Goal: Transaction & Acquisition: Obtain resource

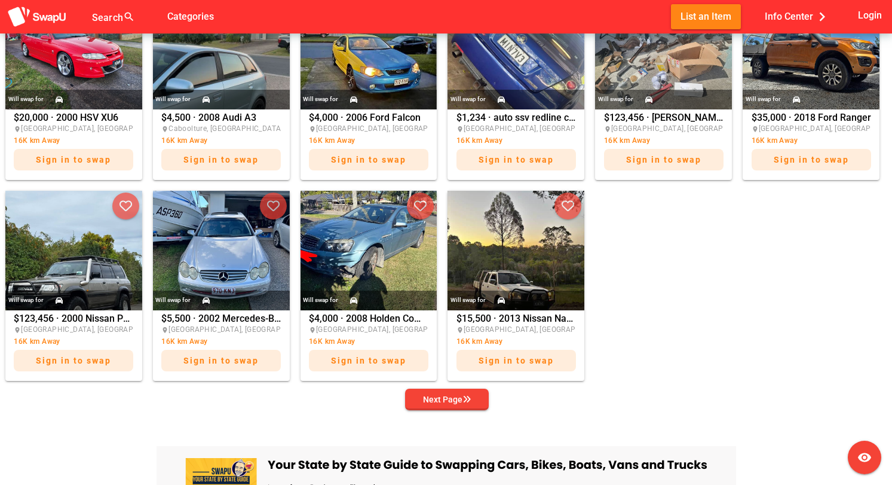
scroll to position [566, 0]
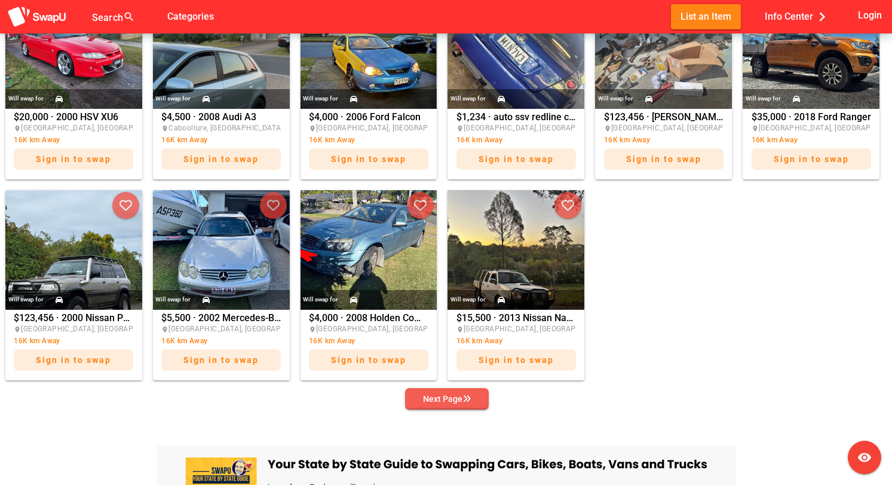
click at [435, 400] on div "Next Page" at bounding box center [447, 399] width 48 height 14
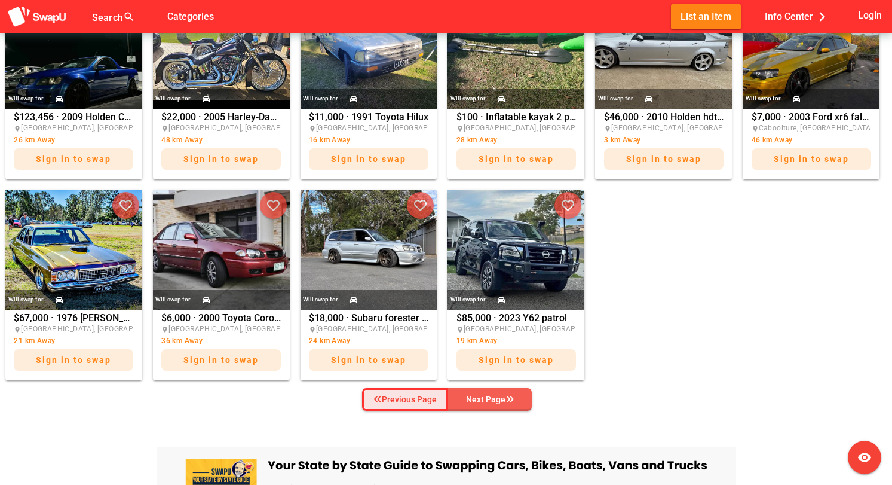
click at [435, 400] on div "Previous Page" at bounding box center [405, 399] width 63 height 14
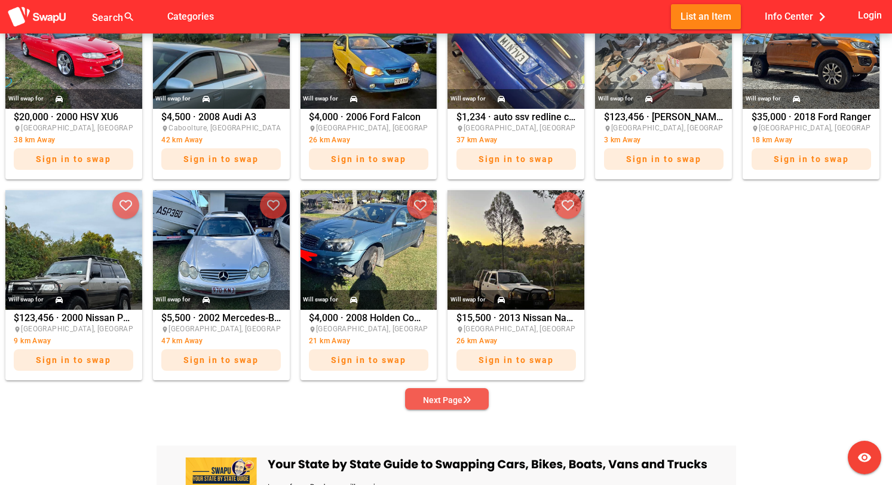
click at [435, 400] on div "Next Page" at bounding box center [447, 400] width 48 height 14
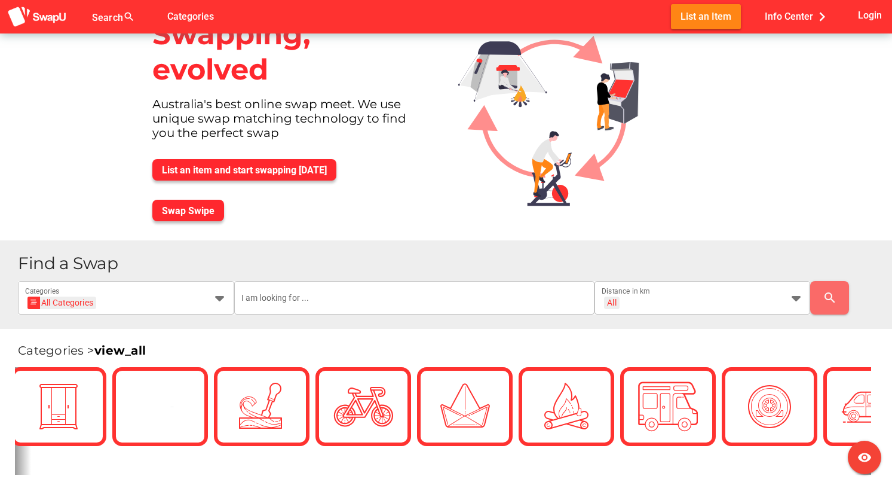
scroll to position [0, 0]
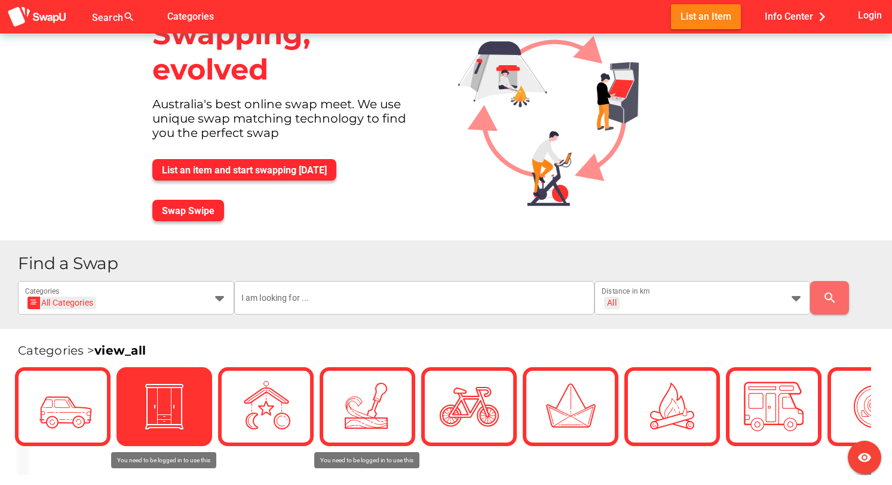
click at [164, 425] on img at bounding box center [164, 407] width 60 height 60
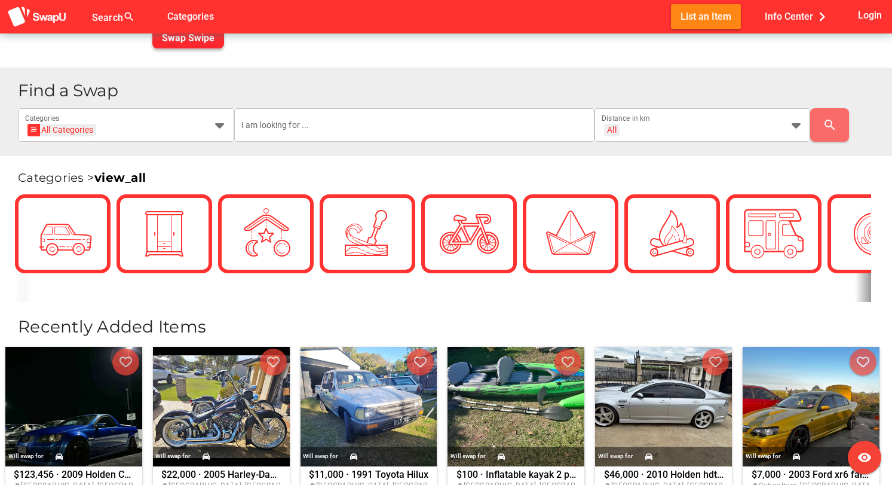
scroll to position [202, 0]
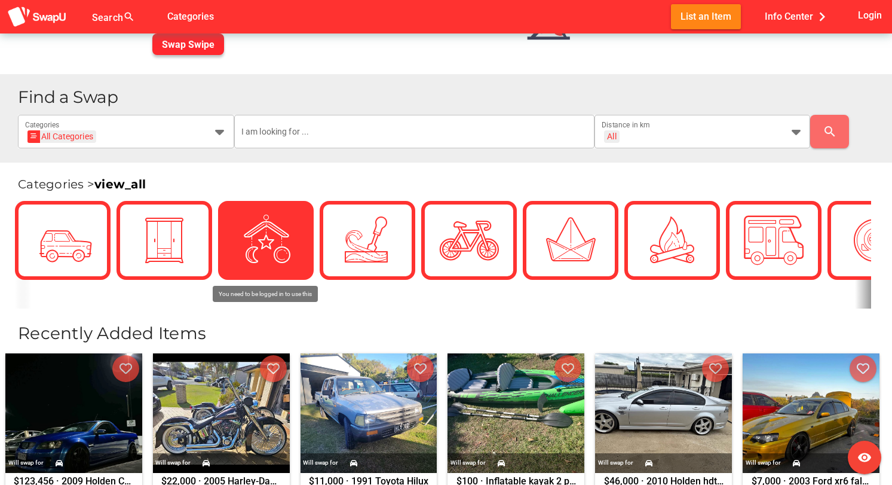
click at [264, 250] on img at bounding box center [266, 240] width 60 height 60
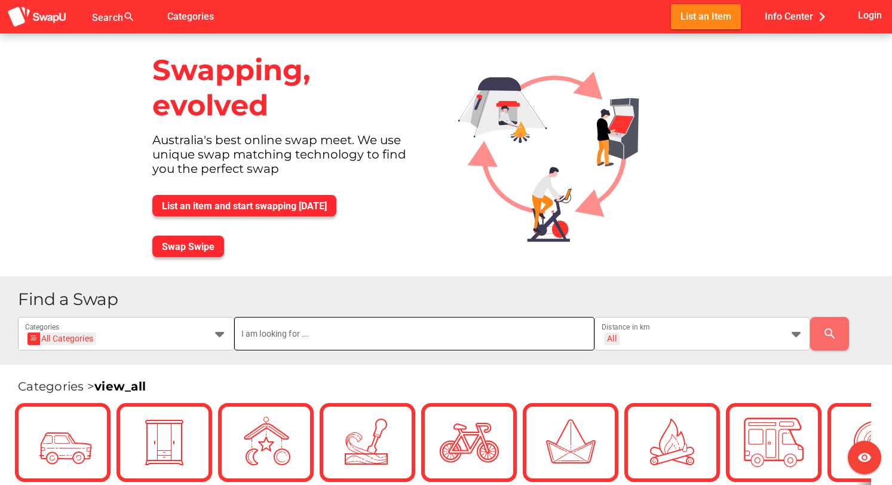
scroll to position [0, 0]
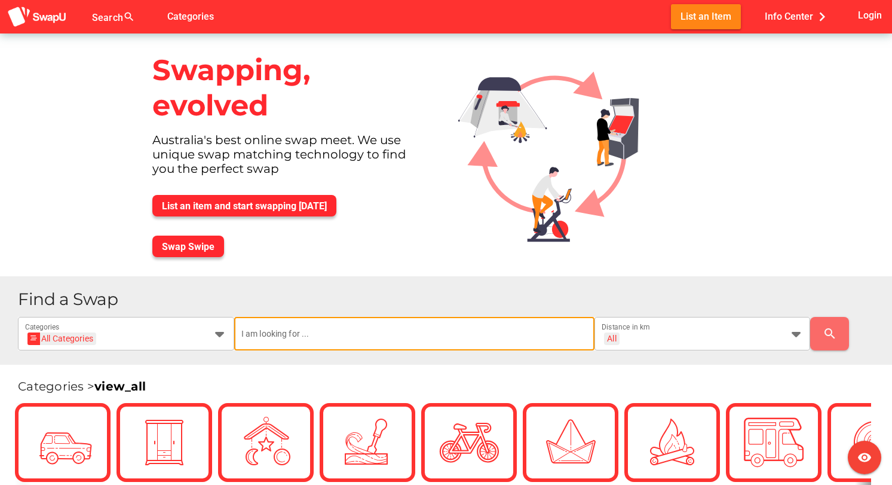
click at [300, 341] on input "text" at bounding box center [414, 333] width 346 height 33
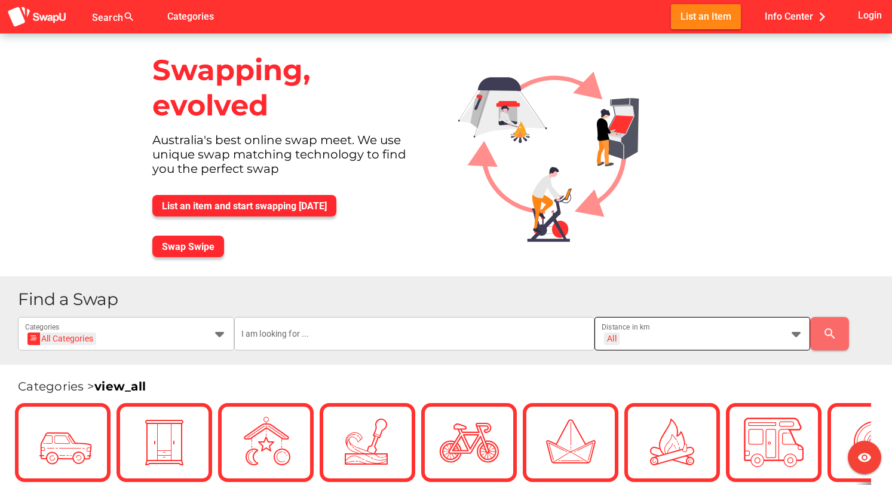
click at [722, 331] on div "All + All" at bounding box center [692, 340] width 181 height 19
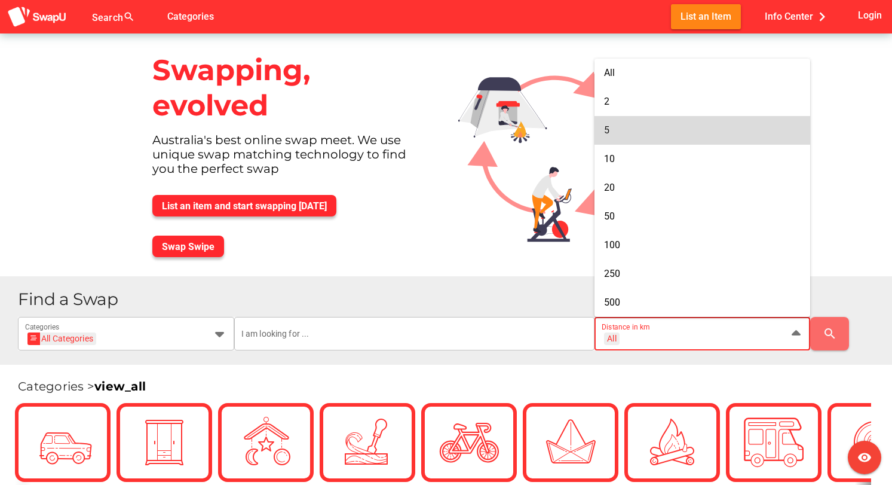
click at [644, 136] on div "5" at bounding box center [702, 129] width 197 height 11
type input "+ 5 km"
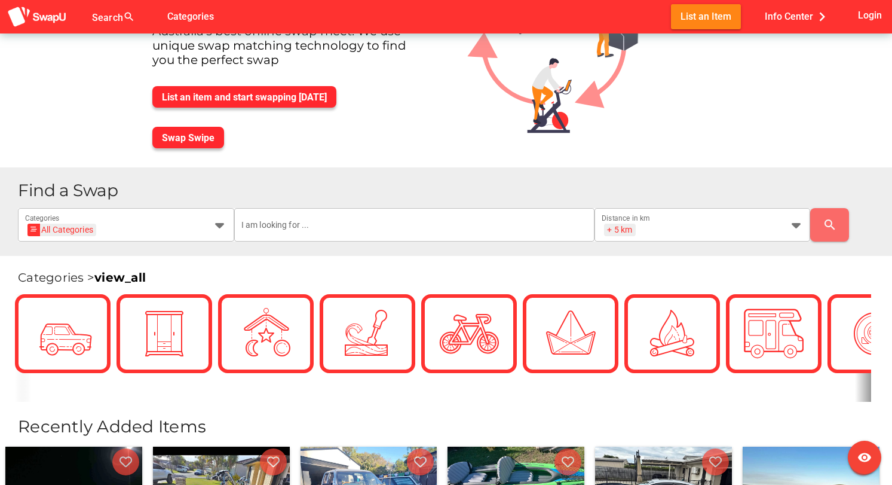
scroll to position [122, 0]
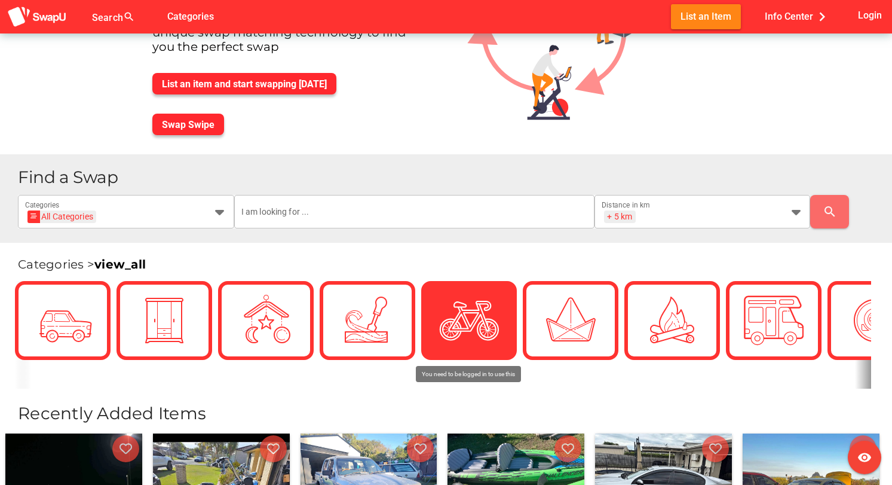
click at [475, 338] on img at bounding box center [469, 320] width 60 height 60
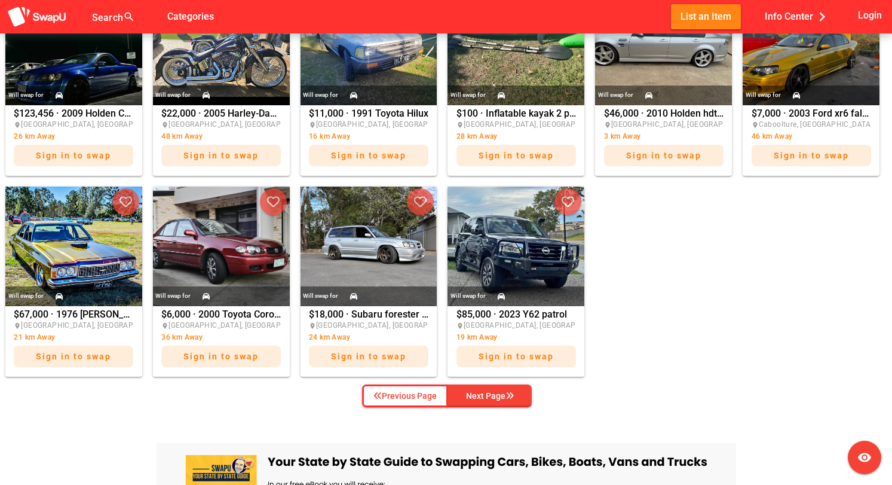
scroll to position [570, 0]
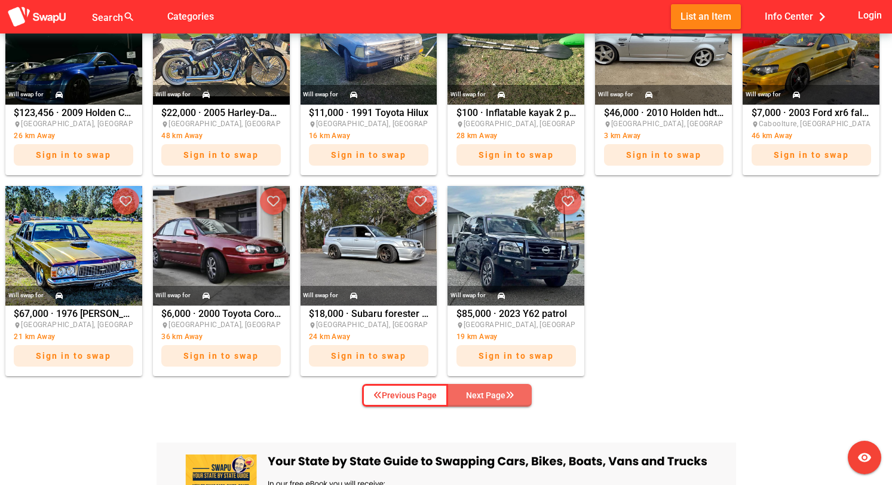
click at [480, 395] on div "Next Page" at bounding box center [490, 395] width 48 height 14
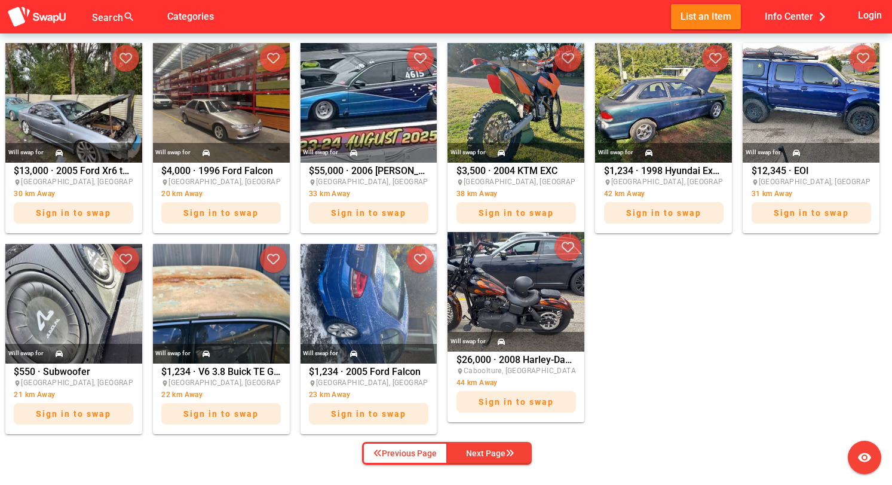
scroll to position [513, 0]
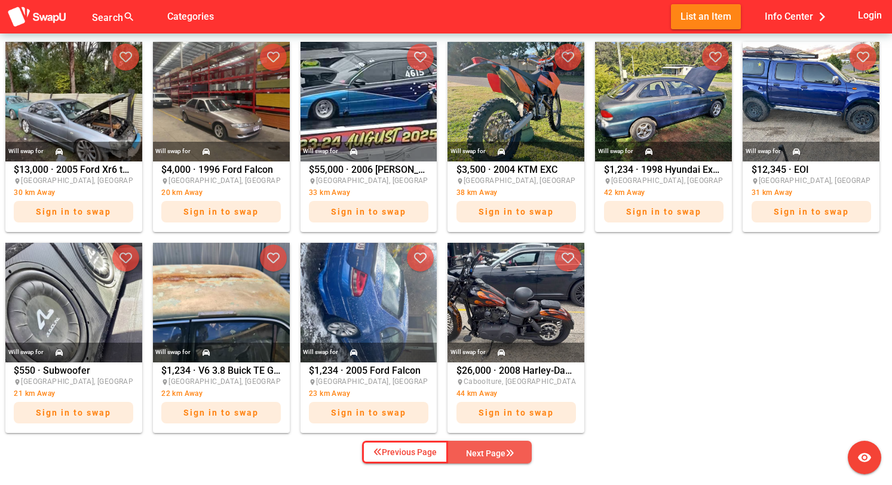
click at [487, 453] on div "Next Page" at bounding box center [490, 453] width 48 height 14
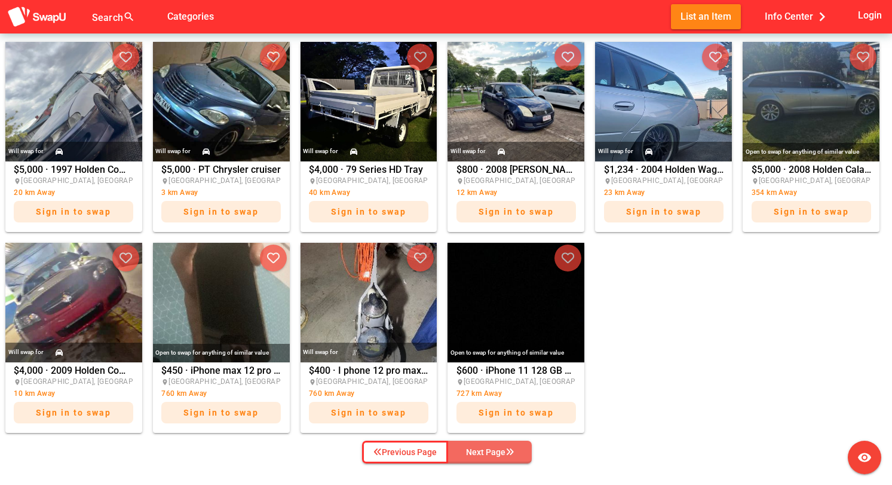
click at [487, 453] on div "Next Page" at bounding box center [490, 452] width 48 height 14
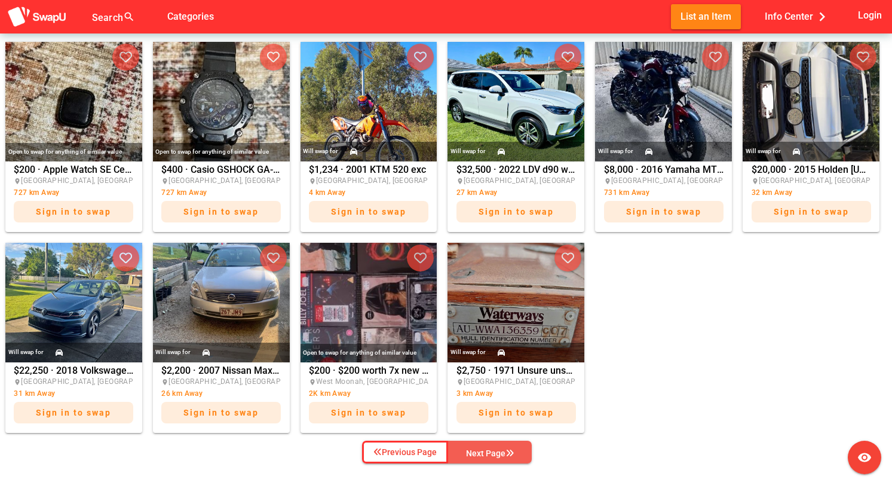
click at [487, 454] on div "Next Page" at bounding box center [490, 453] width 48 height 14
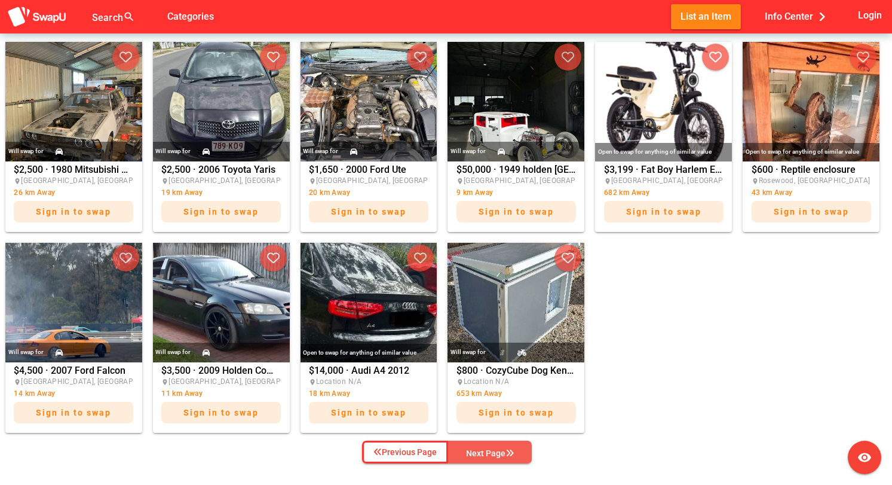
click at [487, 454] on div "Next Page" at bounding box center [490, 453] width 48 height 14
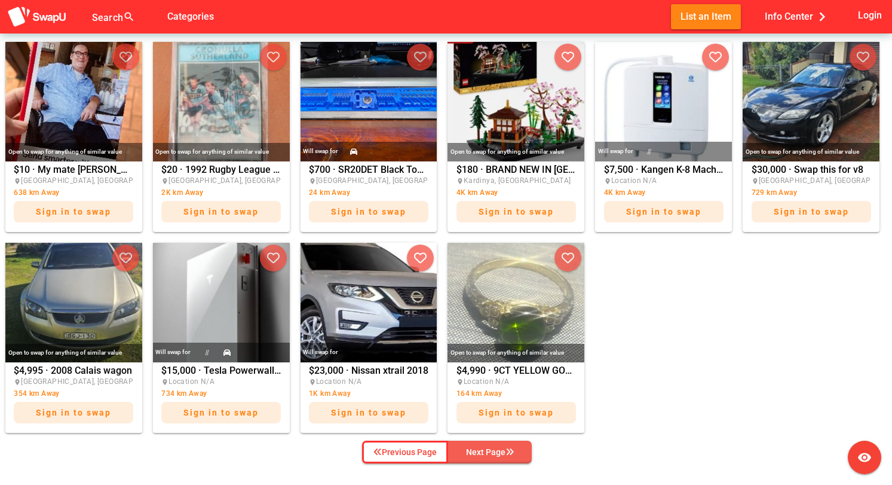
click at [486, 453] on div "Next Page" at bounding box center [490, 452] width 48 height 14
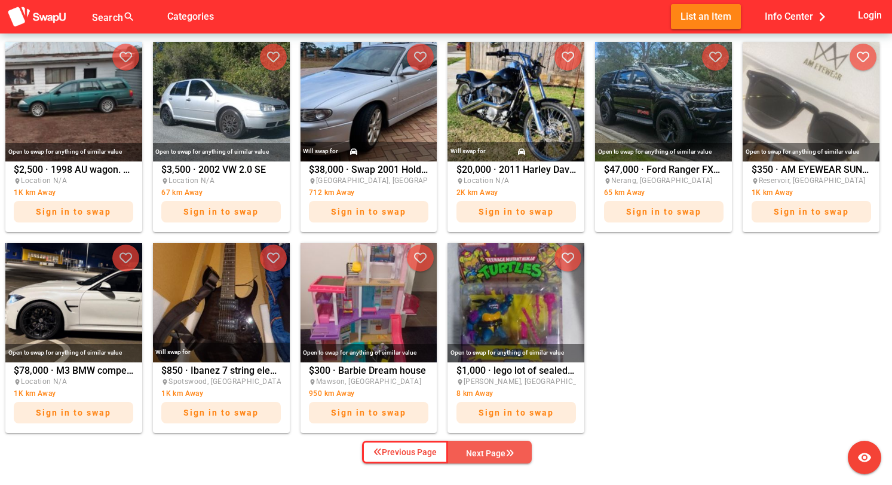
click at [486, 450] on div "Next Page" at bounding box center [490, 453] width 48 height 14
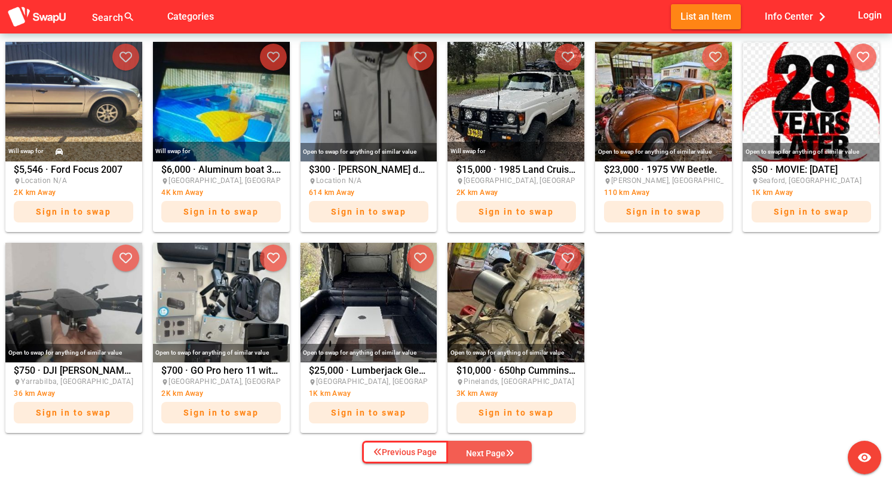
click at [486, 450] on div "Next Page" at bounding box center [490, 453] width 48 height 14
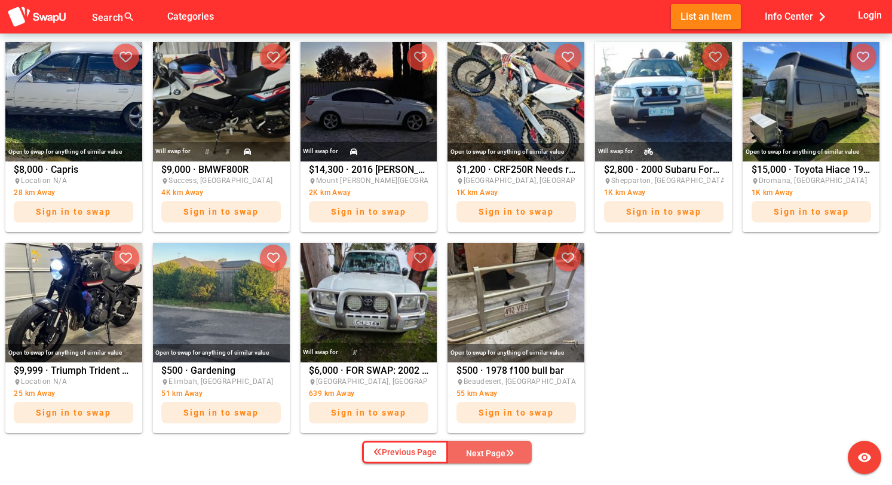
click at [487, 451] on div "Next Page" at bounding box center [490, 453] width 48 height 14
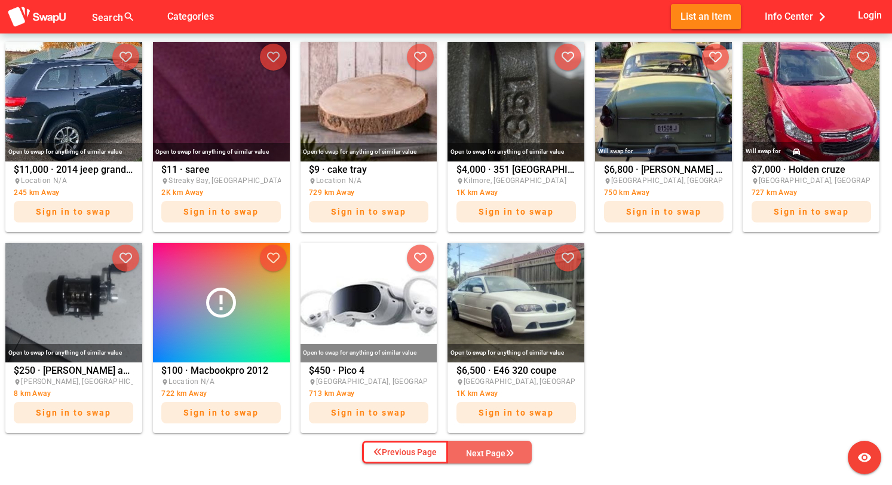
click at [487, 450] on div "Next Page" at bounding box center [490, 453] width 48 height 14
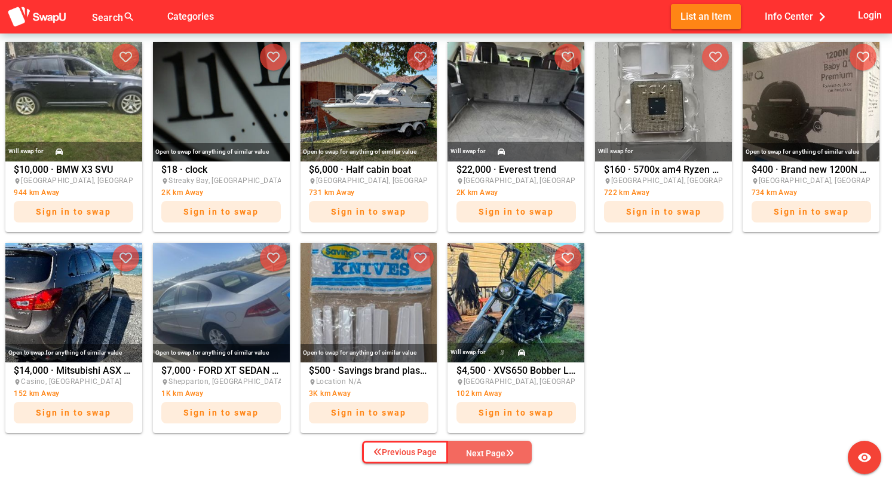
click at [486, 449] on div "Next Page" at bounding box center [490, 453] width 48 height 14
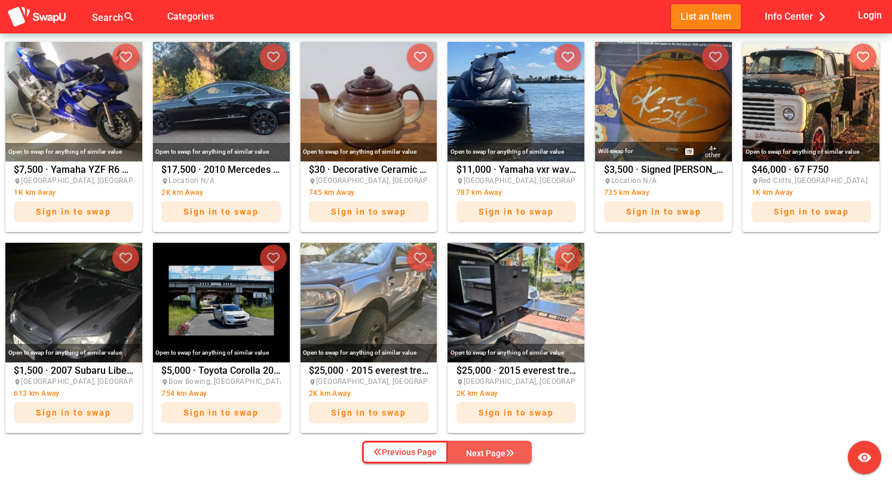
click at [486, 449] on div "Next Page" at bounding box center [490, 453] width 48 height 14
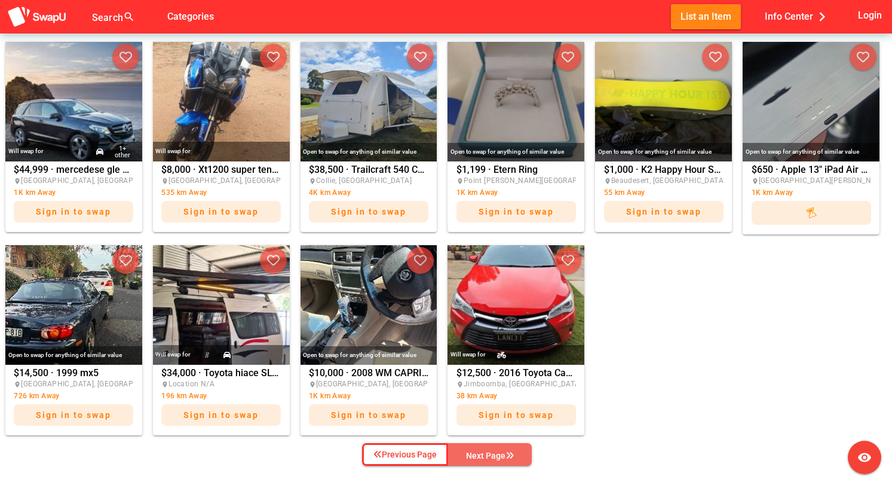
click at [486, 449] on div "Next Page" at bounding box center [490, 455] width 48 height 14
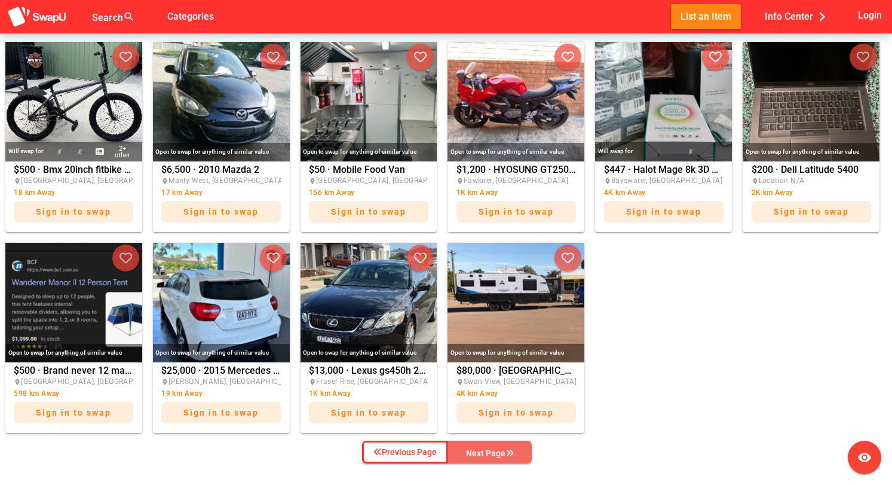
click at [489, 449] on div "Next Page" at bounding box center [490, 453] width 48 height 14
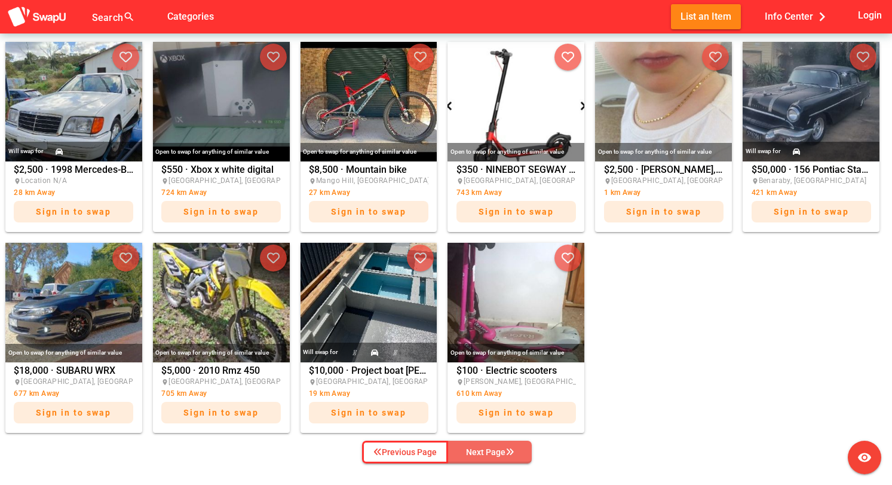
click at [494, 453] on div "Next Page" at bounding box center [490, 452] width 48 height 14
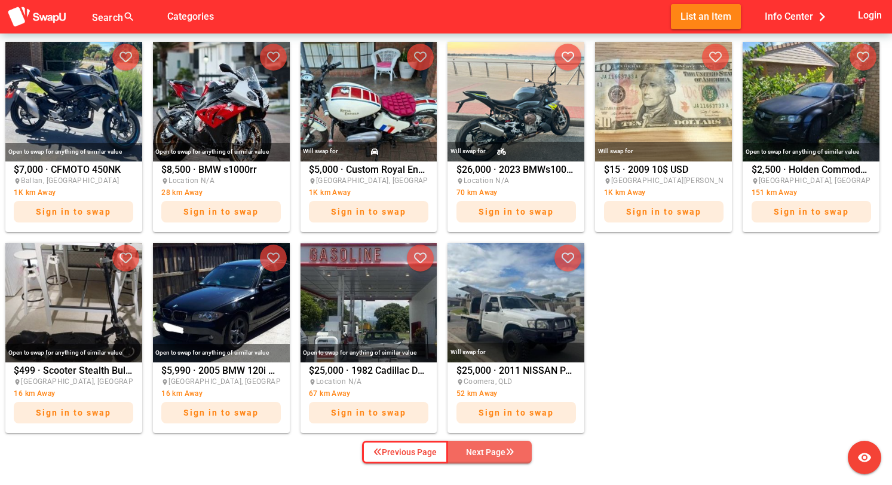
click at [494, 453] on div "Next Page" at bounding box center [490, 452] width 48 height 14
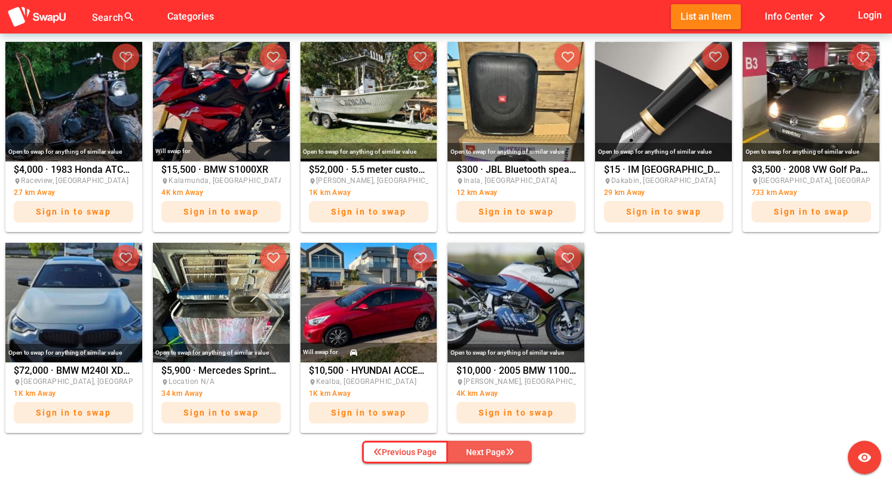
click at [494, 451] on div "Next Page" at bounding box center [490, 452] width 48 height 14
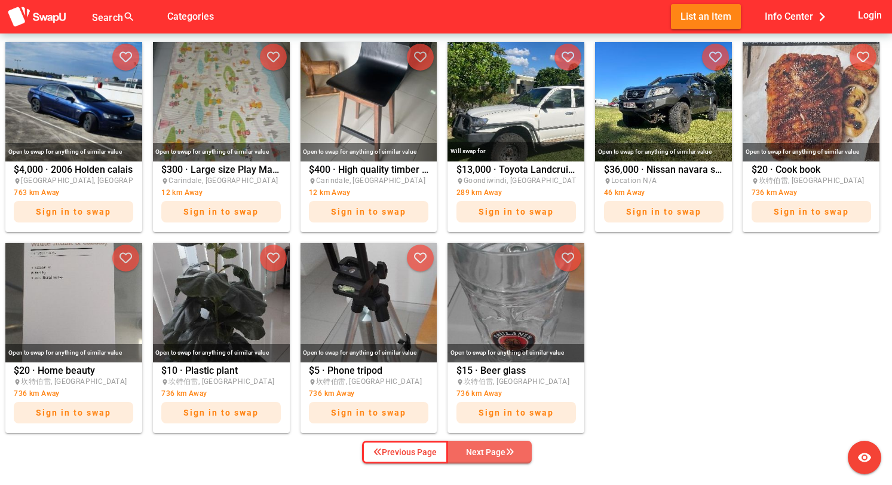
click at [497, 451] on div "Next Page" at bounding box center [490, 452] width 48 height 14
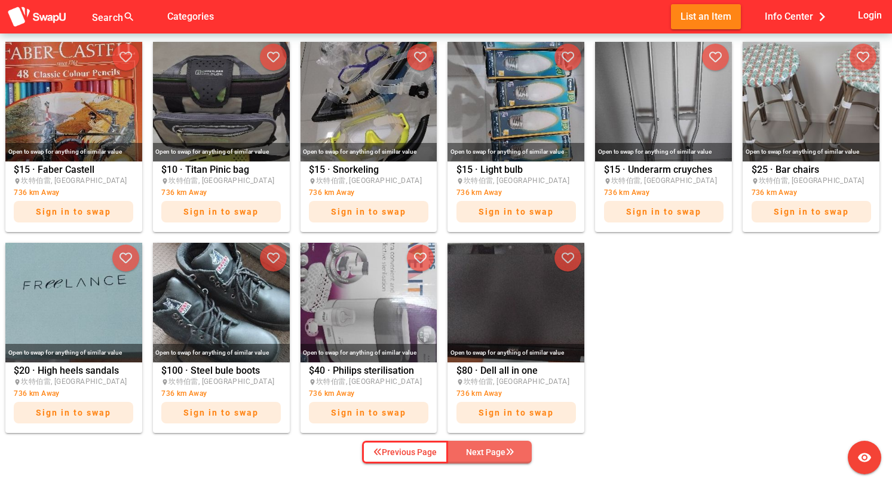
click at [496, 455] on div "Next Page" at bounding box center [490, 452] width 48 height 14
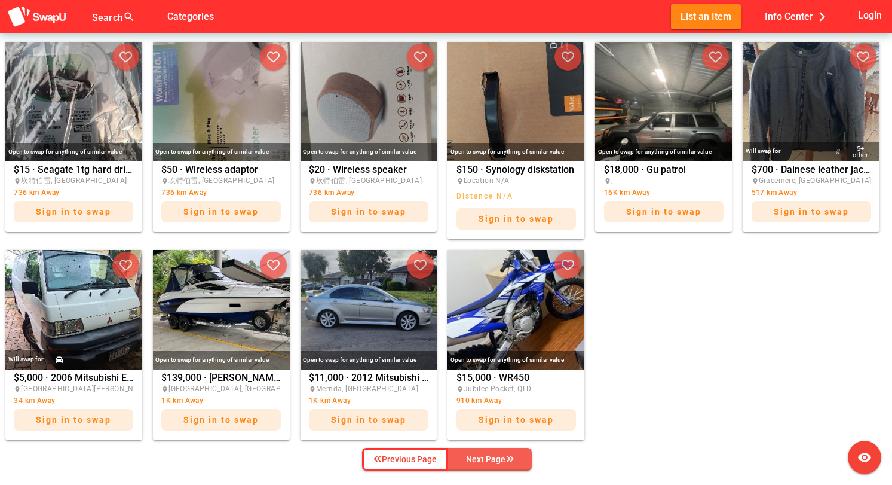
click at [496, 455] on div "Next Page" at bounding box center [490, 459] width 48 height 14
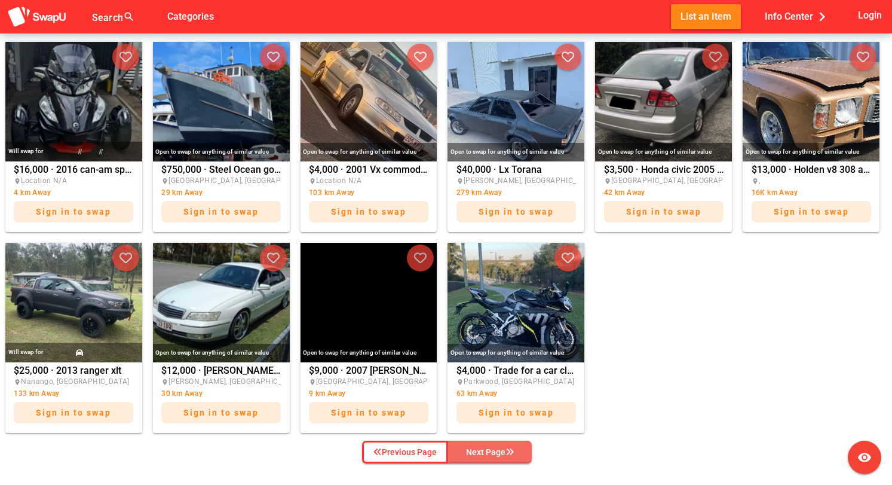
click at [496, 454] on div "Next Page" at bounding box center [490, 452] width 48 height 14
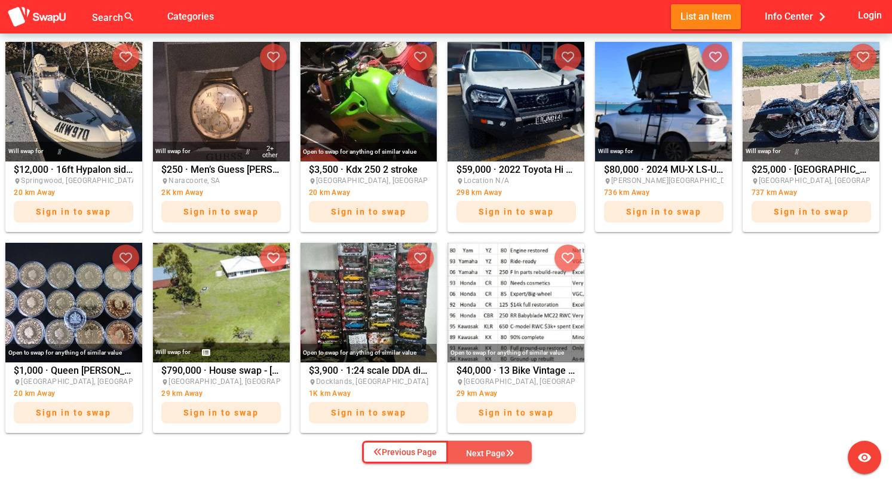
click at [496, 452] on div "Next Page" at bounding box center [490, 453] width 48 height 14
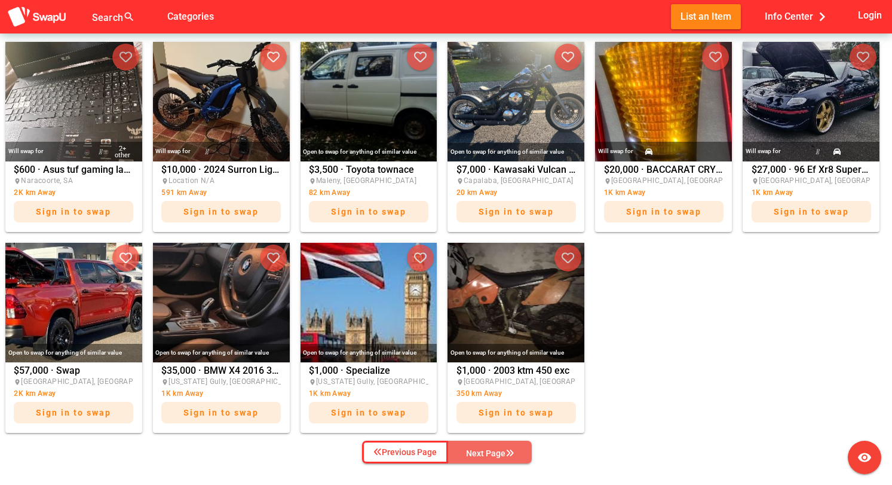
click at [491, 451] on div "Next Page" at bounding box center [490, 453] width 48 height 14
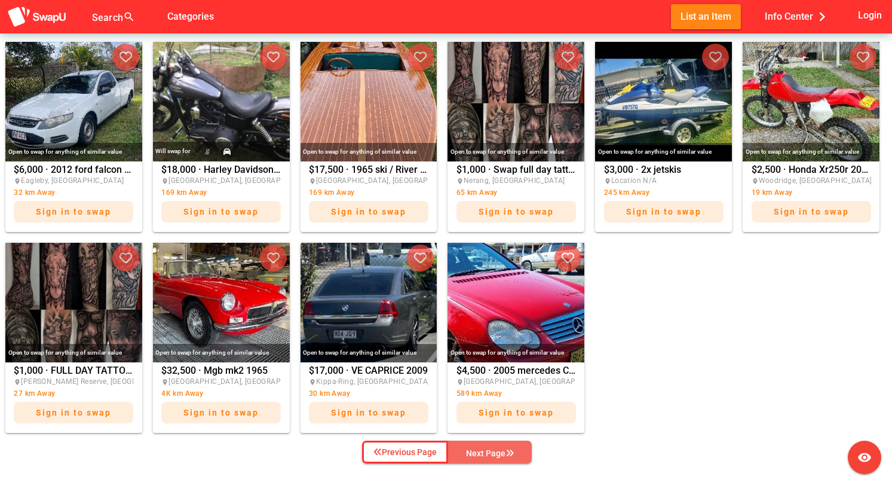
click at [491, 451] on div "Next Page" at bounding box center [490, 453] width 48 height 14
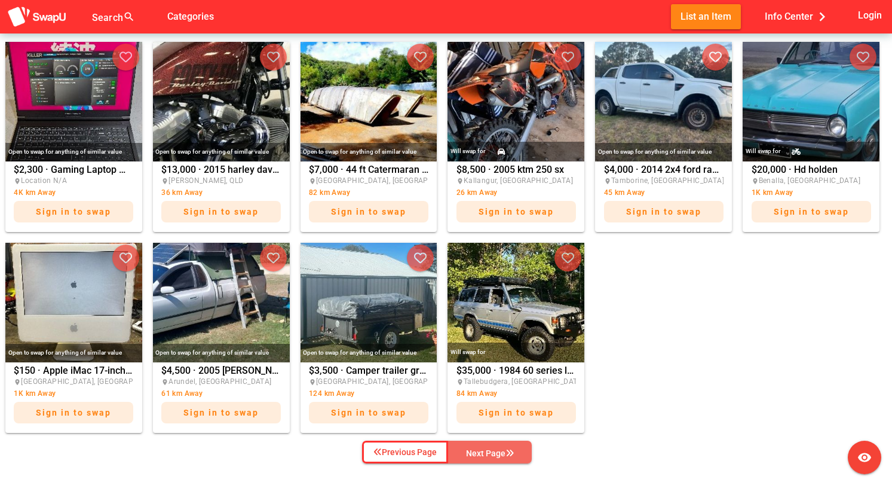
click at [491, 449] on div "Next Page" at bounding box center [490, 453] width 48 height 14
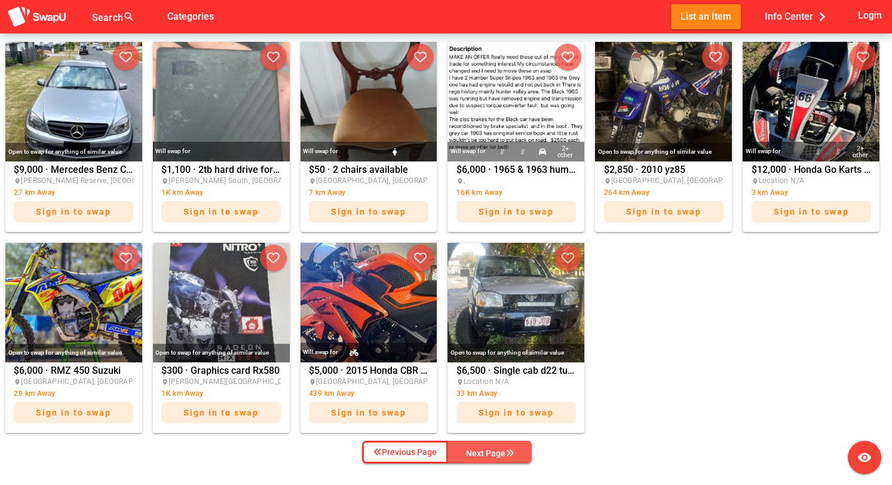
click at [491, 449] on div "Next Page" at bounding box center [490, 453] width 48 height 14
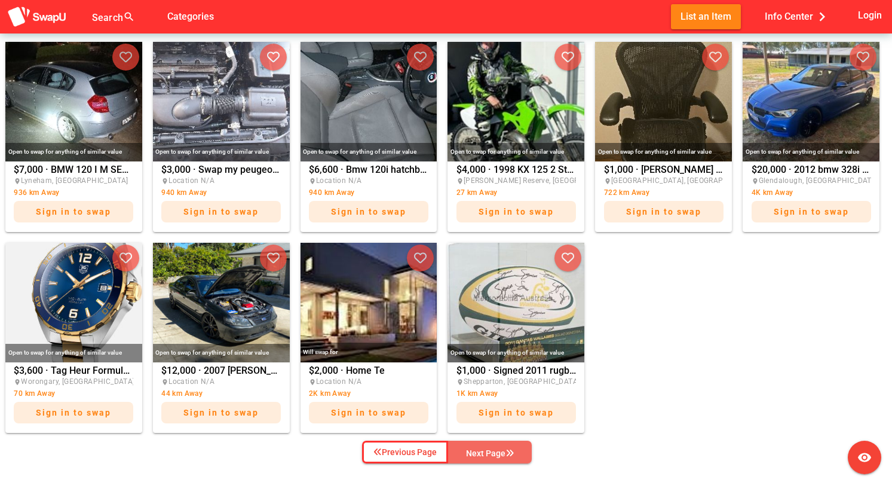
click at [491, 449] on div "Next Page" at bounding box center [490, 453] width 48 height 14
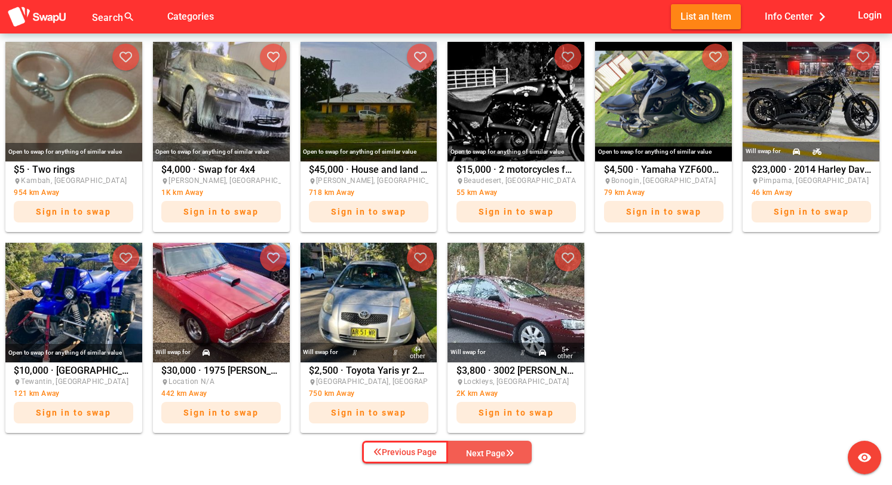
click at [491, 449] on div "Next Page" at bounding box center [490, 453] width 48 height 14
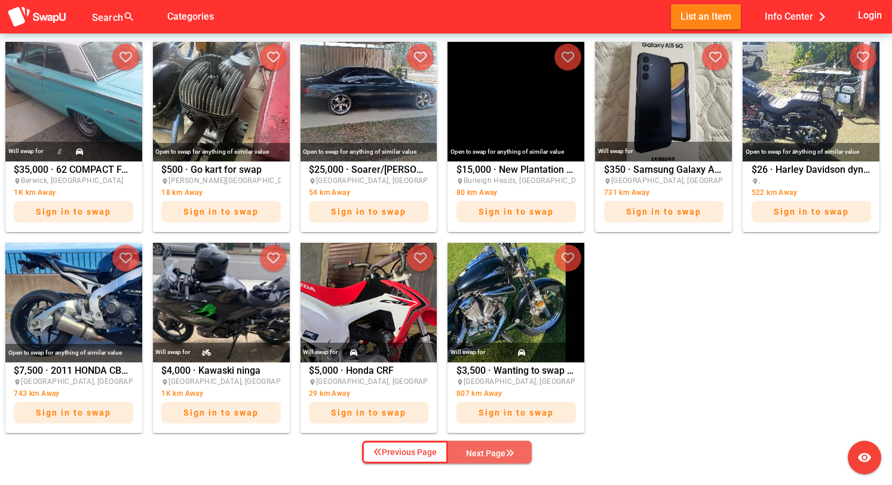
click at [491, 449] on div "Next Page" at bounding box center [490, 453] width 48 height 14
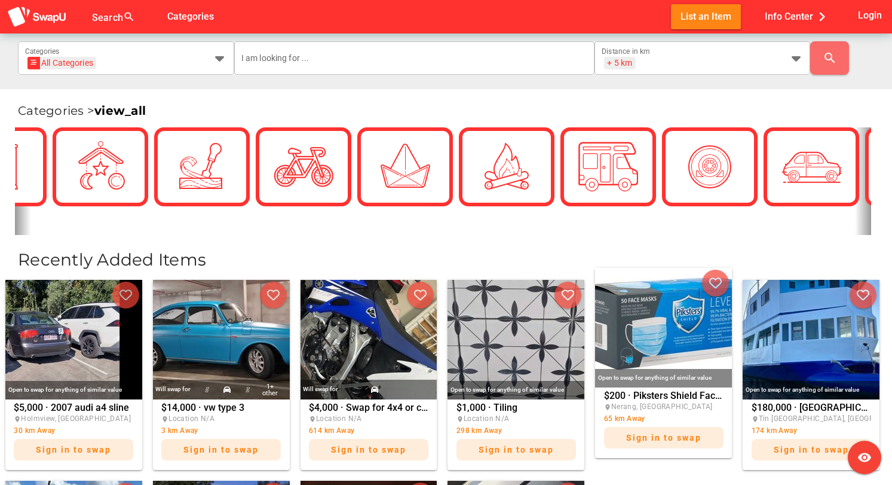
scroll to position [0, 0]
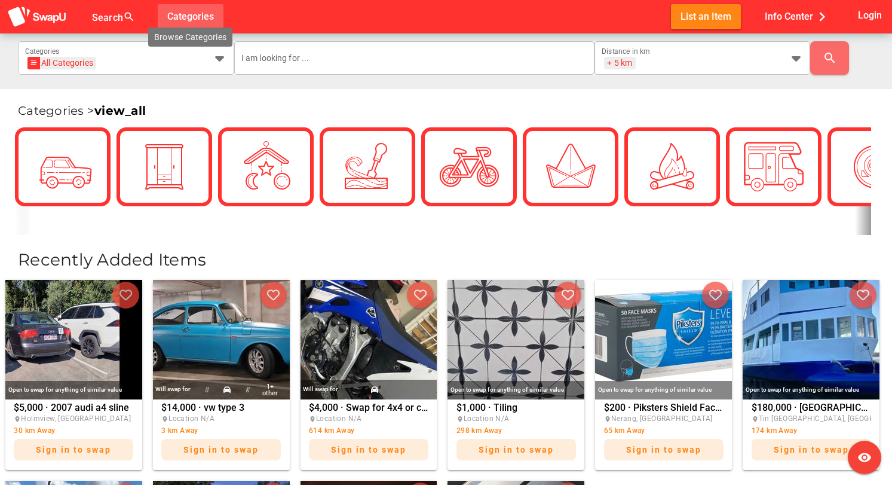
click at [203, 16] on span "Categories" at bounding box center [190, 17] width 47 height 20
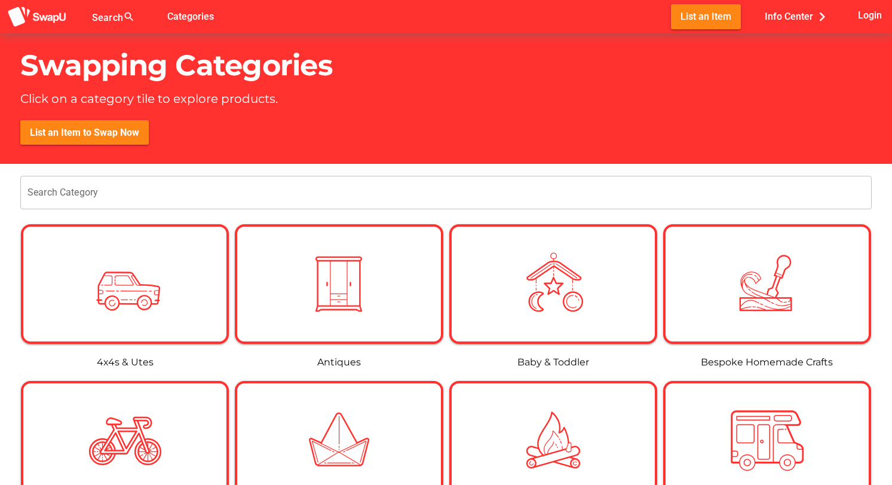
scroll to position [8, 0]
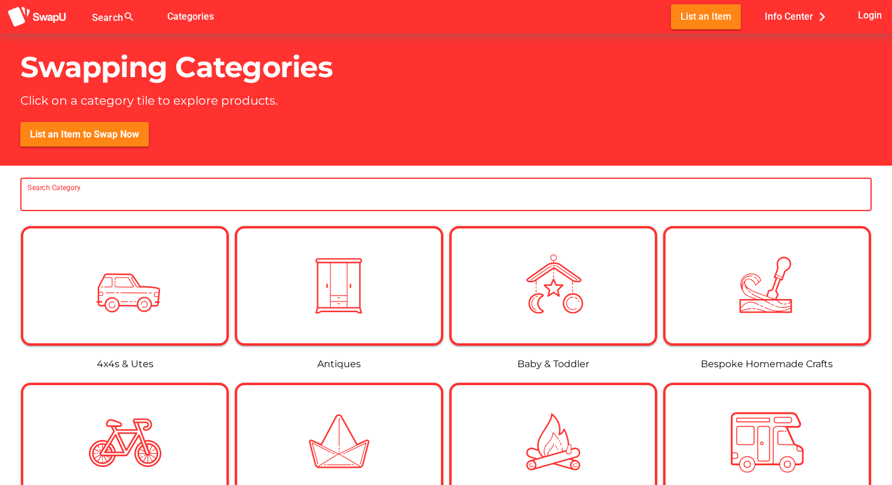
click at [406, 199] on input "Search Category" at bounding box center [445, 194] width 837 height 33
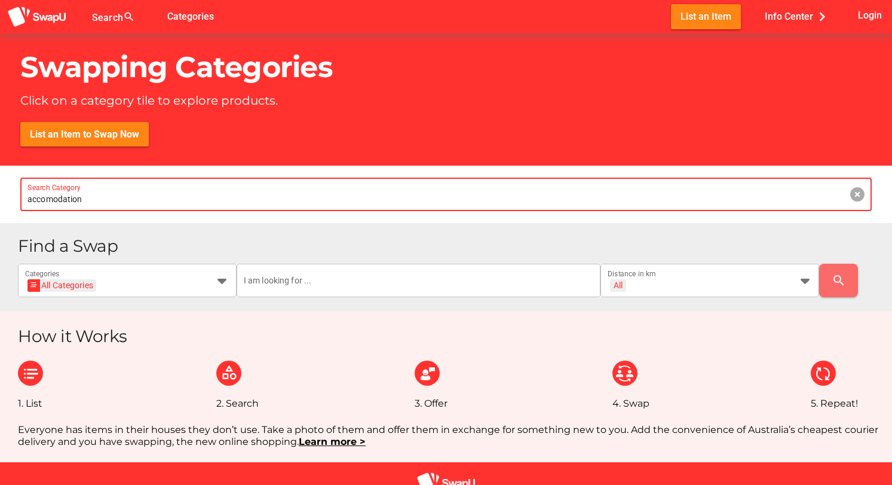
type input "accomodation"
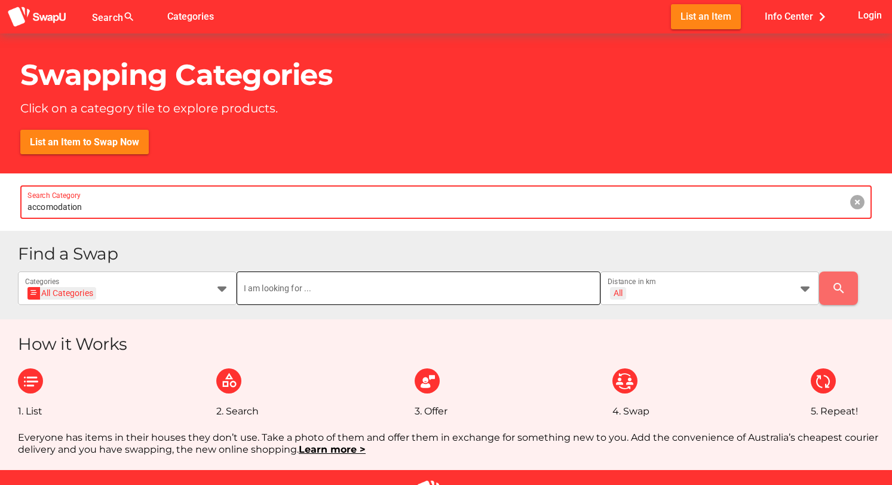
scroll to position [0, 0]
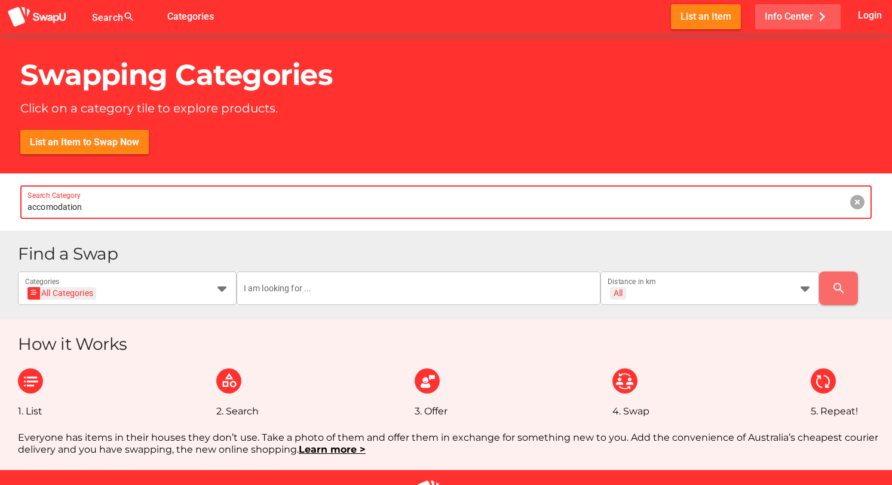
click at [780, 20] on span "Info Center chevron_right" at bounding box center [798, 17] width 66 height 20
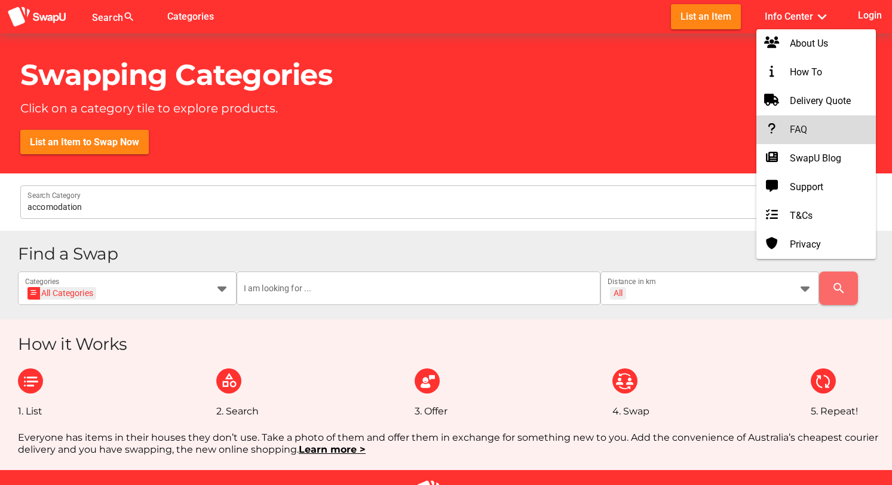
click at [799, 127] on div "FAQ" at bounding box center [816, 130] width 100 height 14
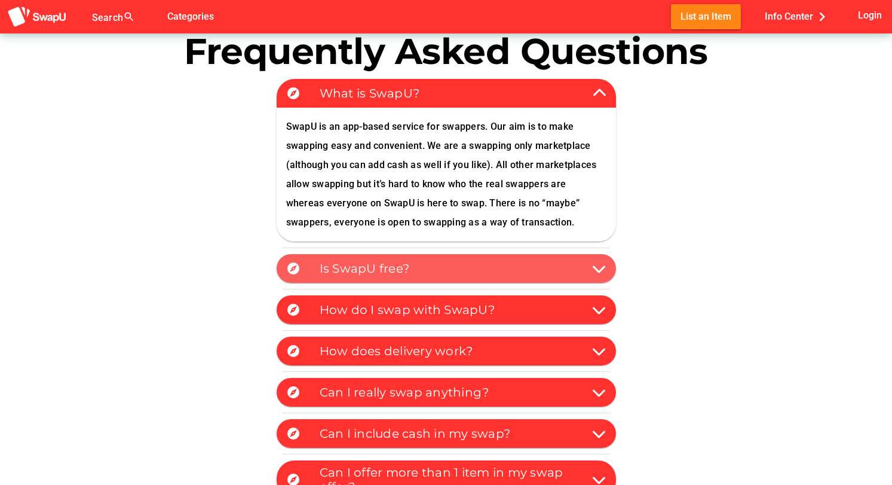
click at [601, 270] on icon at bounding box center [599, 268] width 14 height 14
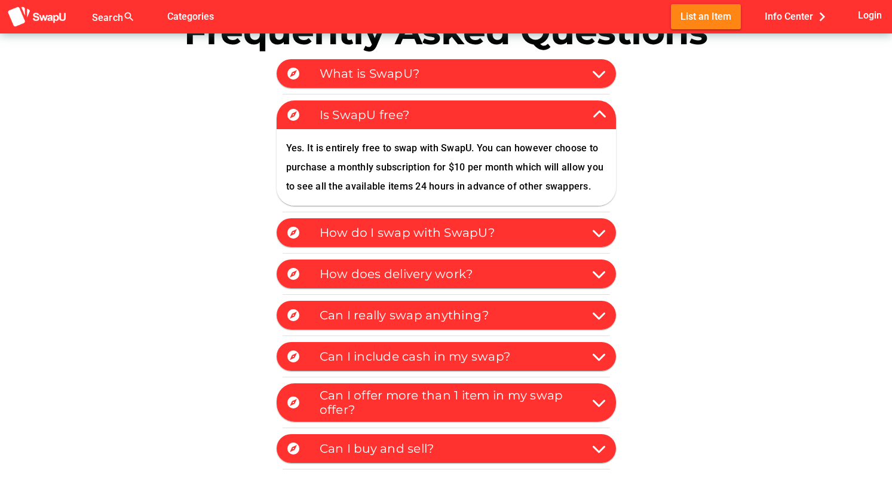
scroll to position [20, 0]
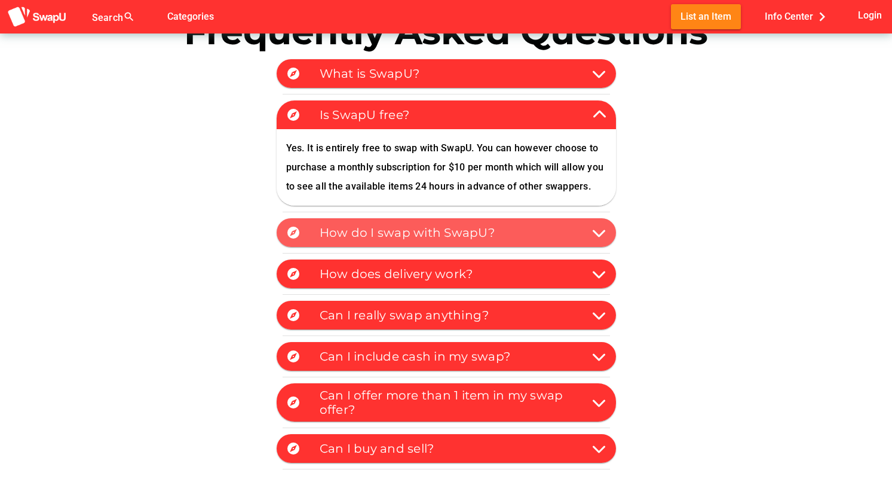
click at [595, 228] on icon at bounding box center [599, 232] width 14 height 14
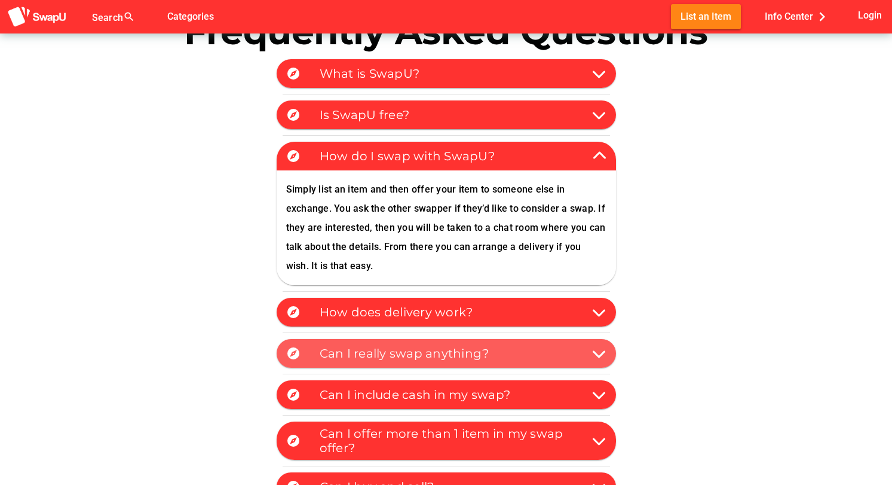
click at [595, 356] on icon at bounding box center [599, 353] width 14 height 14
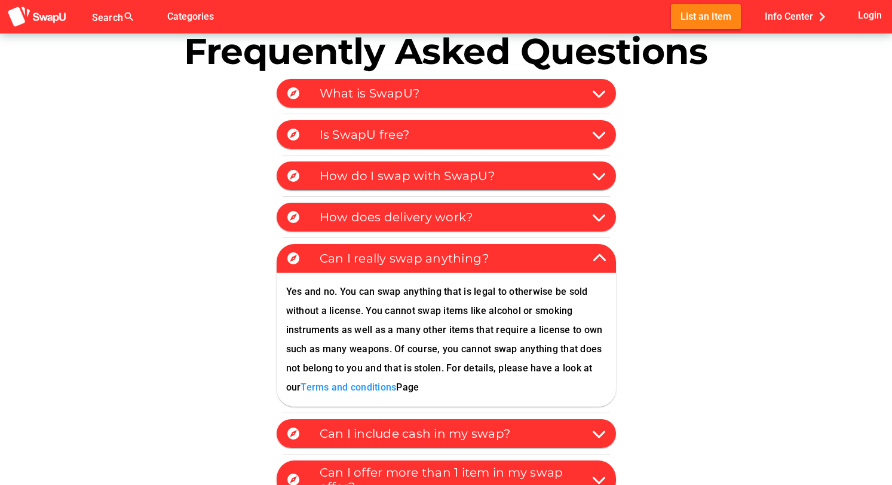
scroll to position [0, 0]
click at [176, 16] on span "Categories" at bounding box center [190, 17] width 47 height 20
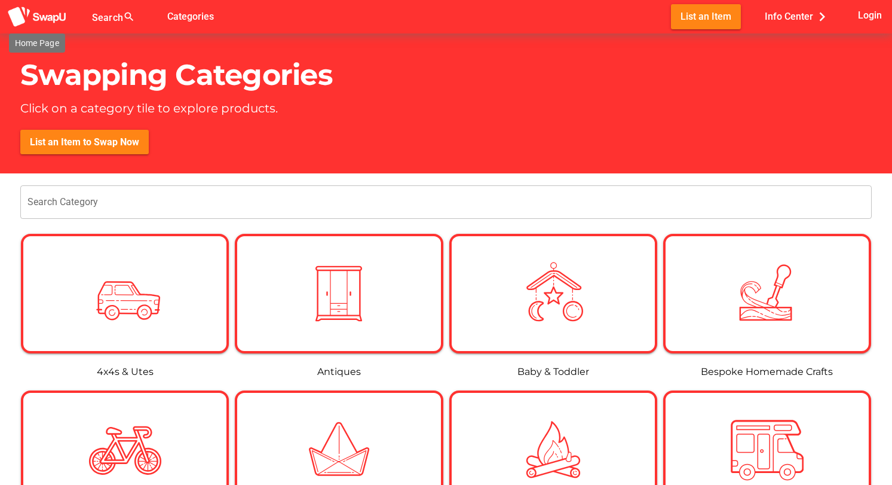
click at [49, 16] on img at bounding box center [37, 17] width 60 height 22
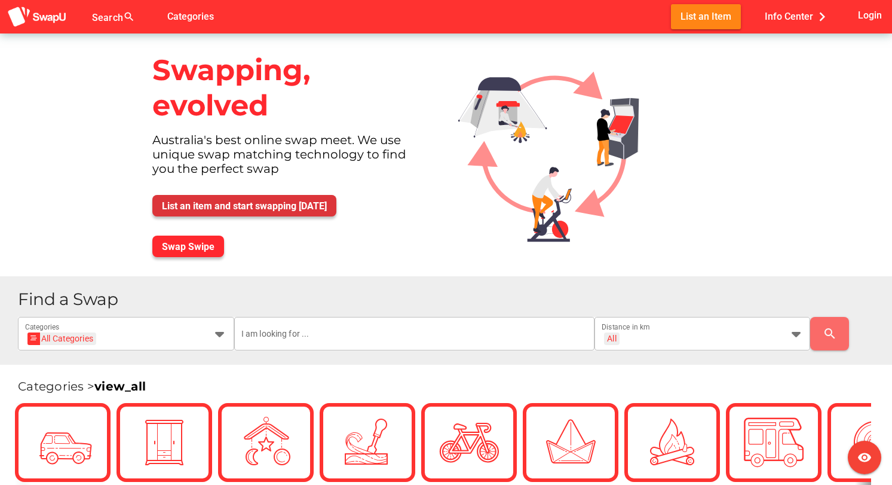
click at [299, 207] on span "List an item and start swapping [DATE]" at bounding box center [244, 205] width 165 height 11
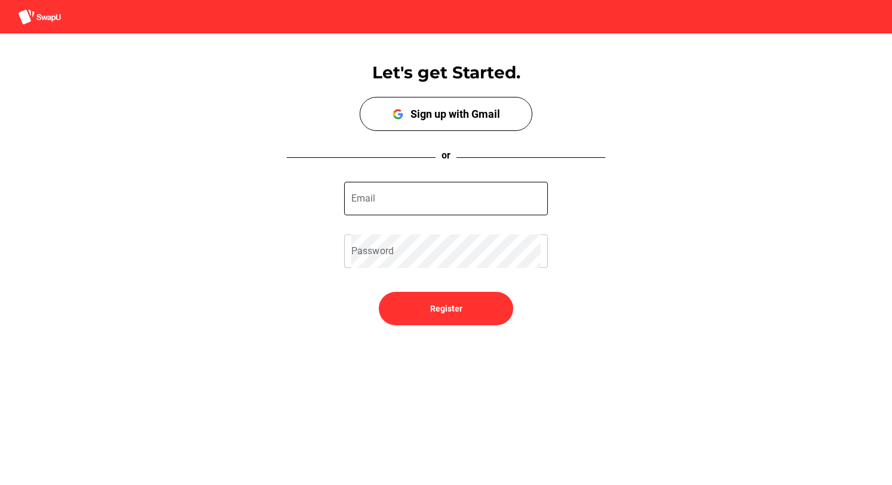
click at [429, 202] on input "Email" at bounding box center [445, 198] width 189 height 33
type input "shanethall1@icloud.com"
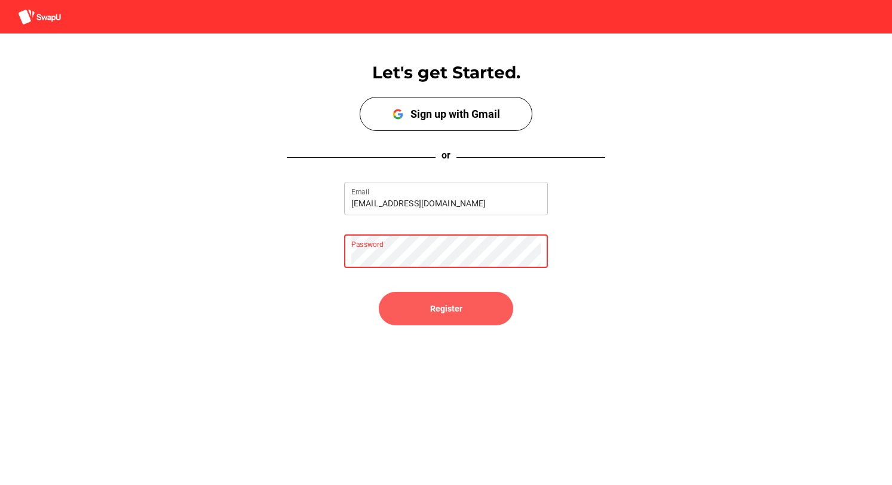
click at [427, 305] on span "Register" at bounding box center [446, 308] width 115 height 29
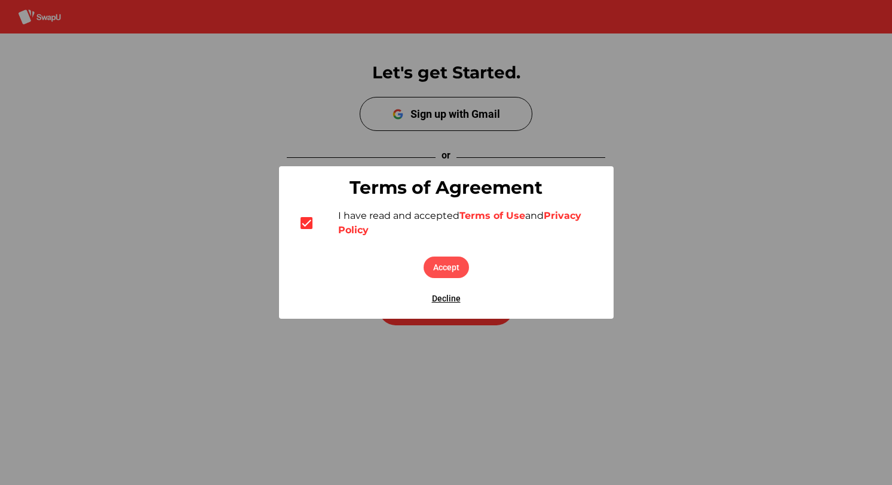
click at [449, 263] on span "Accept" at bounding box center [446, 267] width 26 height 14
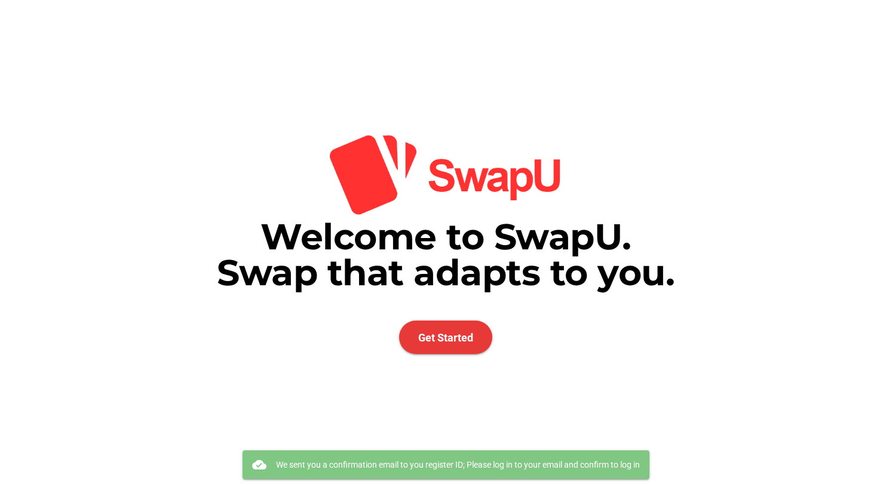
click at [448, 335] on span "Get Started" at bounding box center [445, 337] width 55 height 13
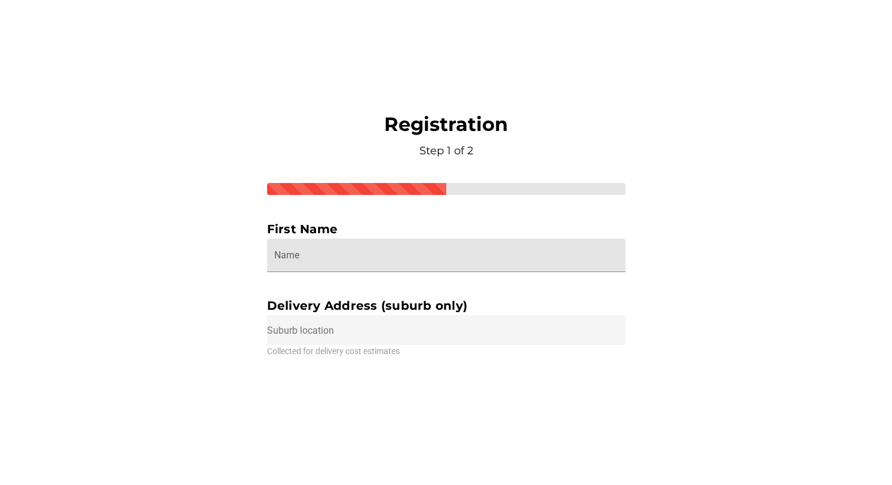
click at [402, 264] on input "Name" at bounding box center [446, 254] width 344 height 33
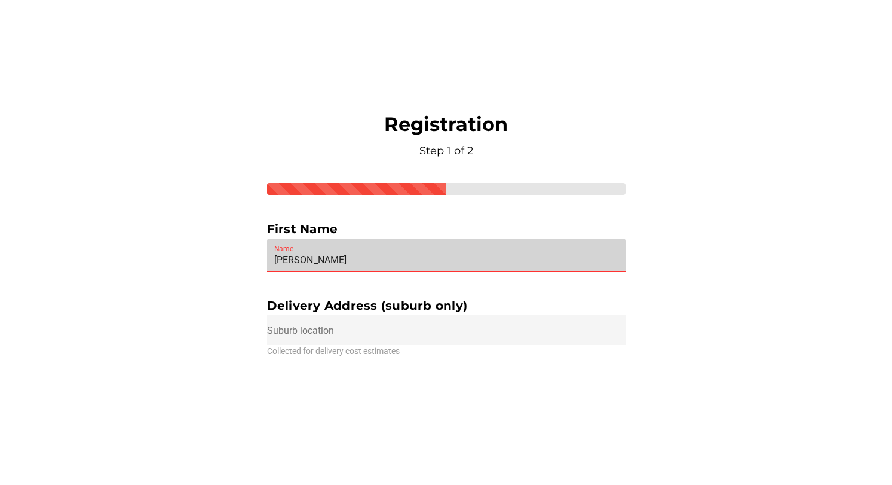
type input "Shane"
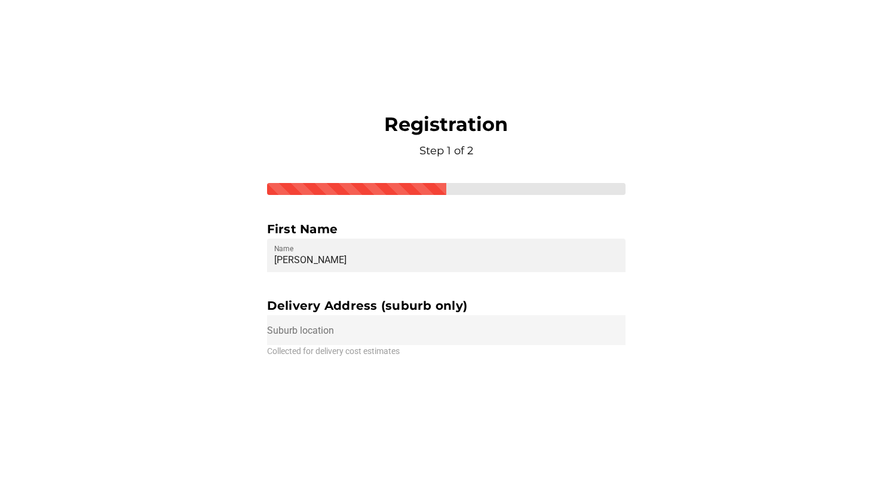
drag, startPoint x: 402, startPoint y: 264, endPoint x: 360, endPoint y: 344, distance: 90.6
click at [360, 344] on input "text" at bounding box center [446, 330] width 359 height 30
type input "6"
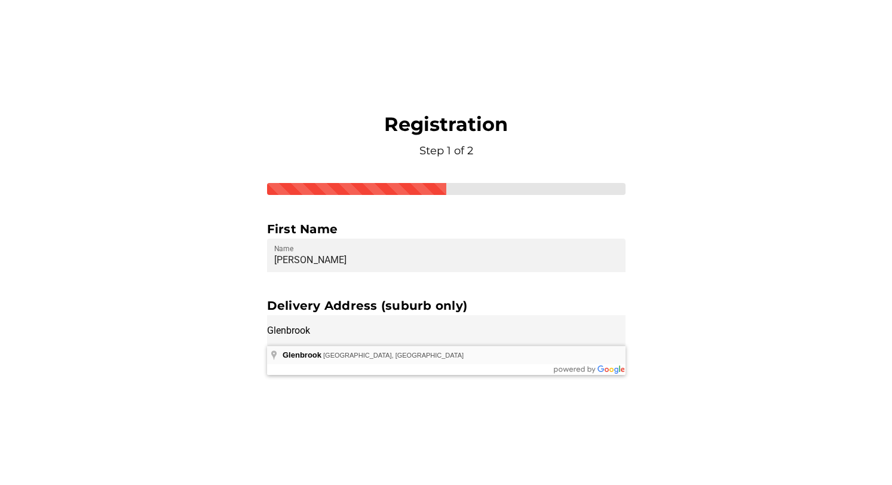
type input "Glenbrook NSW, Australia"
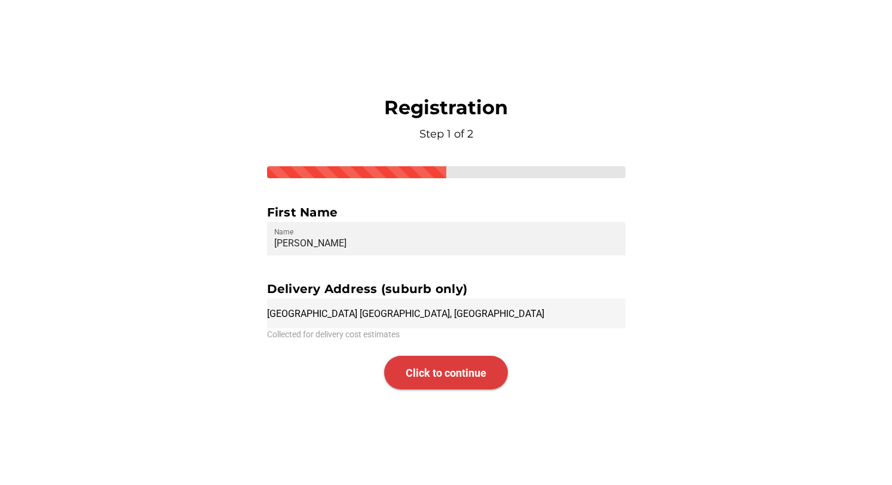
click at [419, 377] on span "Click to continue" at bounding box center [446, 372] width 81 height 13
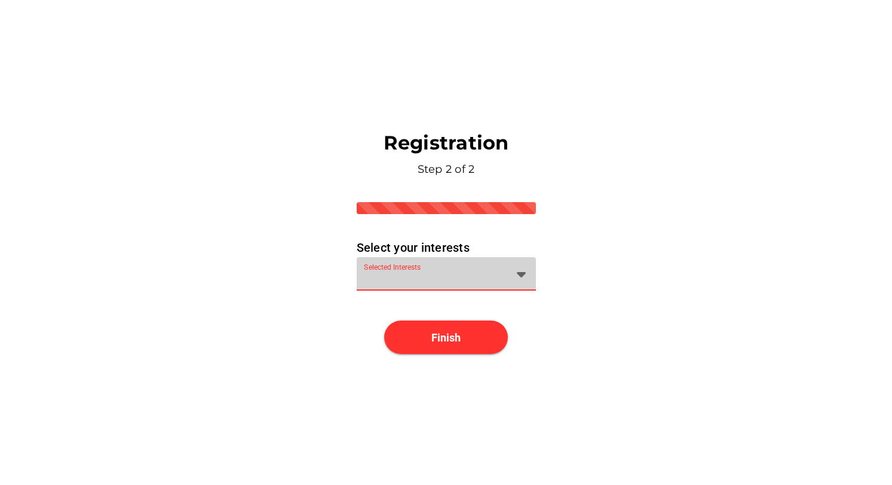
click at [521, 273] on icon at bounding box center [522, 274] width 14 height 14
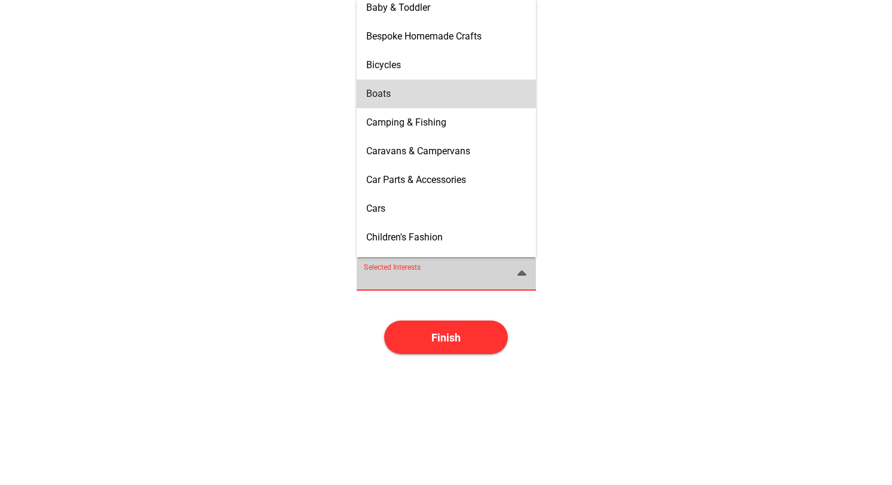
scroll to position [68, 0]
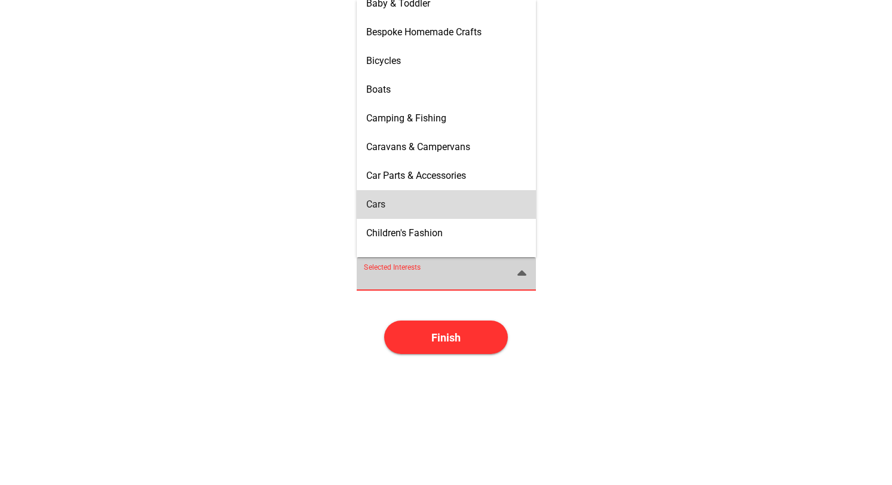
click at [425, 203] on div "Cars" at bounding box center [446, 203] width 160 height 11
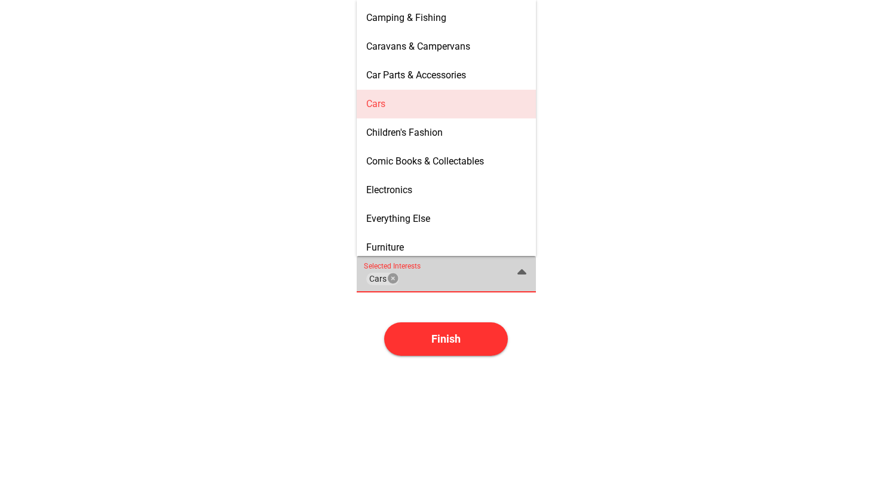
scroll to position [172, 0]
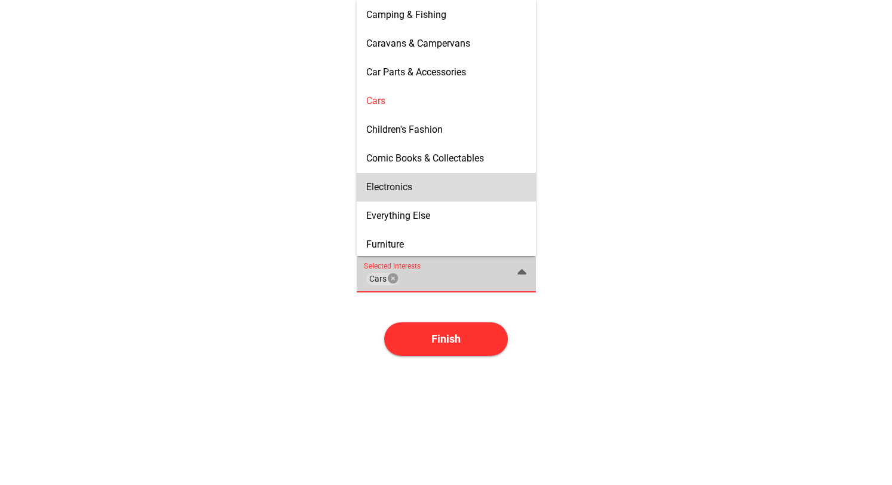
click at [409, 193] on div "Electronics" at bounding box center [446, 187] width 160 height 19
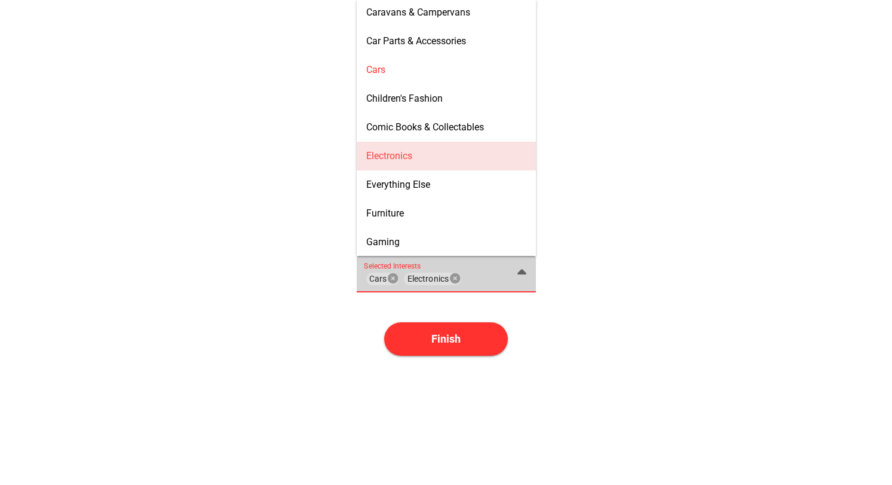
scroll to position [216, 0]
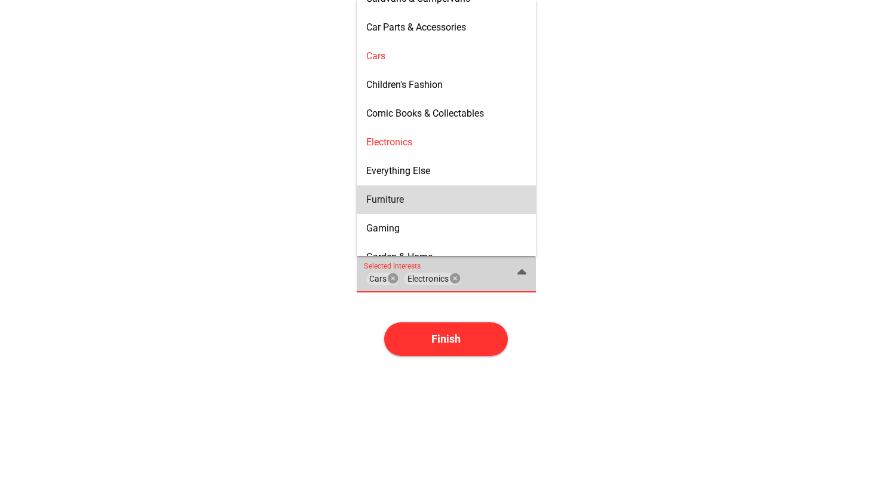
click at [404, 197] on div "Furniture" at bounding box center [446, 199] width 160 height 11
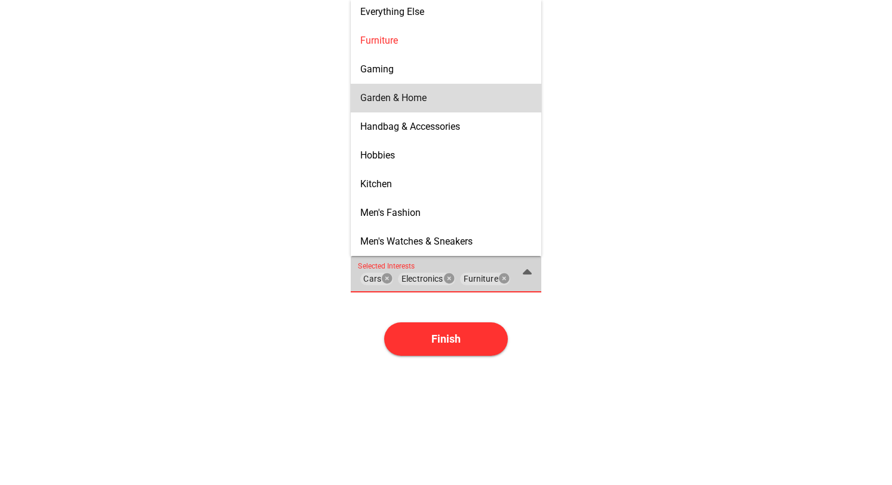
scroll to position [394, 0]
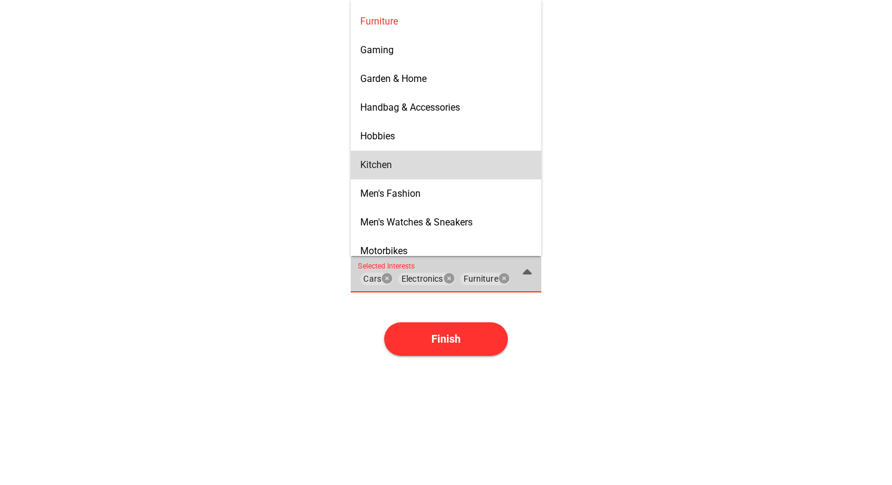
click at [393, 172] on div "Kitchen" at bounding box center [446, 164] width 172 height 19
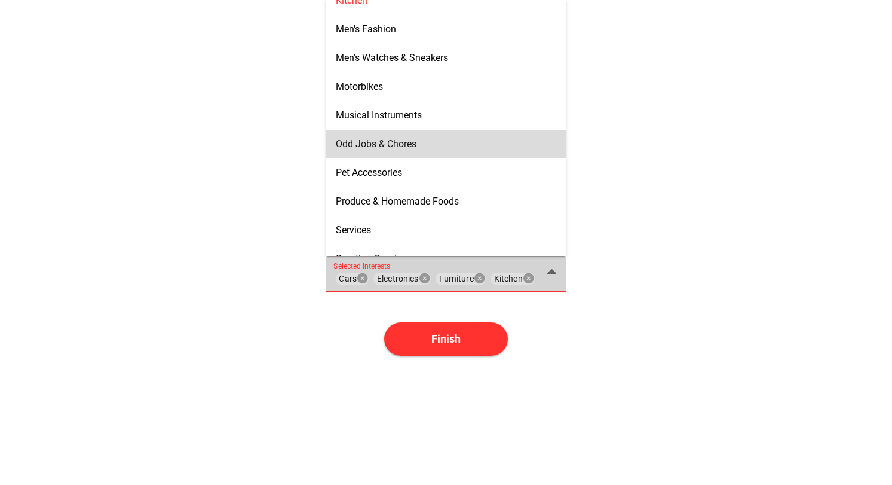
click at [386, 146] on span "Odd Jobs & Chores" at bounding box center [376, 143] width 81 height 11
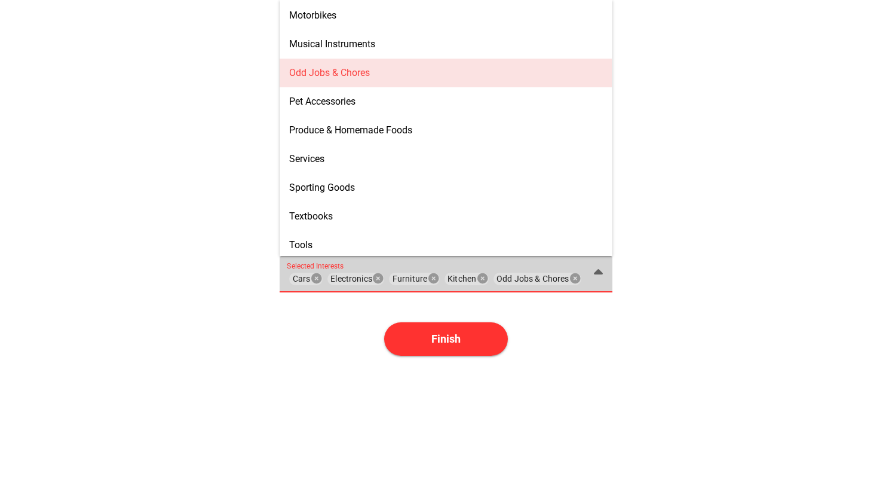
scroll to position [630, 0]
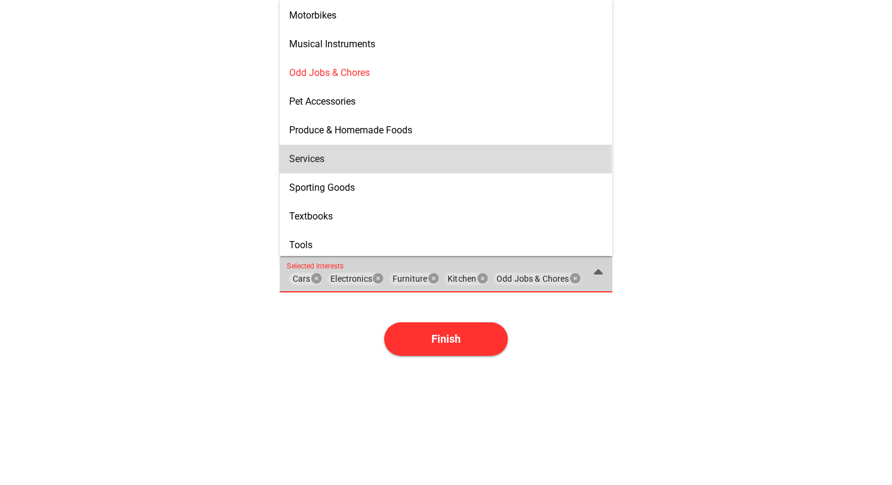
click at [378, 157] on div "Services" at bounding box center [445, 158] width 313 height 11
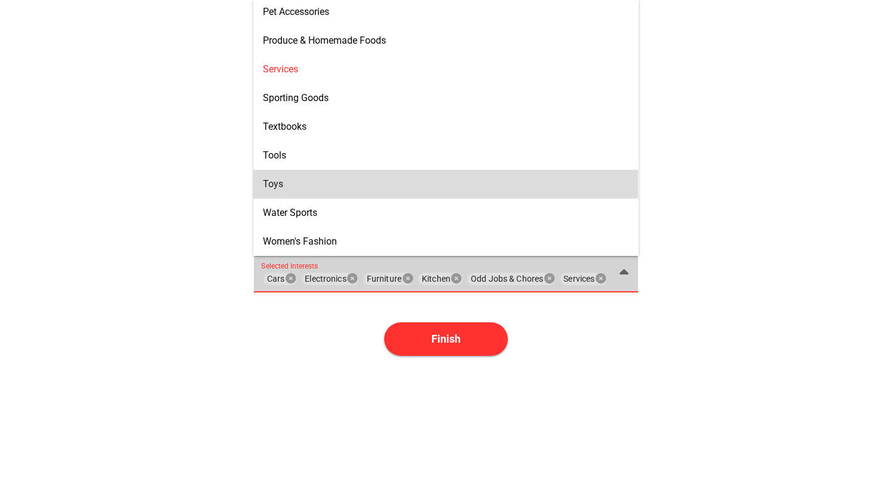
click at [331, 188] on div "Toys" at bounding box center [446, 183] width 366 height 11
type input "Cars, Electronics, Furniture, Kitchen, Odd Jobs & Chores, Services, Toys"
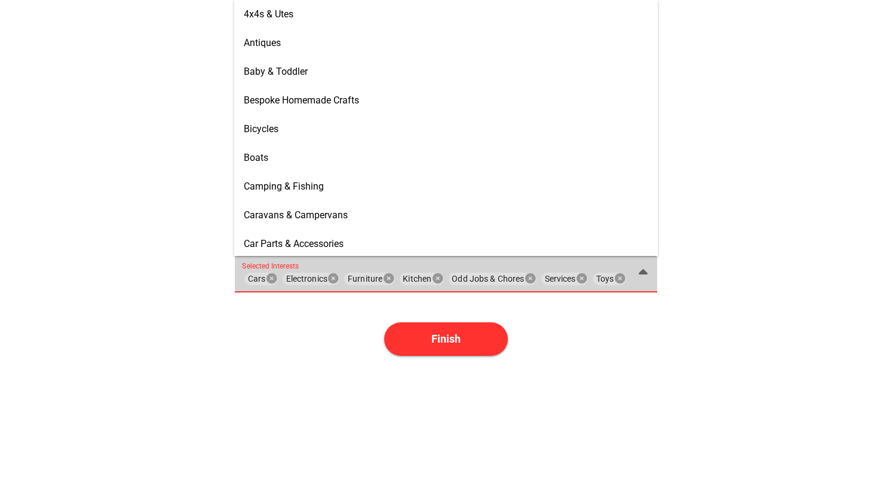
scroll to position [0, 0]
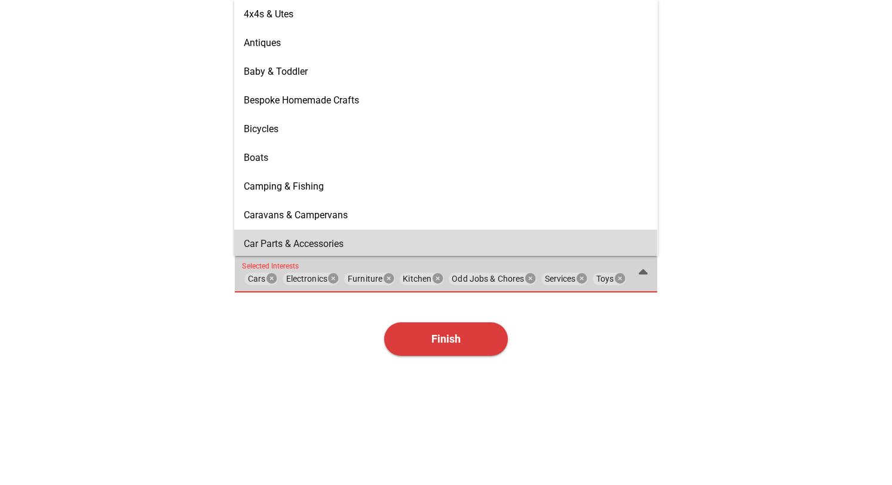
click at [433, 334] on span "Finish" at bounding box center [446, 338] width 29 height 13
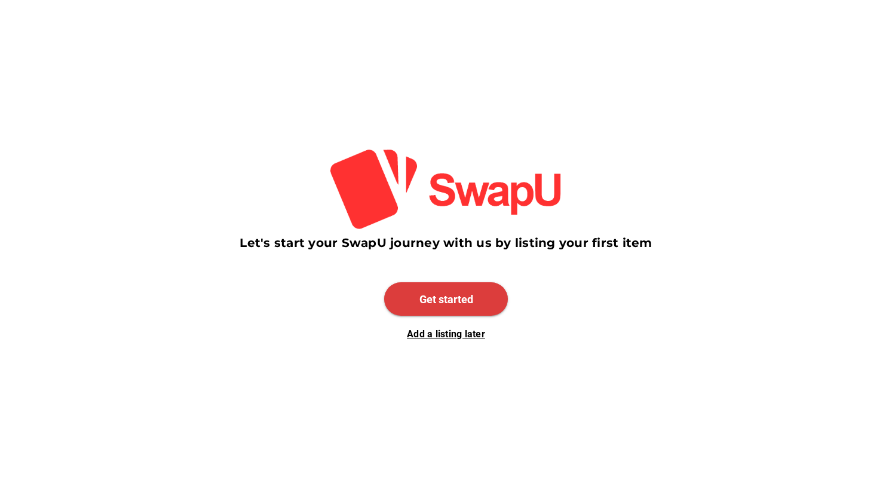
click at [438, 295] on span "Get started" at bounding box center [447, 299] width 54 height 13
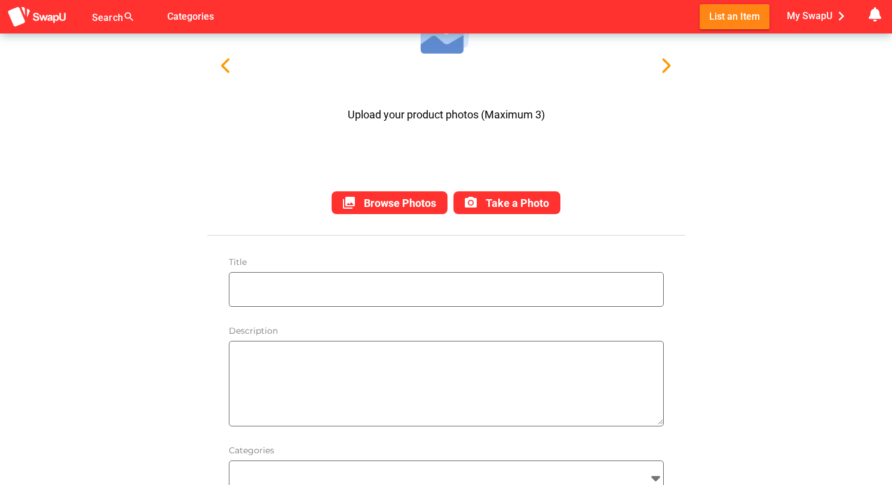
scroll to position [139, 0]
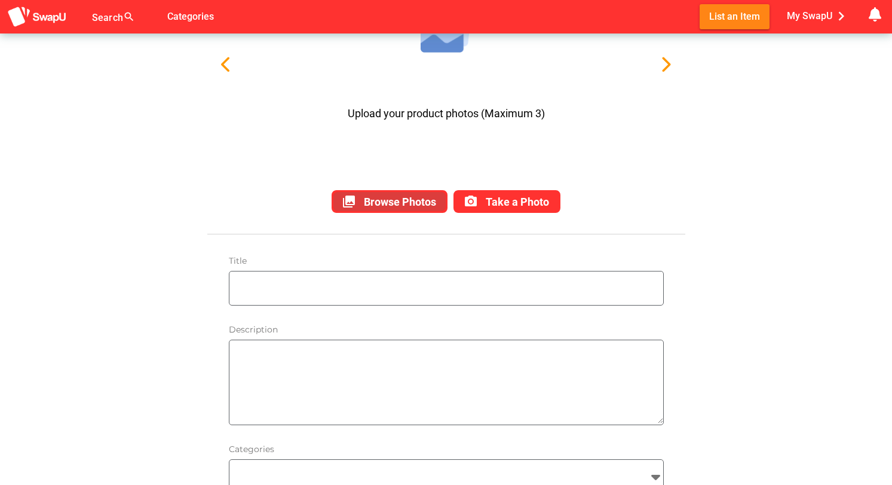
click at [411, 201] on span "Browse Photos" at bounding box center [400, 201] width 72 height 13
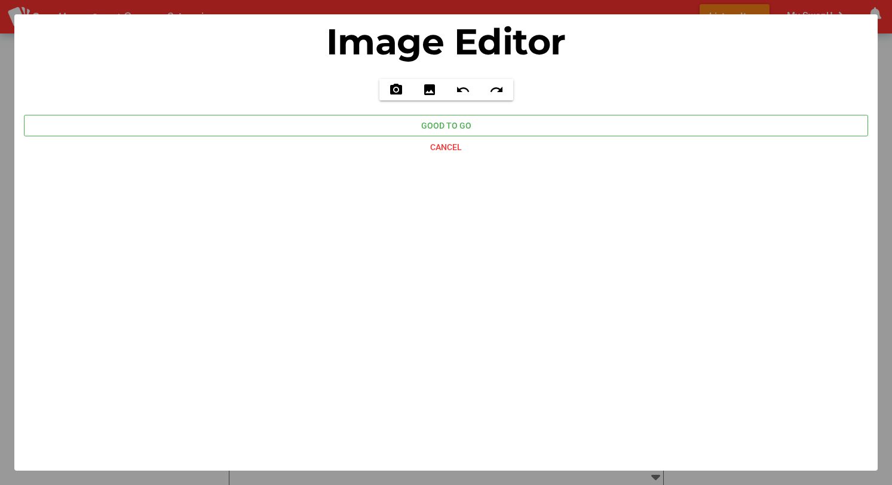
scroll to position [0, 0]
type input "C:\fakepath\IMG_4057.jpeg"
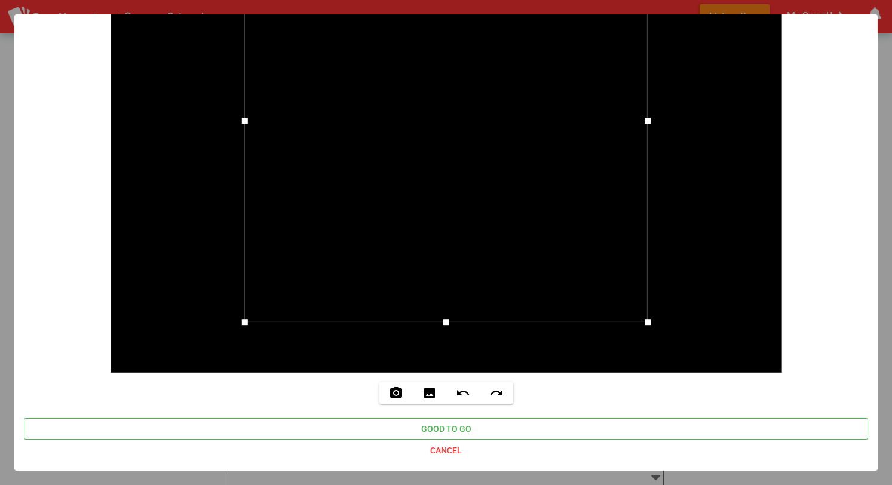
scroll to position [201, 0]
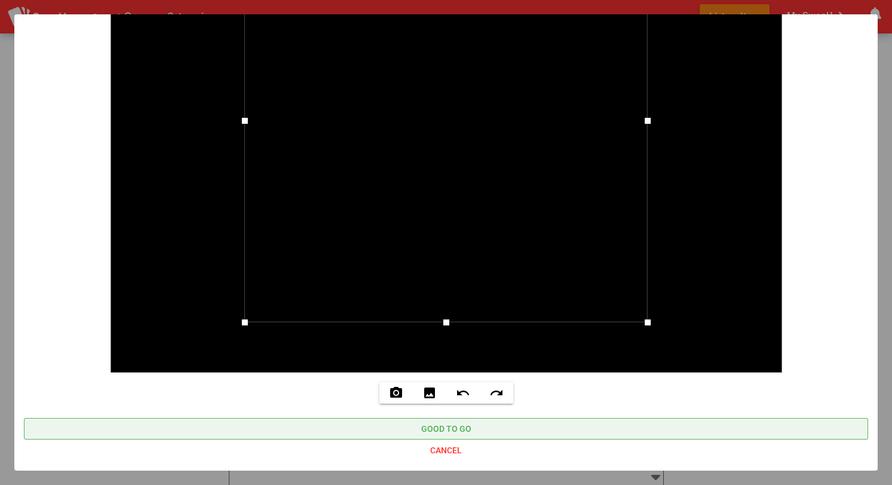
click at [462, 429] on span "Good to go" at bounding box center [446, 428] width 50 height 14
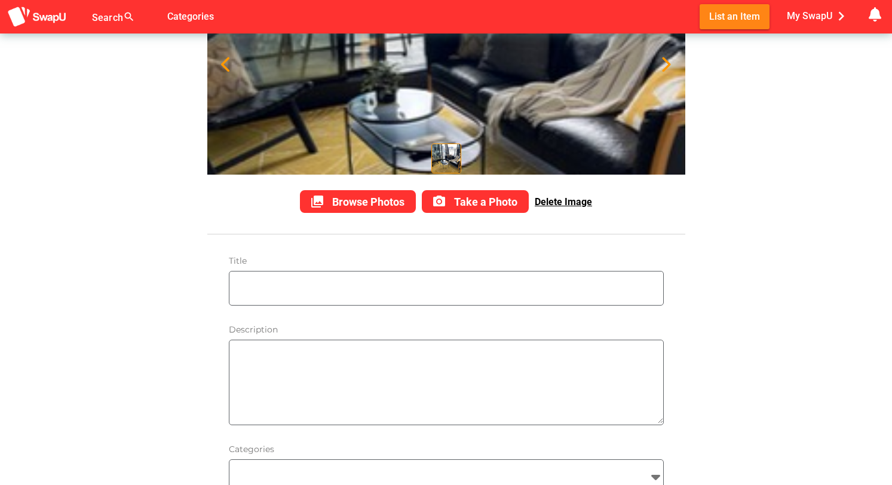
scroll to position [139, 0]
click at [375, 342] on textarea at bounding box center [450, 382] width 428 height 82
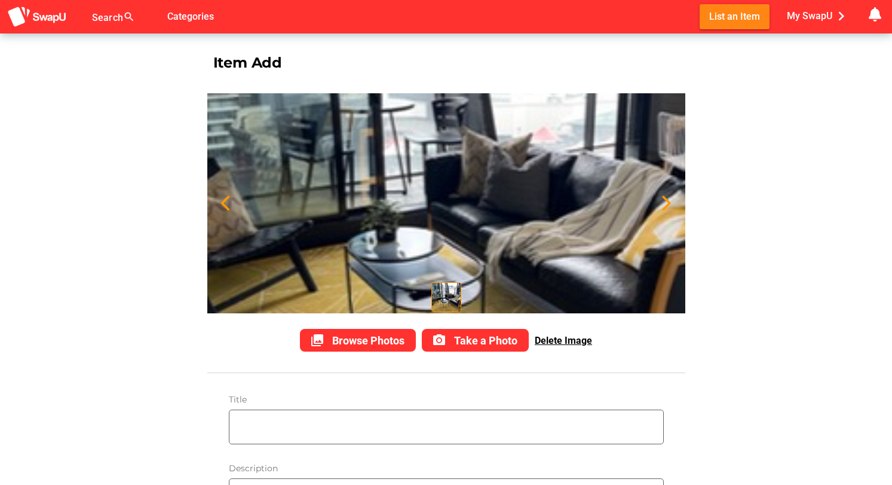
scroll to position [0, 0]
click at [305, 433] on input "text" at bounding box center [450, 427] width 428 height 33
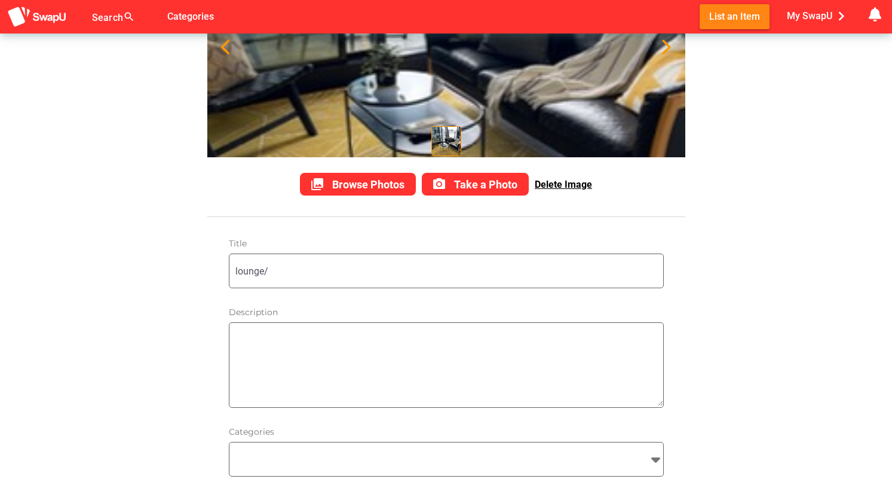
scroll to position [173, 0]
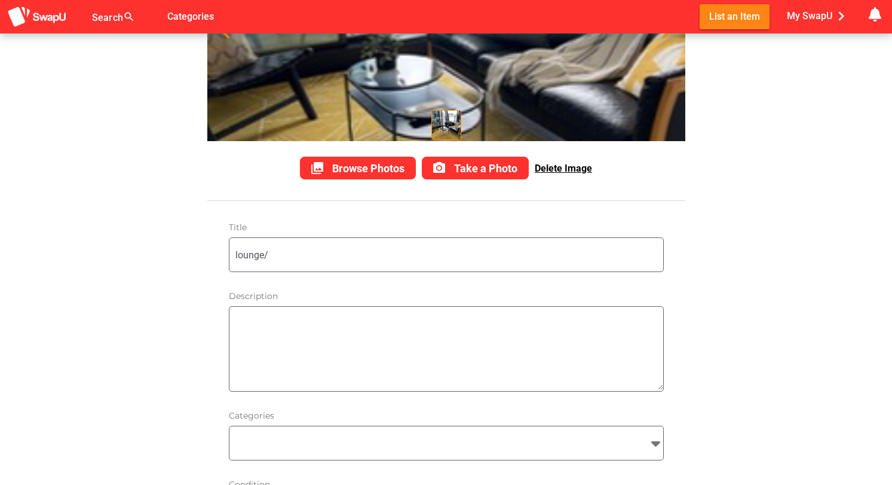
click at [283, 253] on input "lounge/" at bounding box center [450, 254] width 428 height 33
type input "l"
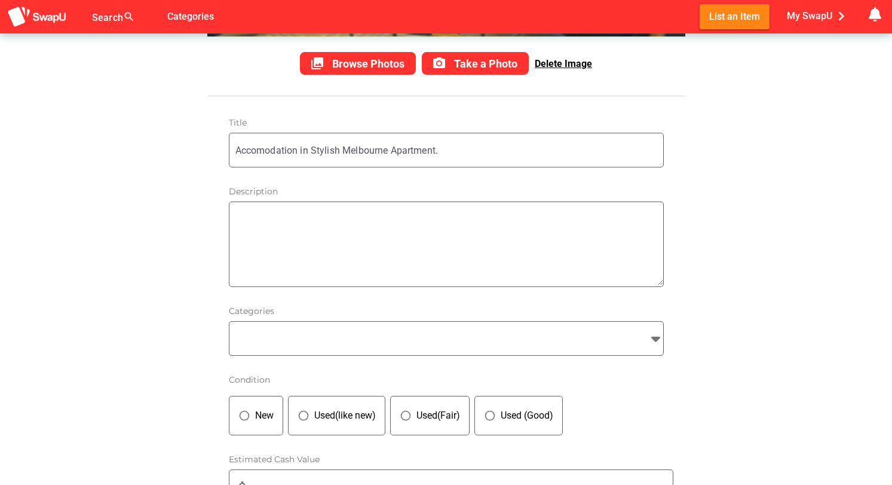
scroll to position [293, 0]
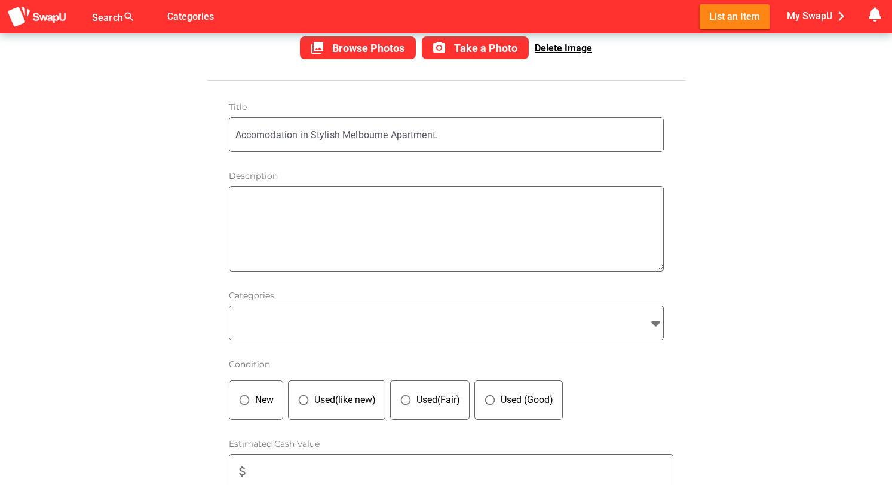
type input "Accomodation in Stylish Melbourne Apartment."
click at [277, 320] on input "search" at bounding box center [436, 323] width 412 height 14
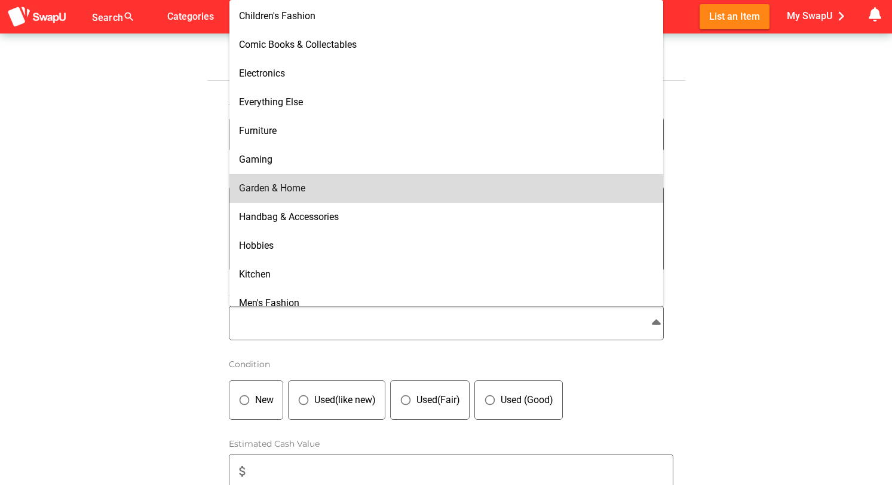
scroll to position [289, 0]
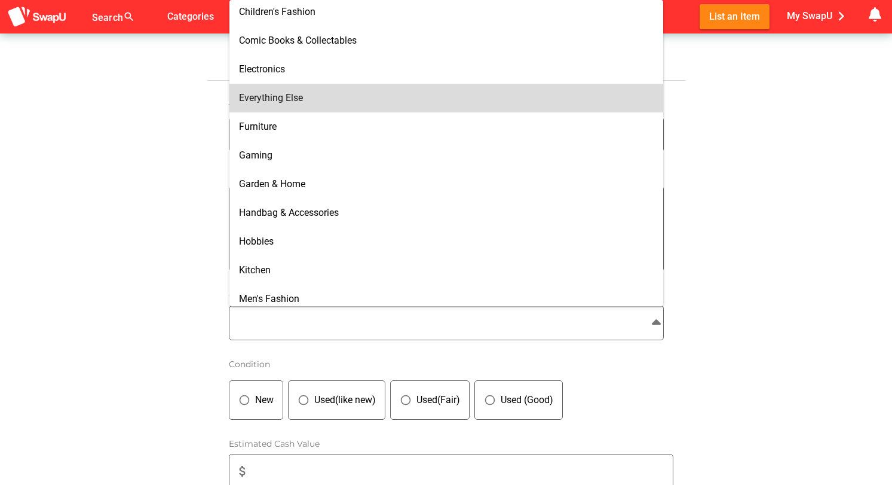
click at [302, 109] on div "Everything Else" at bounding box center [447, 98] width 434 height 29
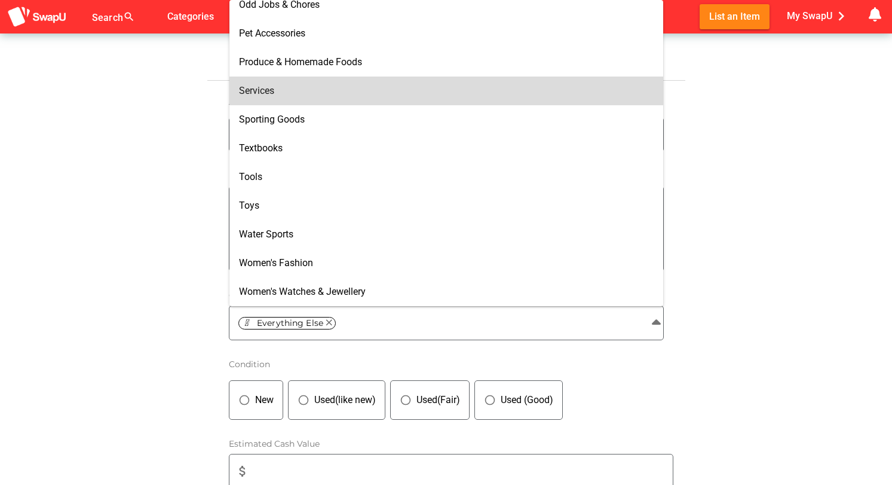
click at [291, 98] on div "Services" at bounding box center [446, 90] width 415 height 19
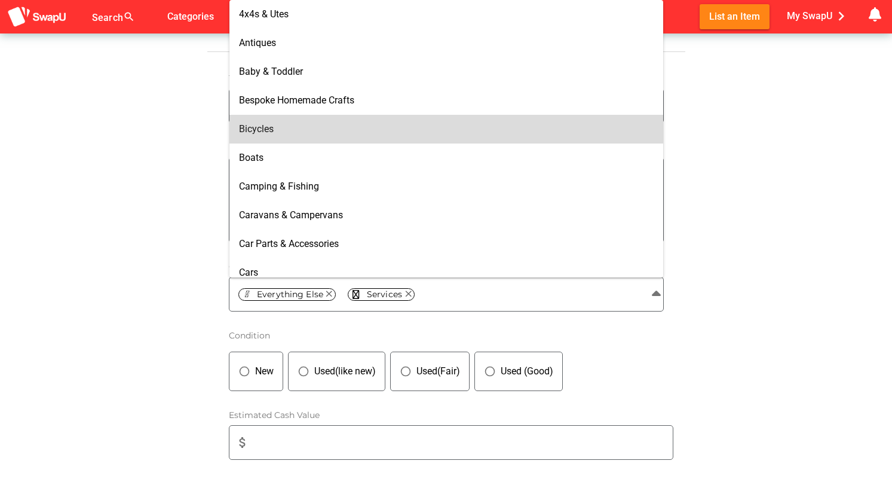
scroll to position [0, 0]
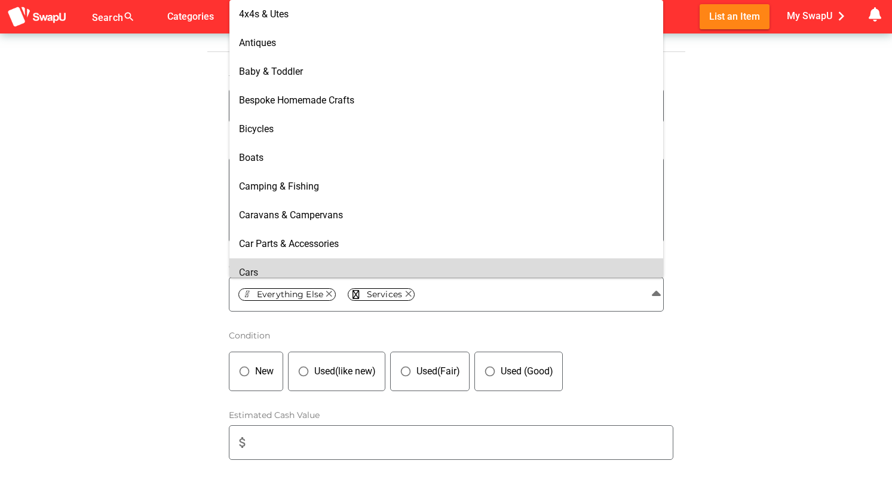
click at [188, 268] on div "Item Add collections Browse Photos photo_camera Take a Photo Delete Image Title…" at bounding box center [446, 476] width 892 height 1529
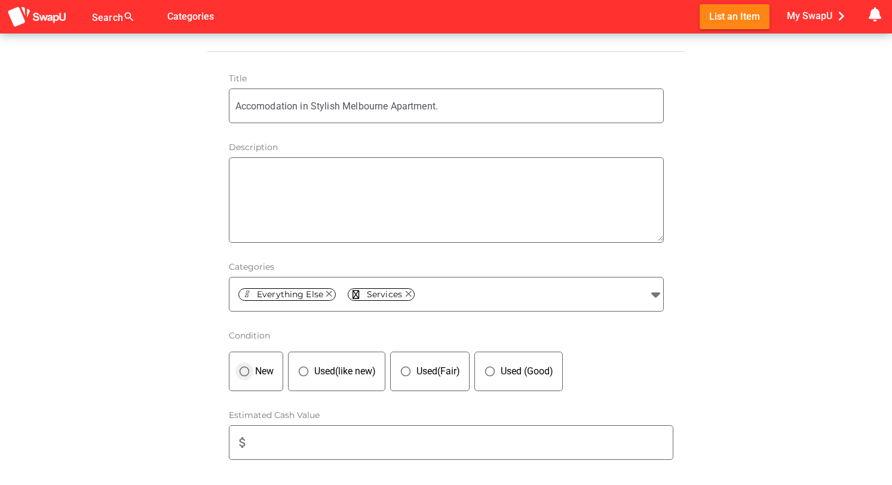
click at [246, 369] on icon "panorama_fish_eye" at bounding box center [244, 371] width 12 height 12
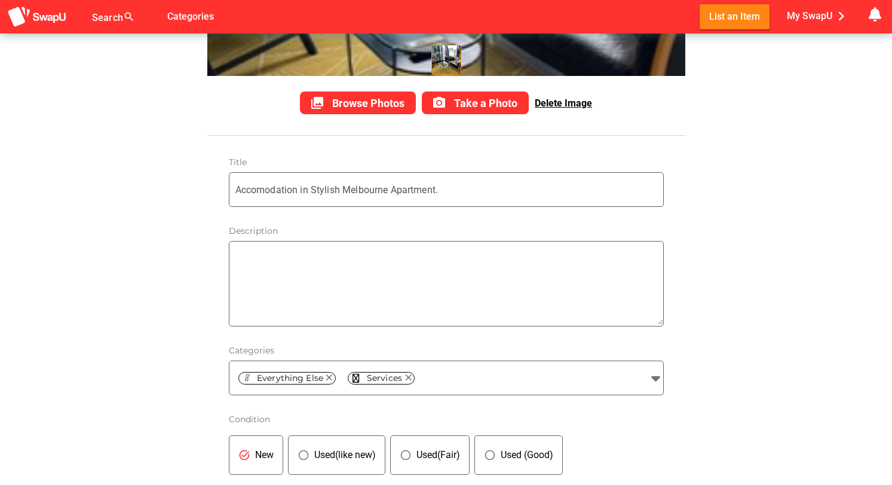
scroll to position [235, 0]
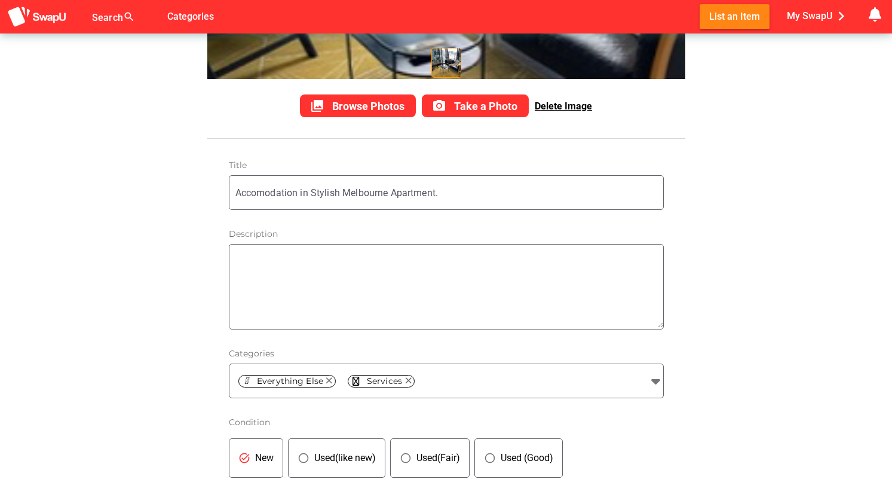
click at [450, 194] on input "Accomodation in Stylish Melbourne Apartment." at bounding box center [450, 192] width 428 height 33
click at [330, 270] on textarea at bounding box center [450, 287] width 428 height 82
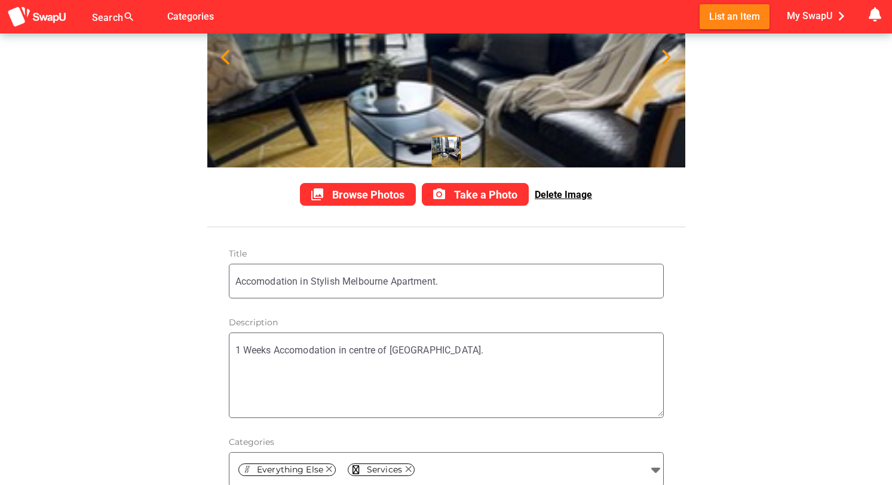
scroll to position [151, 0]
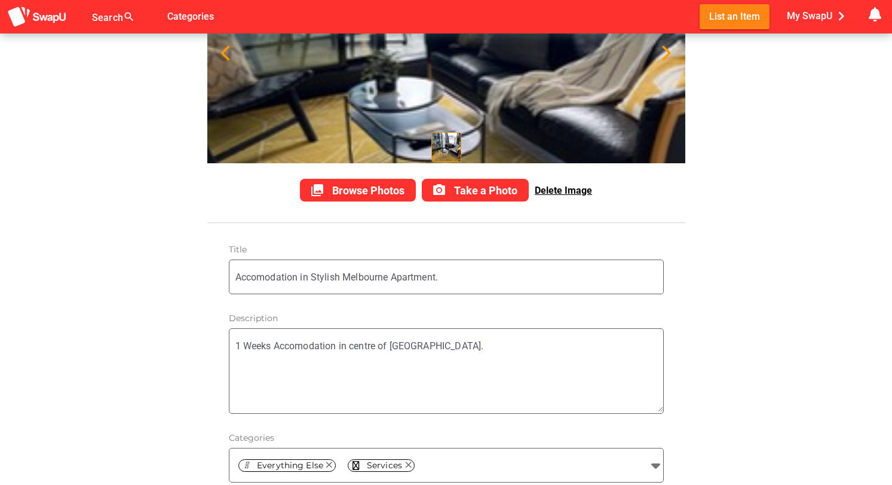
click at [236, 344] on textarea "1 Weeks Accomodation in centre of Melbourne." at bounding box center [450, 371] width 428 height 82
click at [247, 338] on textarea "1 Weeks Accomodation in centre of Melbourne." at bounding box center [450, 371] width 428 height 82
paste textarea "Enjoy the stunning view from the balcony of this beautifully and professionally…"
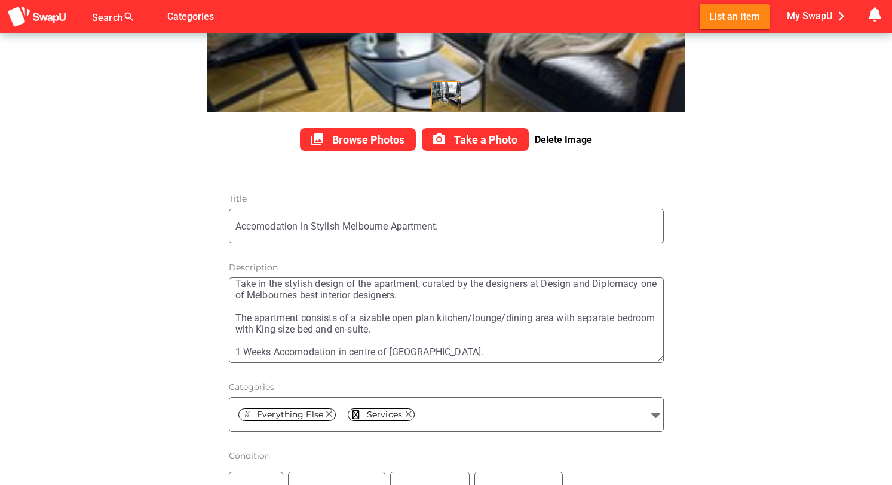
scroll to position [45, 0]
type textarea "Enjoy the stunning view from the balcony of this beautifully and professionally…"
paste input "Stunning City Skyline Apartment - Beautiful Design"
click at [436, 227] on input "Accomodation in Stylish Melbourne ApartmentStunning City Skyline Apartment - Be…" at bounding box center [450, 225] width 428 height 33
click at [507, 225] on input "Accomodation - Stunning City Skyline Apartment - Beautifu" at bounding box center [450, 225] width 428 height 33
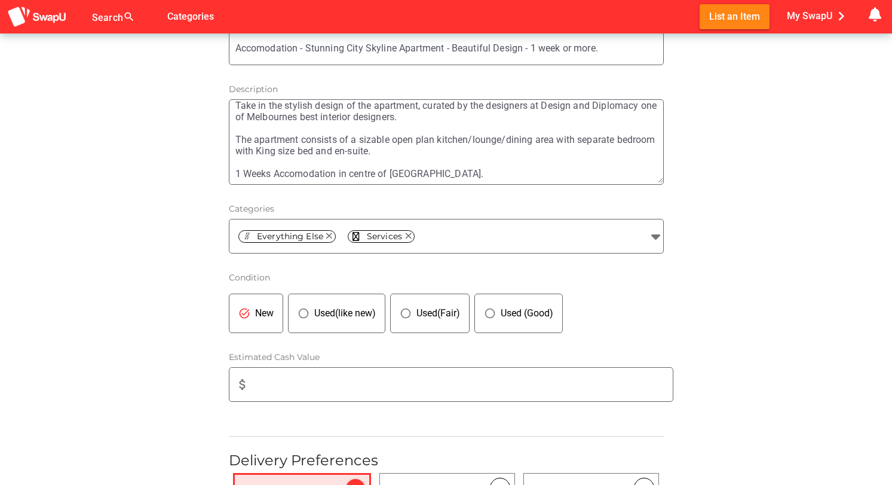
scroll to position [380, 0]
type input "Accomodation - Stunning City Skyline Apartment - Beautiful Design - 1 week or m…"
click at [307, 383] on input "attach_money" at bounding box center [465, 383] width 416 height 33
click at [153, 345] on div "Item Add collections Browse Photos photo_camera Take a Photo Delete Image Title…" at bounding box center [446, 417] width 892 height 1529
click at [304, 384] on input "2800" at bounding box center [465, 383] width 416 height 33
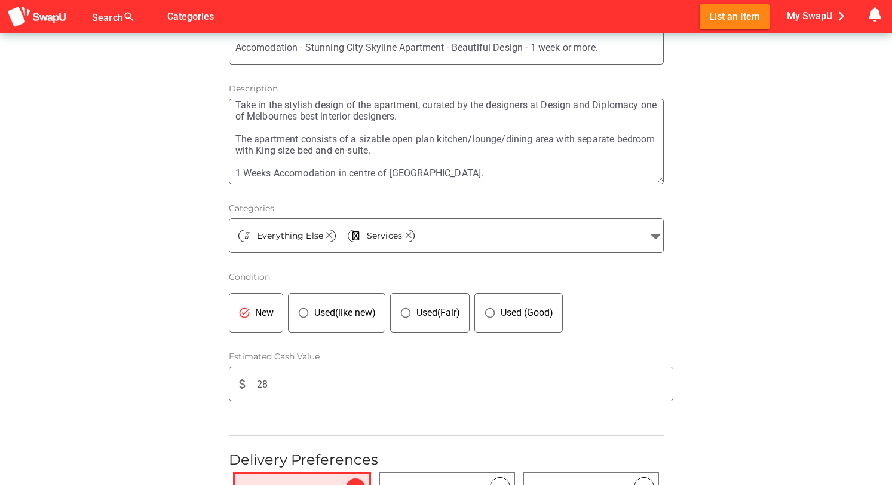
type input "2"
type input "1400"
click at [178, 349] on div "Item Add collections Browse Photos photo_camera Take a Photo Delete Image Title…" at bounding box center [446, 417] width 892 height 1529
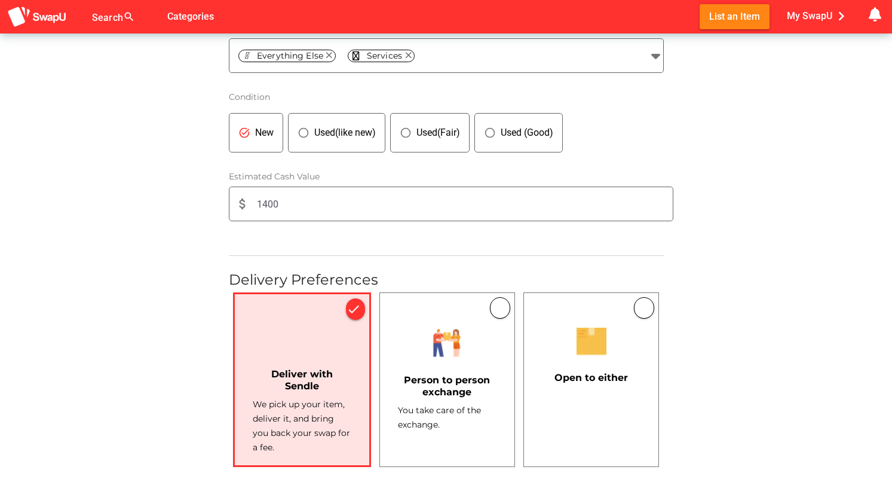
scroll to position [572, 0]
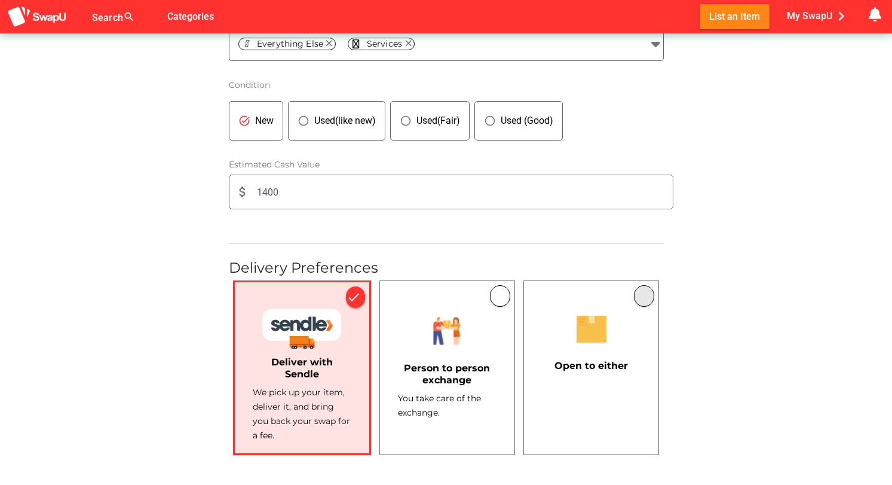
click at [646, 291] on button "button" at bounding box center [644, 296] width 20 height 22
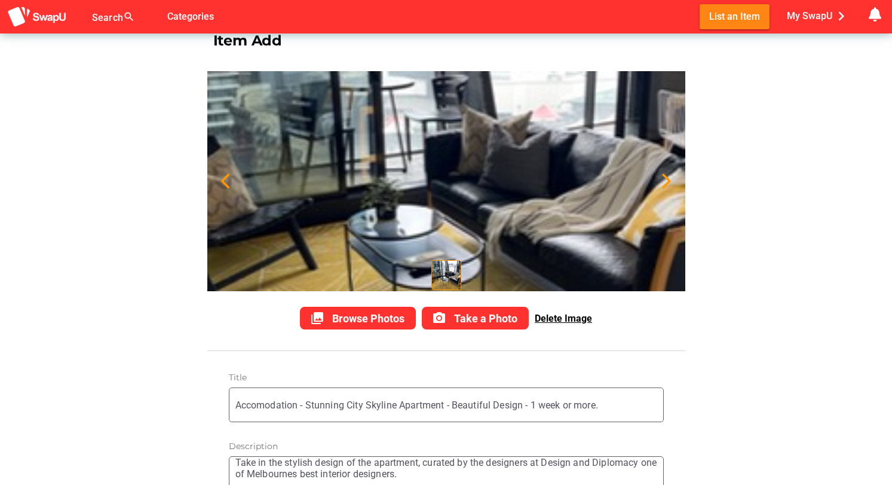
scroll to position [22, 0]
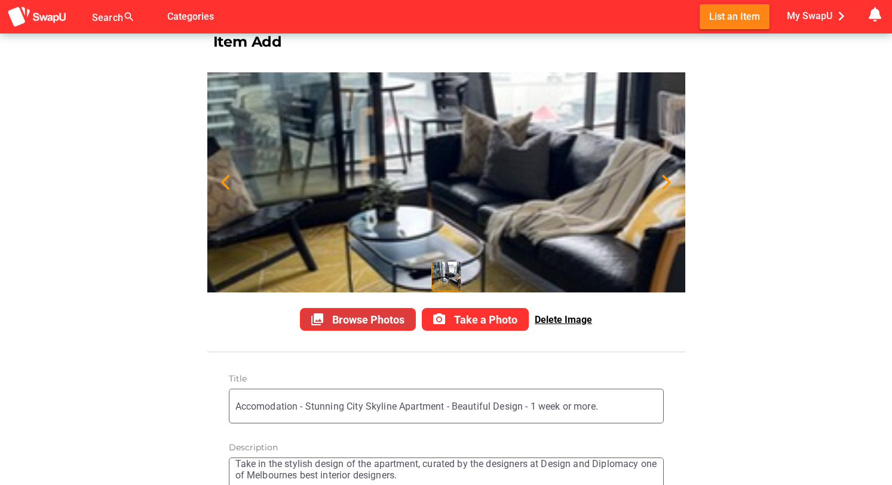
click at [337, 323] on span "Browse Photos" at bounding box center [368, 319] width 72 height 13
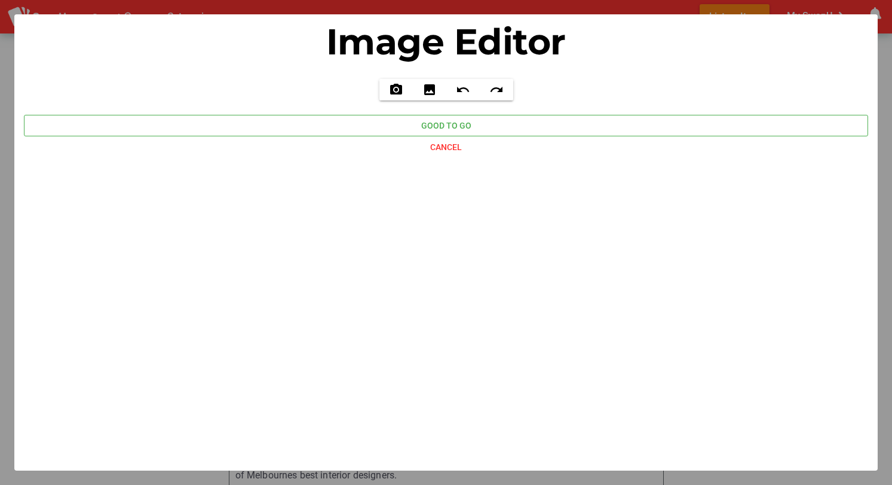
type input "C:\fakepath\IMG_4075.jpeg"
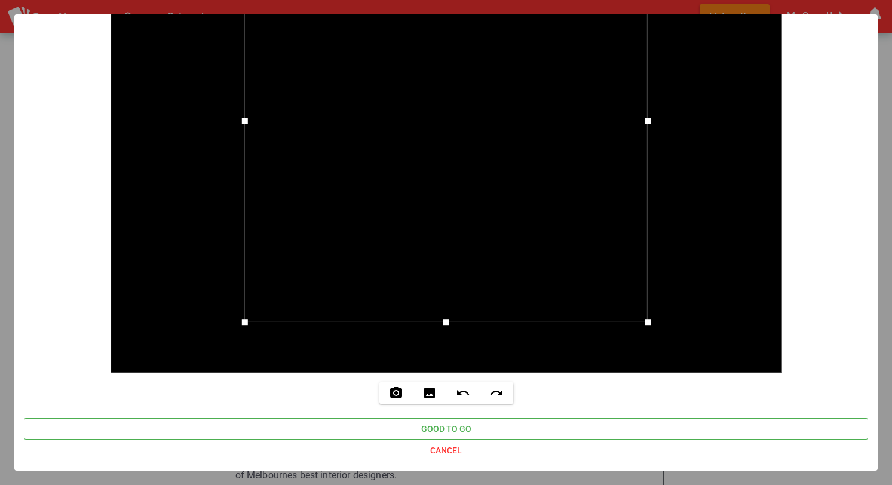
scroll to position [201, 0]
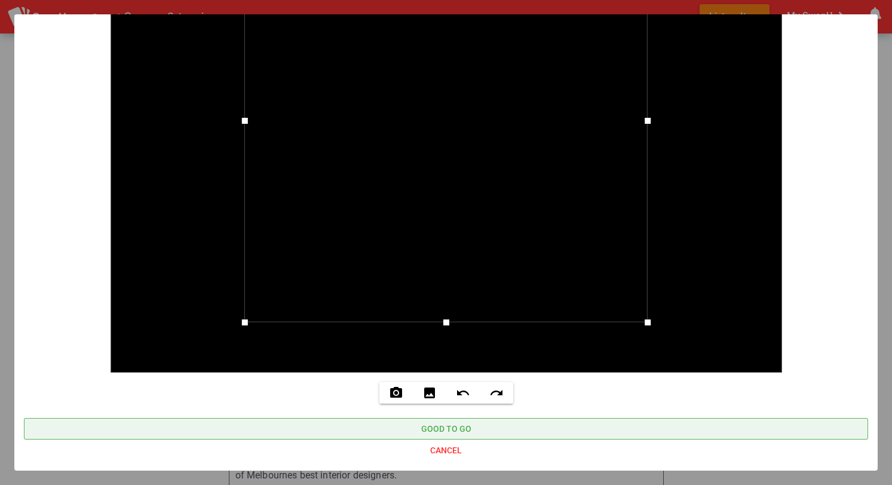
click at [478, 427] on span "Good to go" at bounding box center [445, 428] width 825 height 17
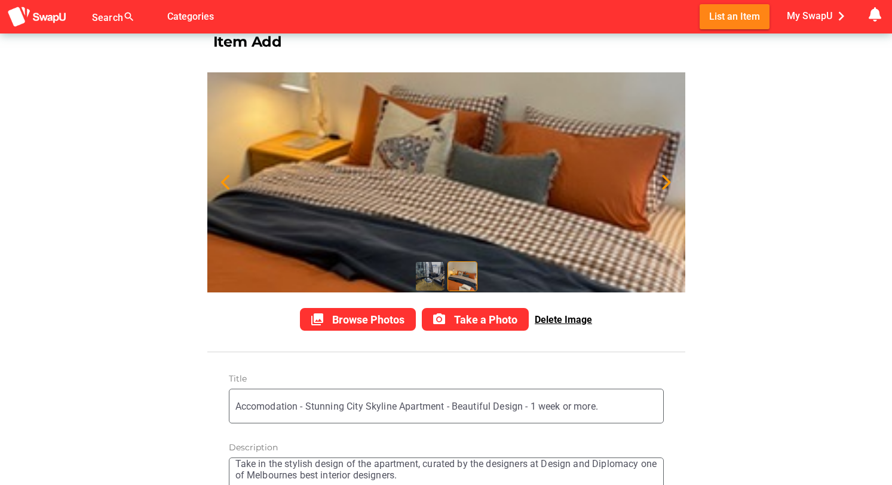
scroll to position [22, 0]
click at [431, 277] on img at bounding box center [430, 276] width 30 height 30
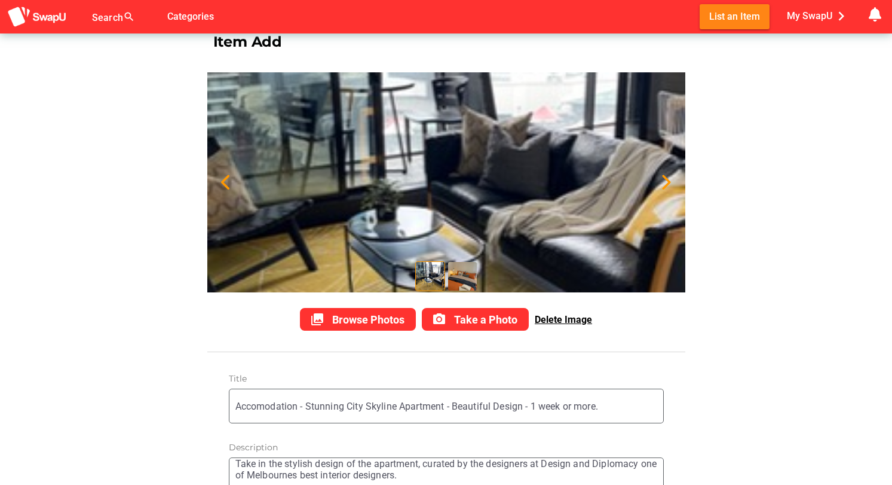
click at [463, 280] on img at bounding box center [463, 276] width 30 height 30
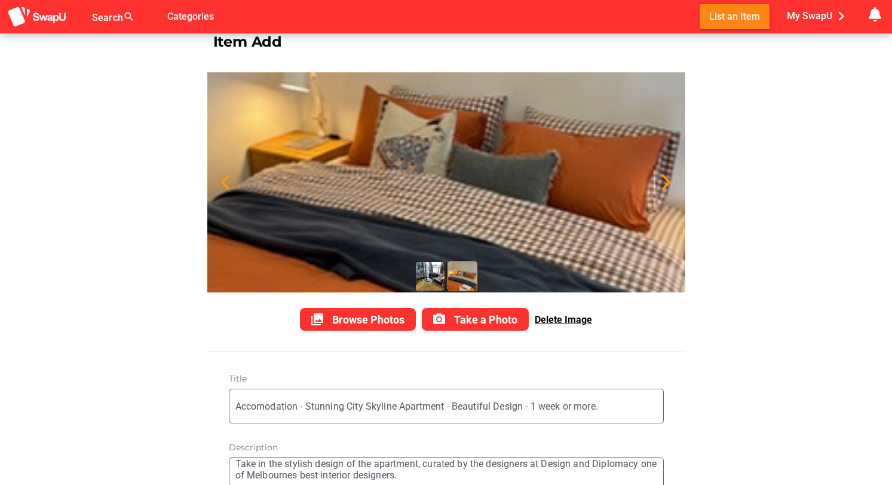
click at [435, 274] on img at bounding box center [430, 276] width 30 height 30
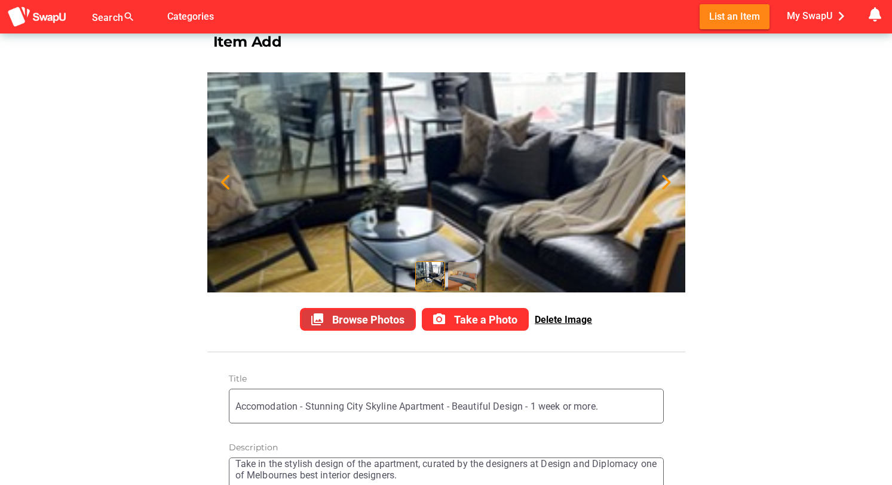
click at [370, 321] on span "Browse Photos" at bounding box center [368, 319] width 72 height 13
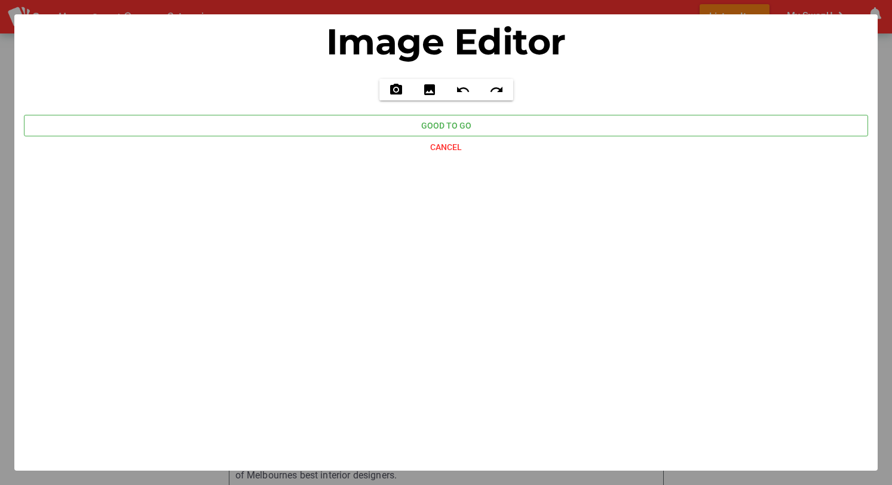
type input "C:\fakepath\IMG_4064.jpeg"
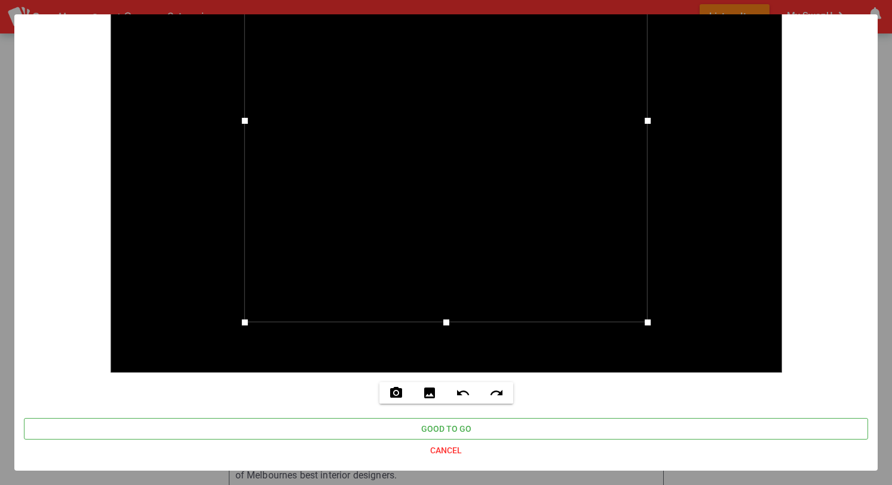
scroll to position [201, 0]
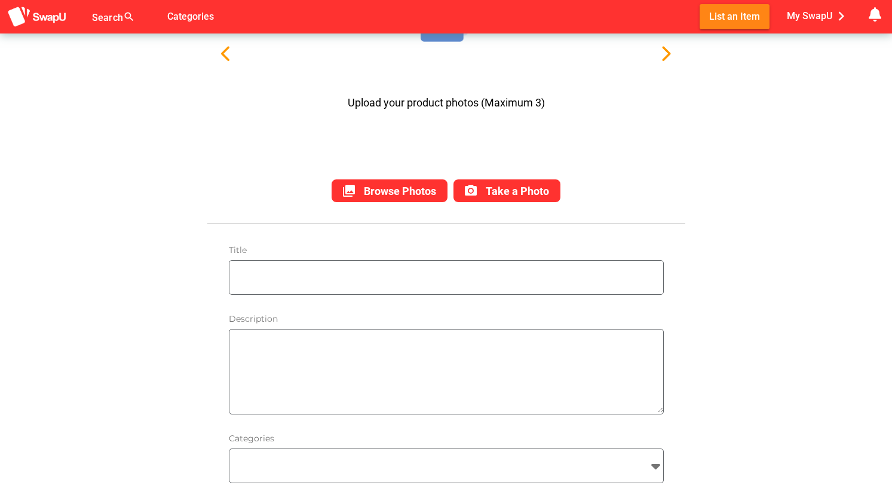
scroll to position [160, 0]
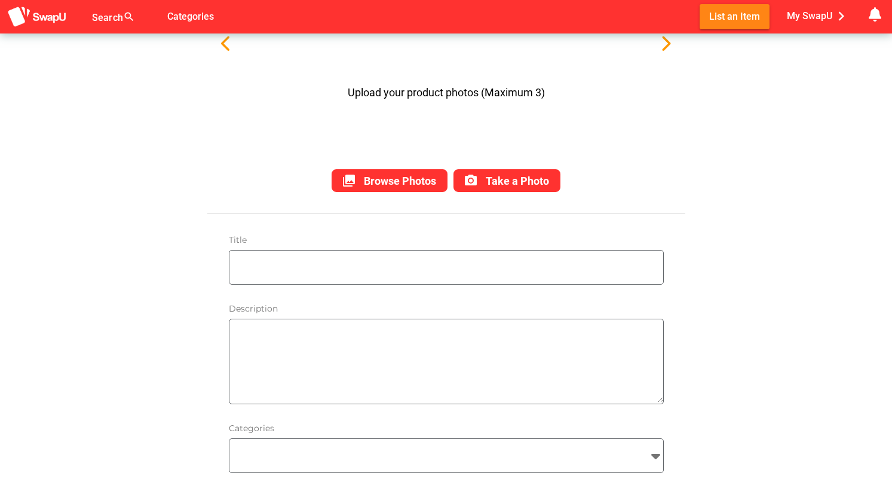
click at [348, 341] on textarea at bounding box center [450, 361] width 428 height 82
click at [333, 266] on input "text" at bounding box center [450, 266] width 428 height 33
paste input "Stunning City Skyline Apartment - Beautiful Design"
click at [278, 267] on input "Stunning City Skyline Apartment - Beautiful Design" at bounding box center [450, 266] width 428 height 33
click at [517, 266] on input "Stunning [GEOGRAPHIC_DATA] Skyline Apartment - Beautiful Design" at bounding box center [450, 266] width 428 height 33
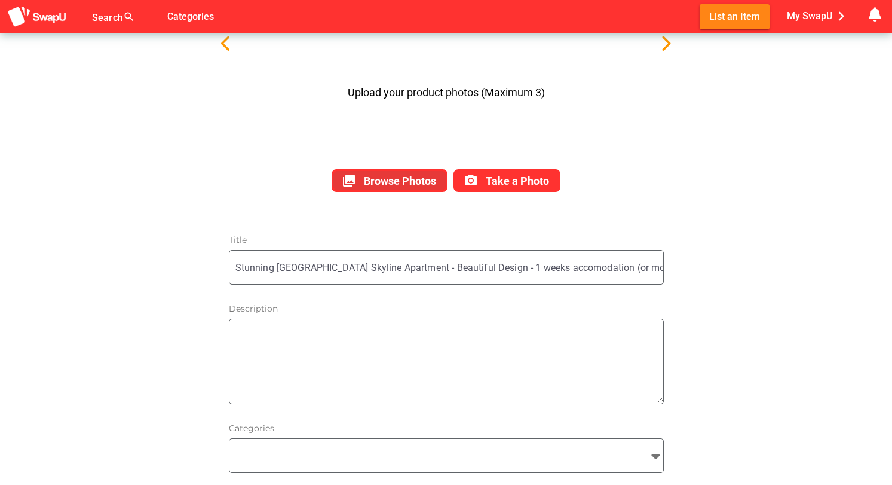
type input "Stunning [GEOGRAPHIC_DATA] Skyline Apartment - Beautiful Design - 1 weeks accom…"
click at [402, 179] on span "Browse Photos" at bounding box center [400, 181] width 72 height 13
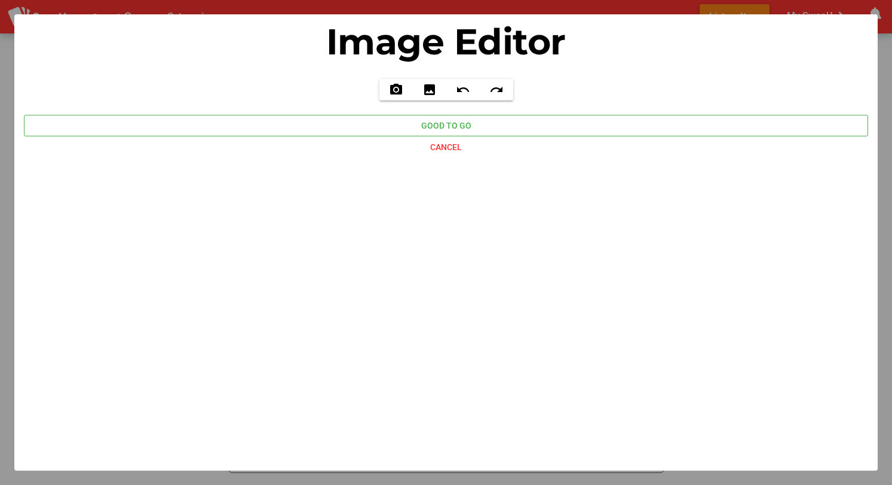
type input "C:\fakepath\IMG_4057.jpeg"
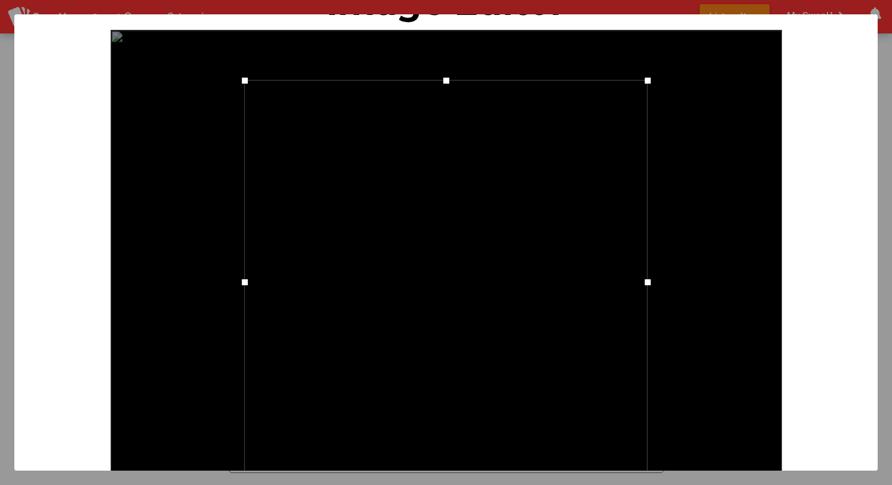
scroll to position [60, 0]
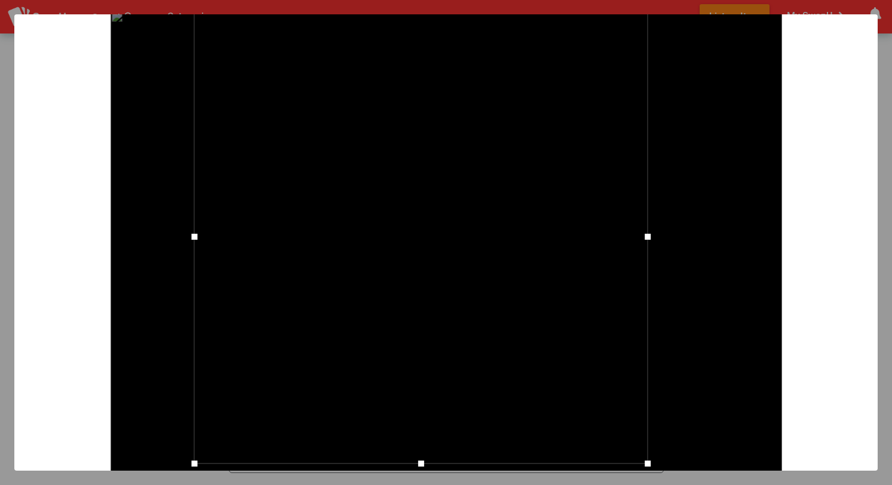
drag, startPoint x: 244, startPoint y: 58, endPoint x: 177, endPoint y: 41, distance: 69.7
click at [177, 41] on div at bounding box center [447, 262] width 672 height 504
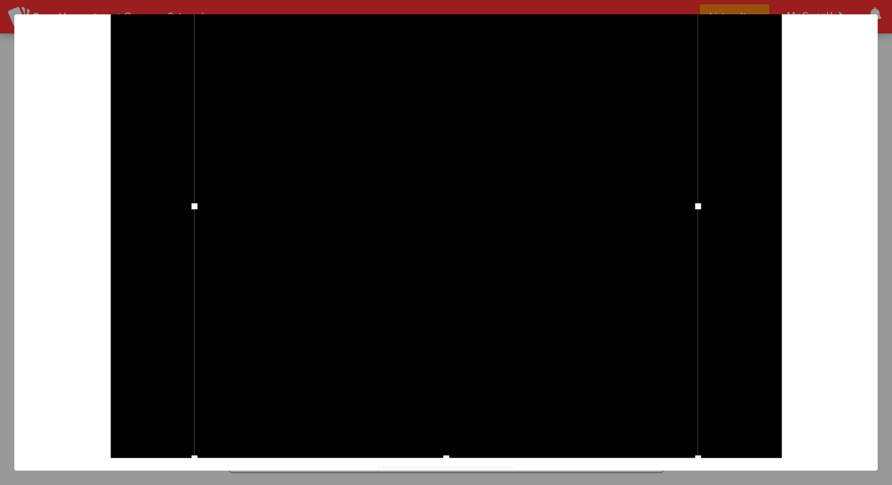
drag, startPoint x: 644, startPoint y: 460, endPoint x: 741, endPoint y: 476, distance: 98.1
click at [741, 476] on div "Image Editor Take a picture - Camera is supported Camera not supported photo_ca…" at bounding box center [446, 242] width 892 height 485
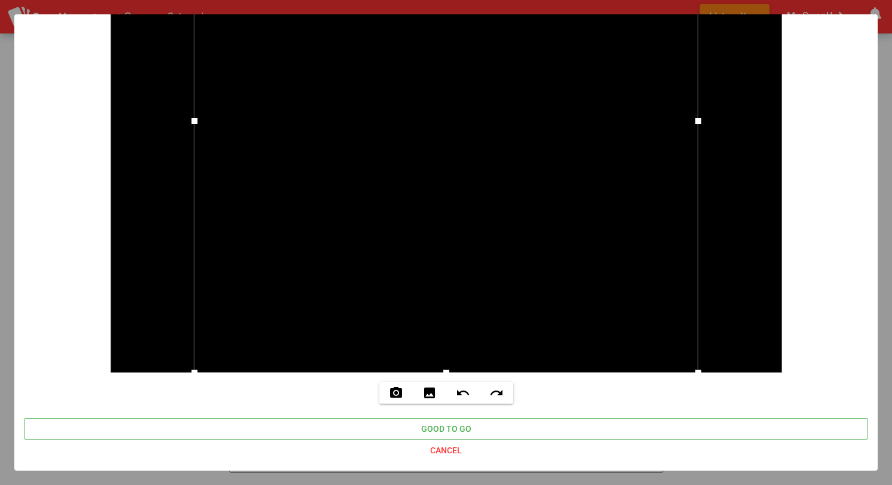
scroll to position [201, 0]
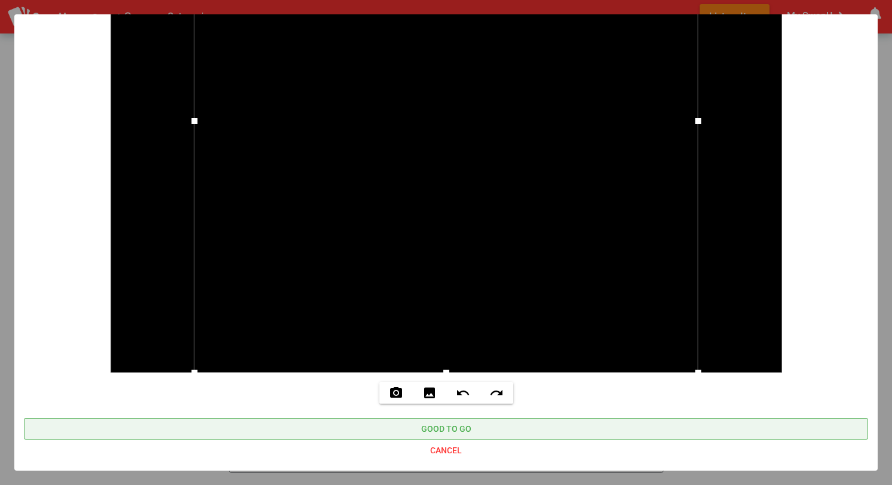
click at [451, 427] on span "Good to go" at bounding box center [446, 428] width 50 height 14
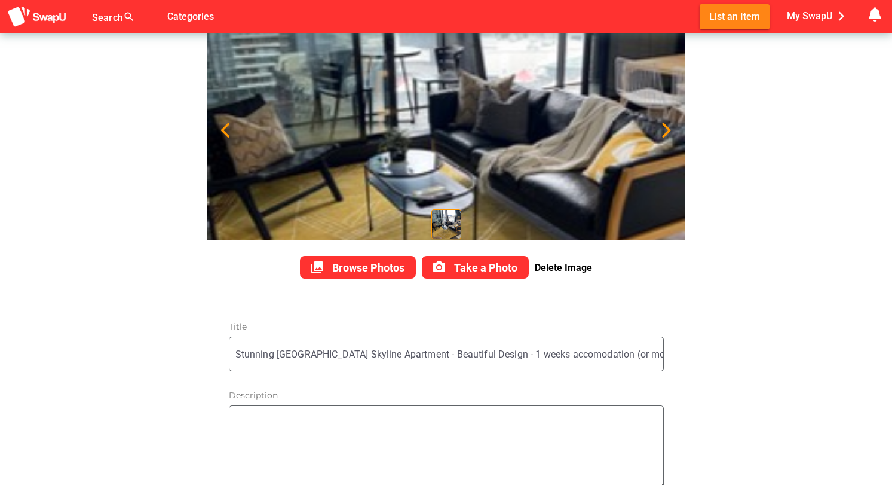
scroll to position [90, 0]
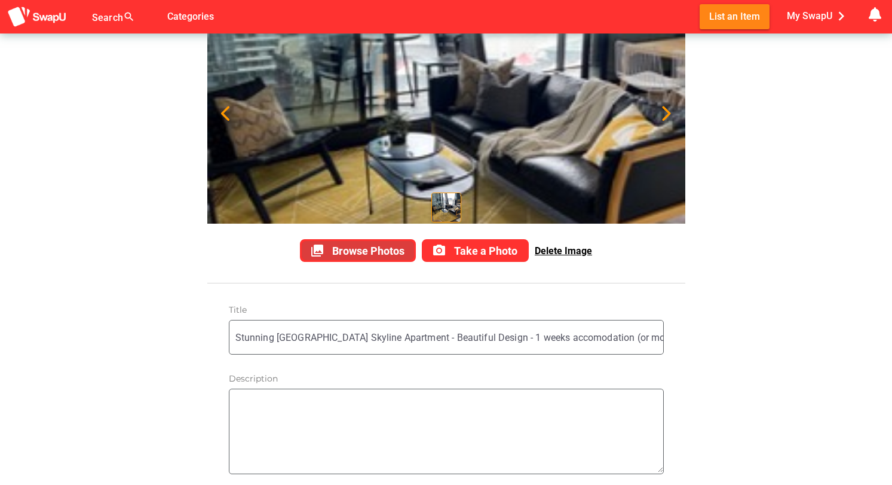
click at [368, 253] on span "Browse Photos" at bounding box center [368, 250] width 72 height 13
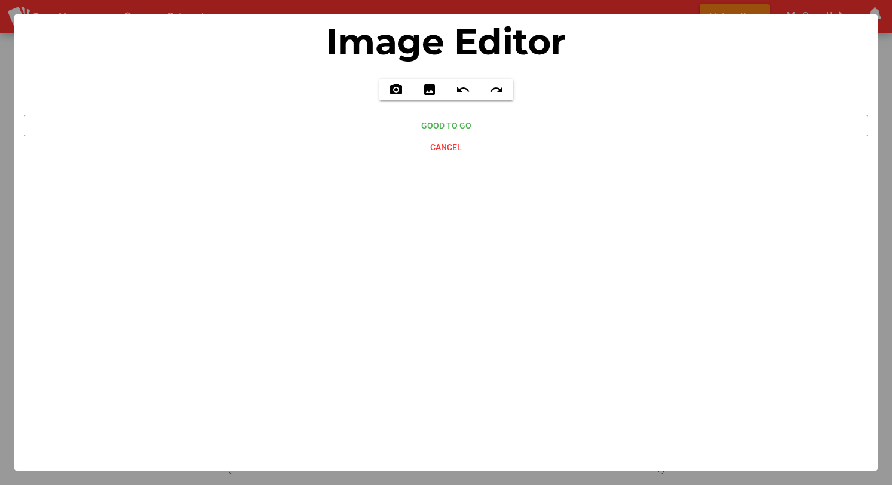
type input "C:\fakepath\IMG_4075.jpeg"
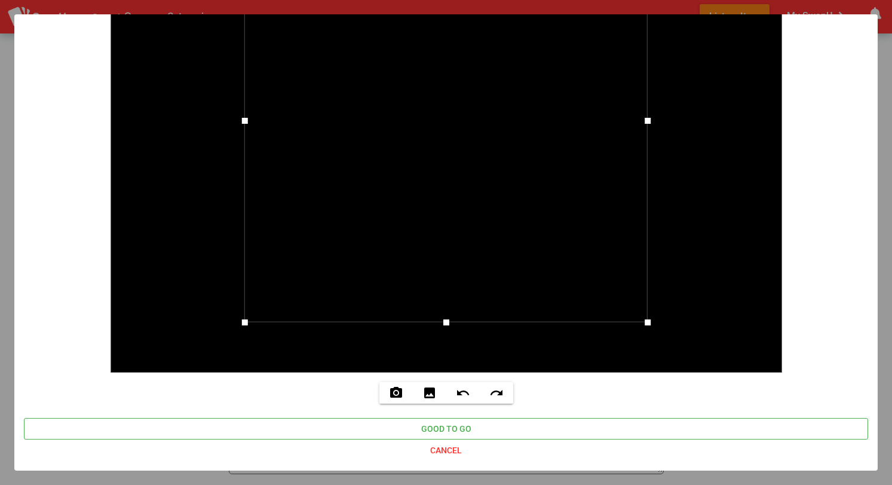
scroll to position [201, 0]
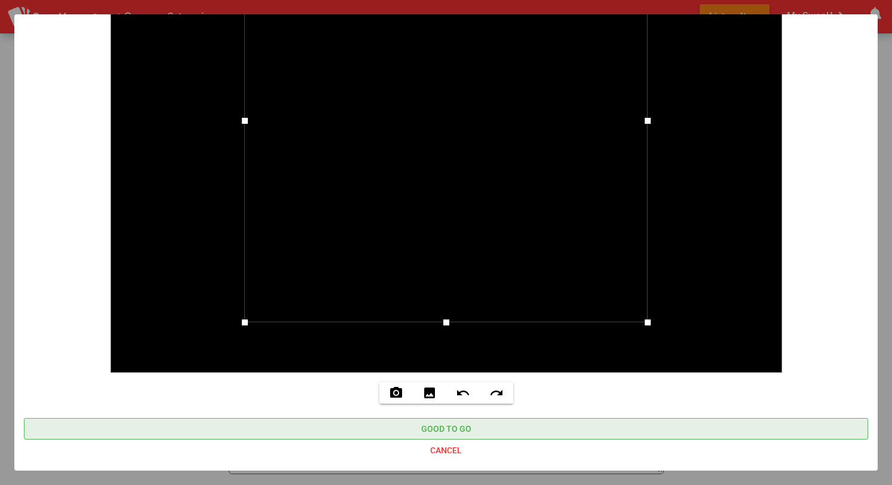
click at [459, 433] on span "Good to go" at bounding box center [446, 428] width 50 height 14
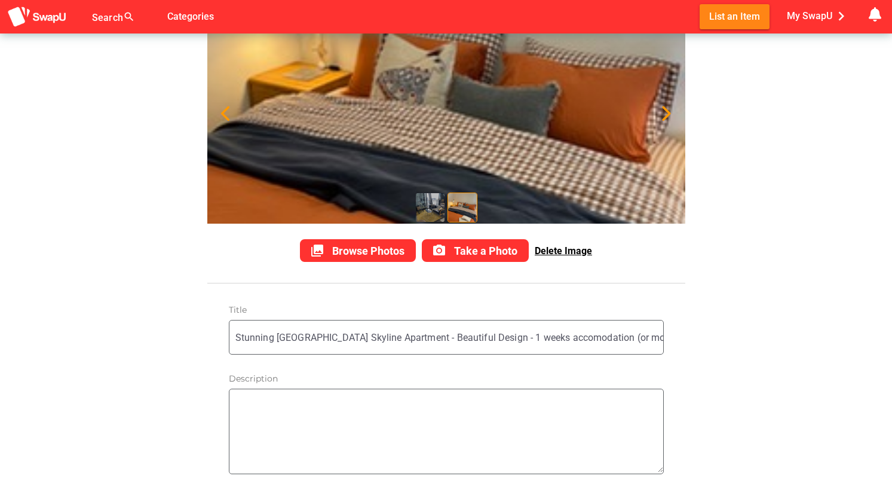
scroll to position [90, 0]
click at [375, 246] on span "Browse Photos" at bounding box center [368, 250] width 72 height 13
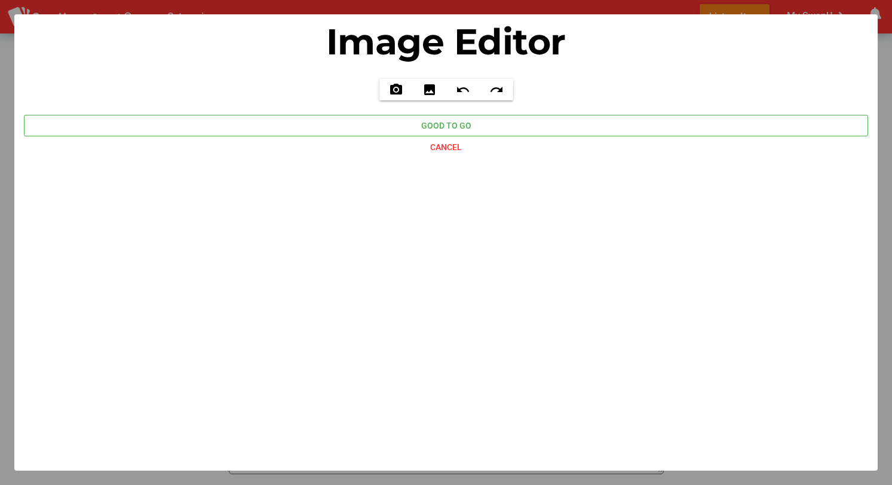
type input "C:\fakepath\IMG_4067.jpeg"
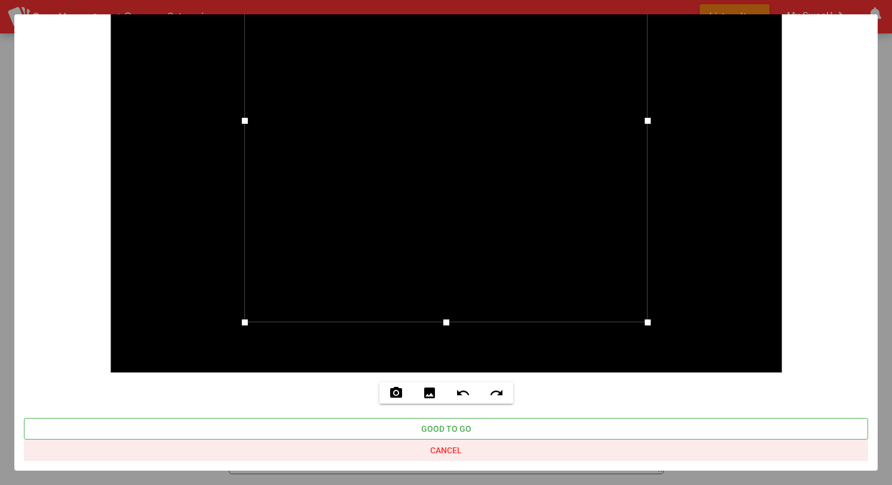
scroll to position [201, 0]
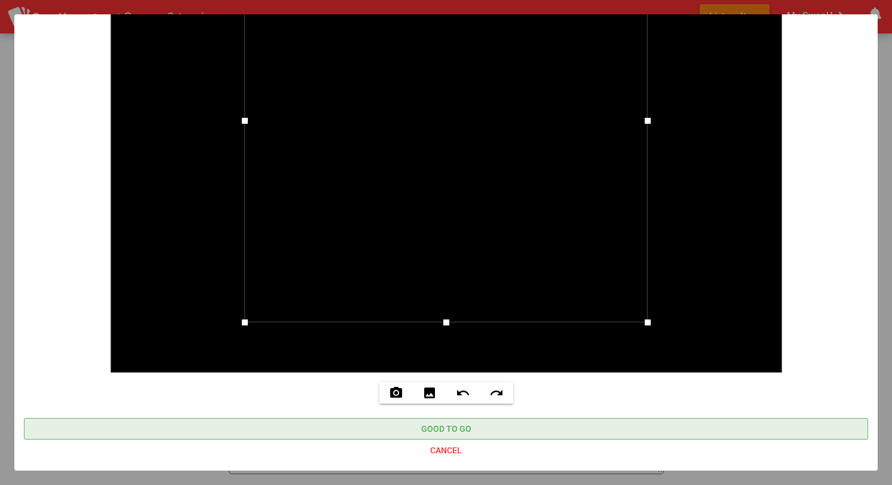
click at [450, 426] on span "Good to go" at bounding box center [446, 428] width 50 height 14
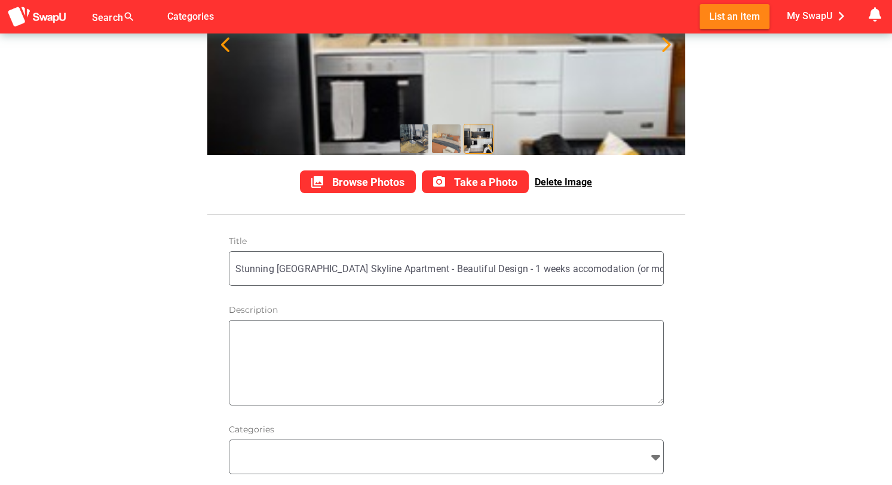
scroll to position [164, 0]
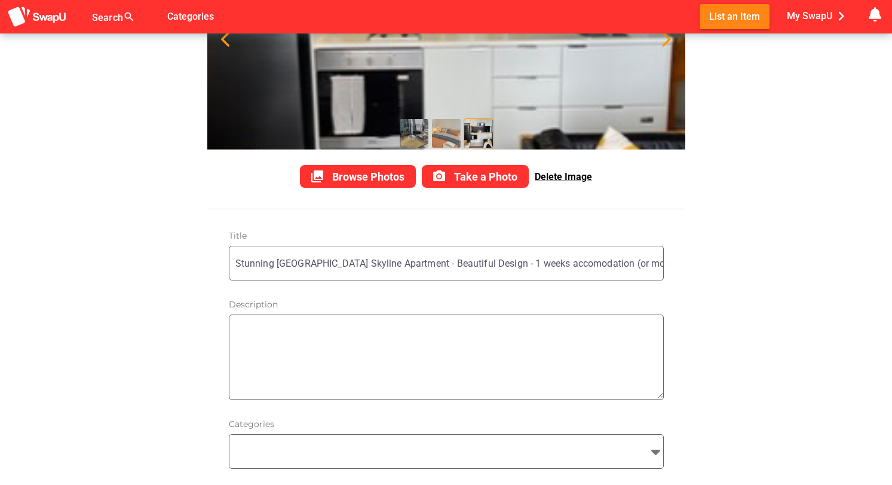
click at [324, 334] on textarea at bounding box center [450, 357] width 428 height 82
paste textarea "Enjoy the stunning view from the balcony of this beautifully and professionally…"
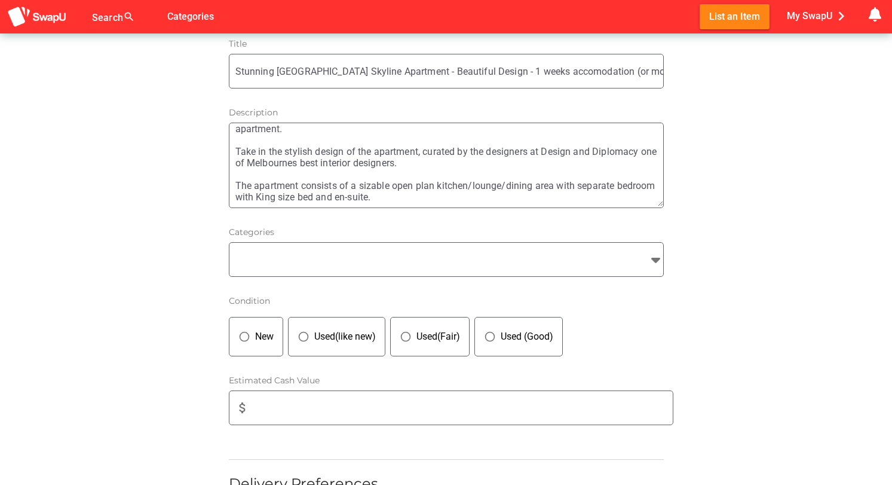
scroll to position [368, 0]
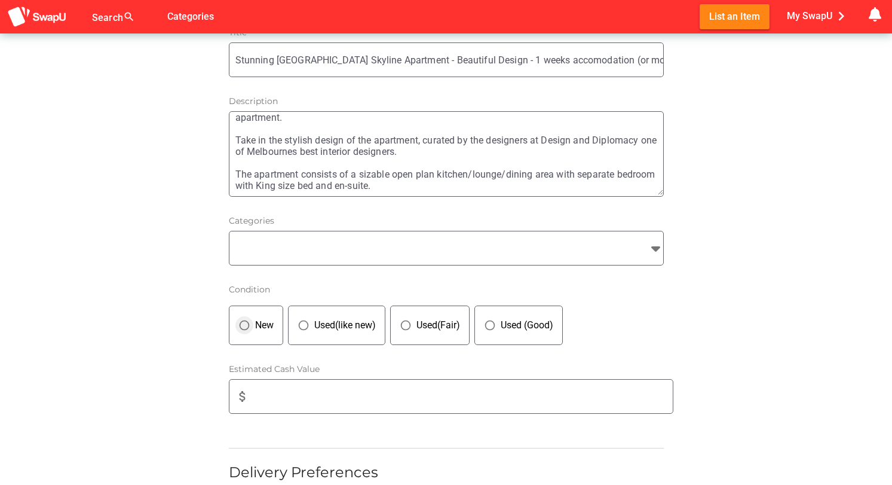
type textarea "Enjoy the stunning view from the balcony of this beautifully and professionally…"
click at [241, 322] on icon "panorama_fish_eye" at bounding box center [244, 325] width 12 height 12
click at [276, 394] on input "attach_money" at bounding box center [465, 396] width 416 height 33
type input "1500"
click at [326, 254] on input "search" at bounding box center [436, 248] width 412 height 14
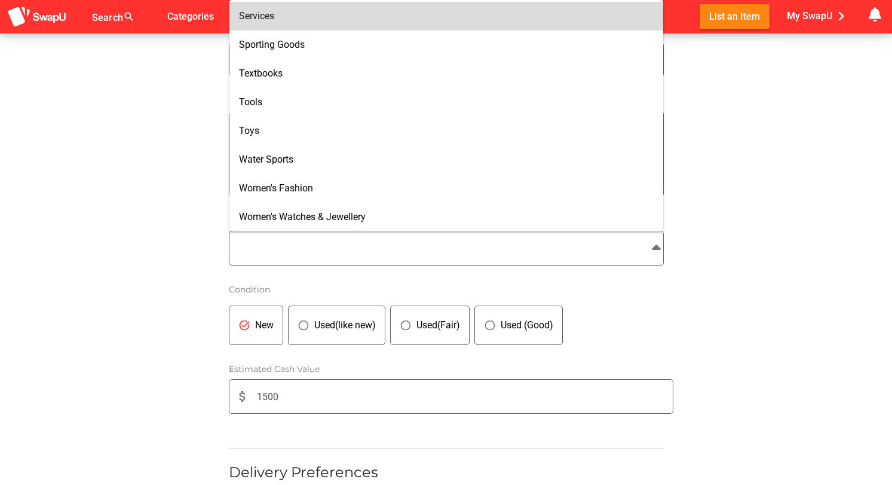
click at [303, 19] on div "Services" at bounding box center [446, 15] width 415 height 11
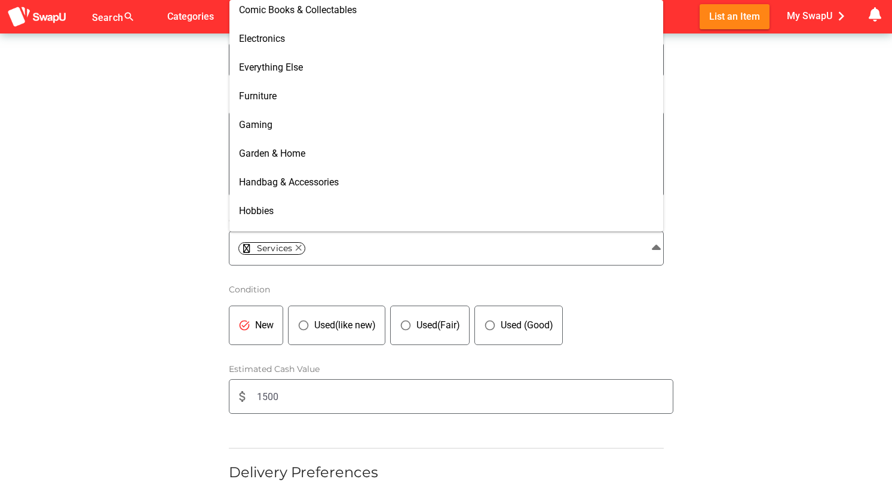
scroll to position [314, 0]
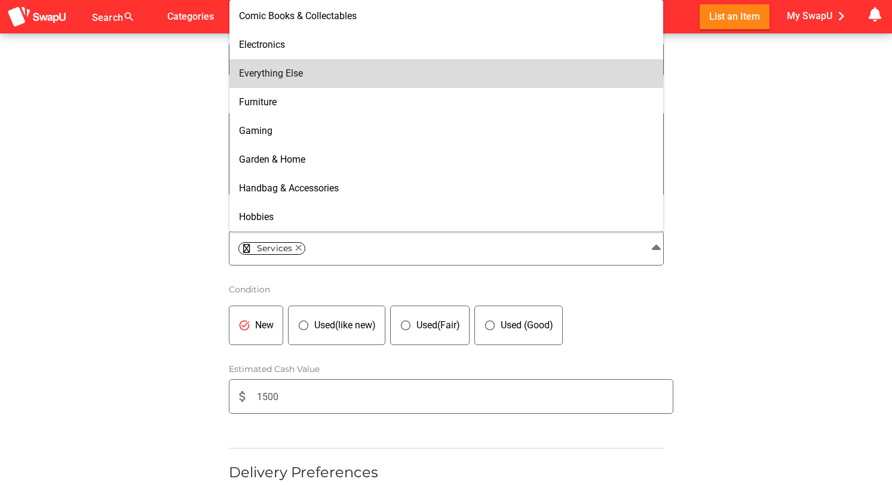
click at [283, 74] on span "Everything Else" at bounding box center [271, 73] width 64 height 11
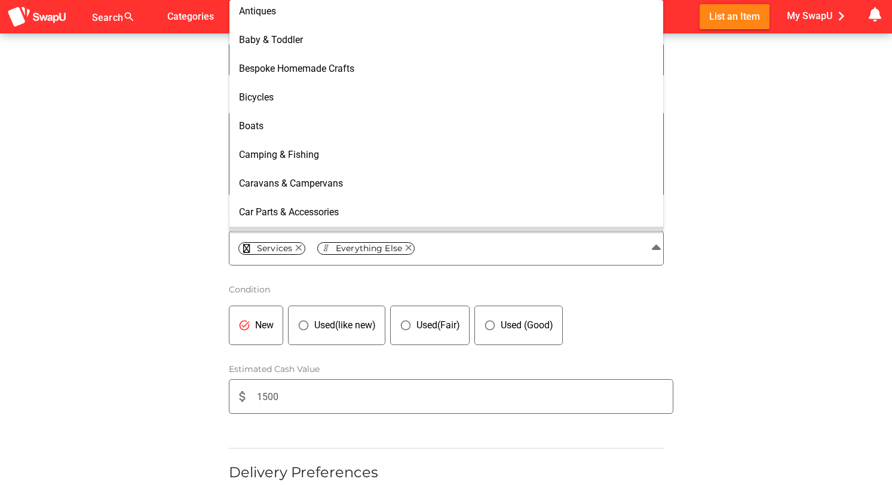
scroll to position [28, 0]
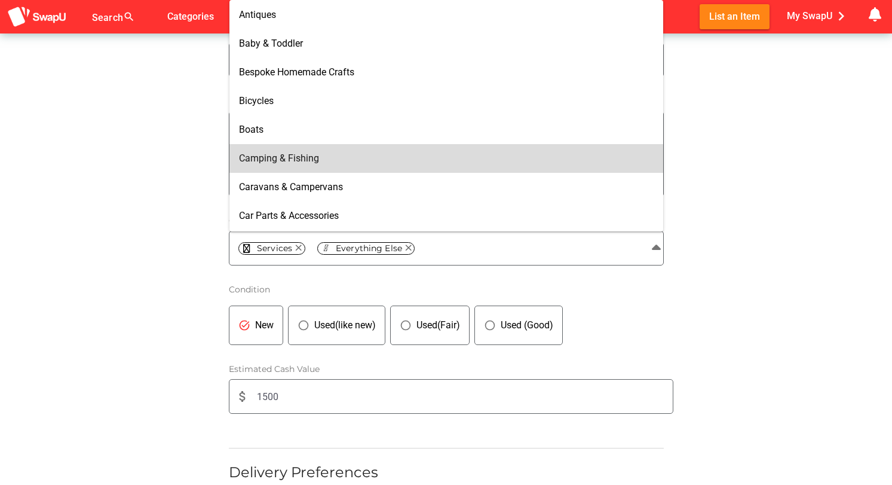
click at [299, 156] on span "Camping & Fishing" at bounding box center [279, 157] width 80 height 11
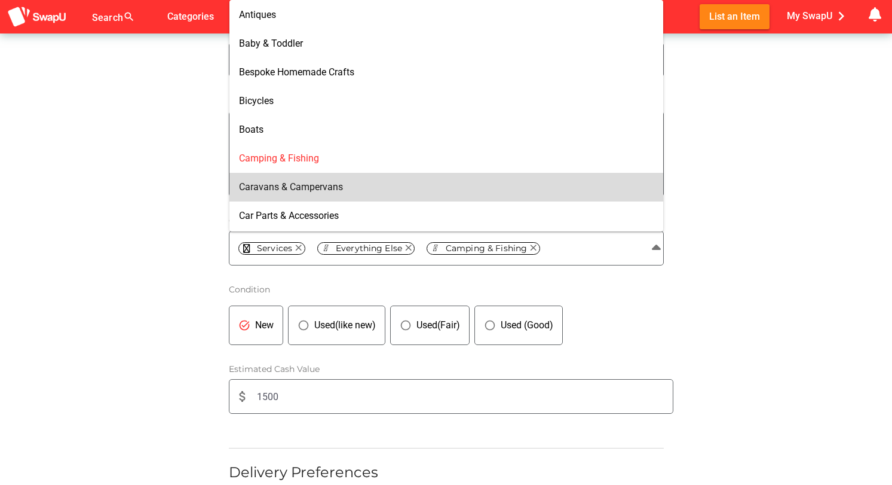
click at [301, 183] on span "Caravans & Campervans" at bounding box center [291, 186] width 104 height 11
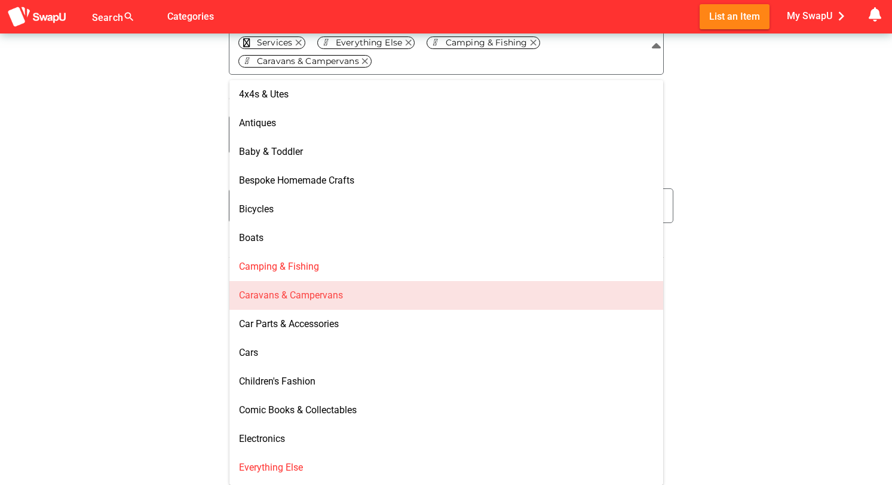
scroll to position [571, 0]
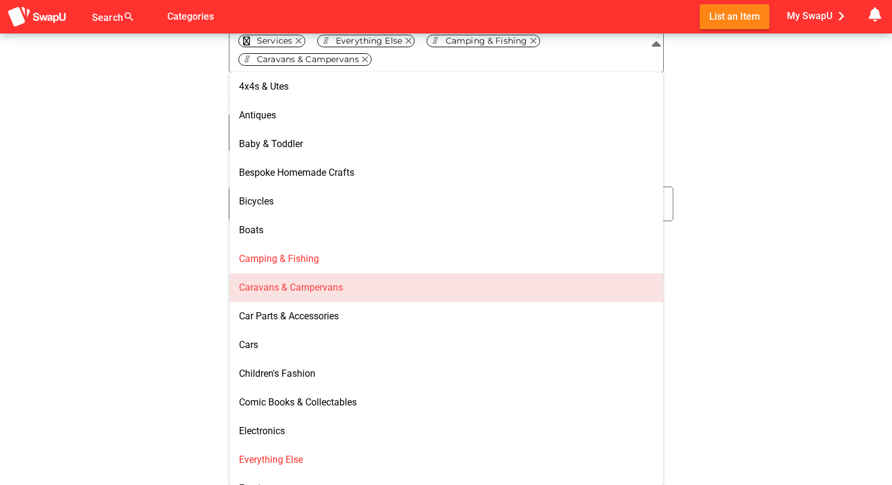
click at [169, 298] on div "Item Add collections Browse Photos photo_camera Take a Photo Delete Image Title…" at bounding box center [446, 233] width 892 height 1540
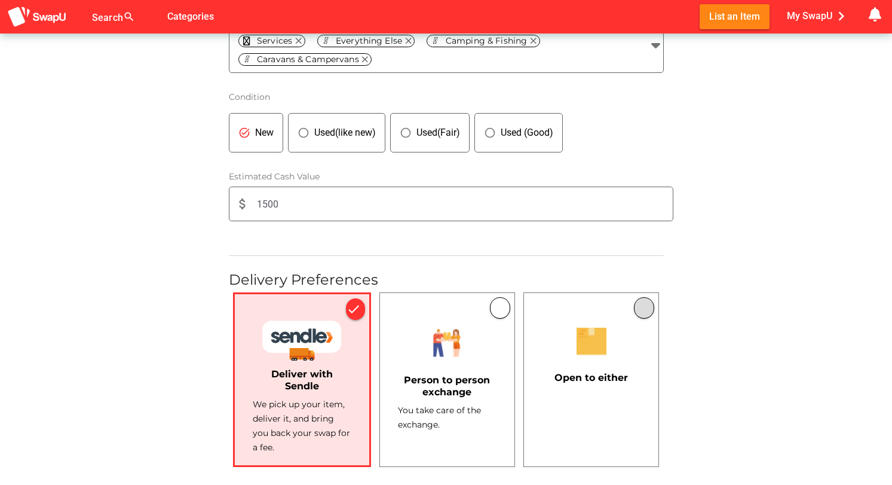
click at [641, 306] on button "button" at bounding box center [644, 308] width 20 height 22
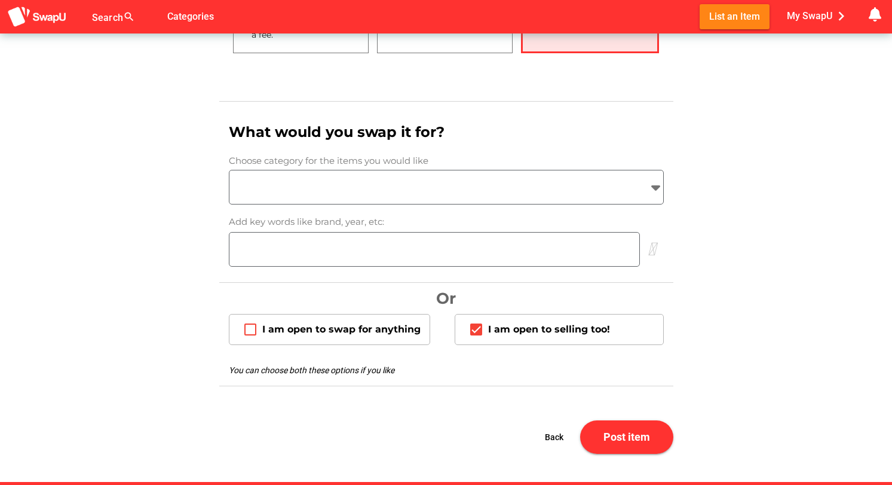
scroll to position [985, 0]
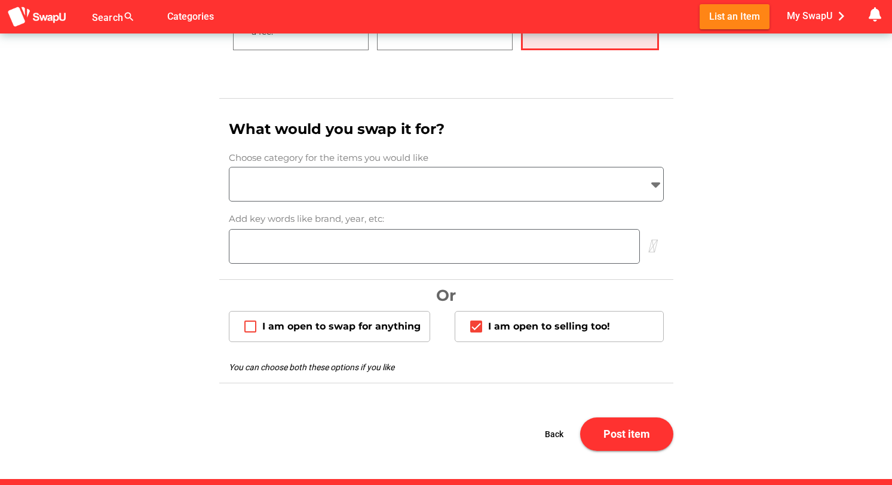
click at [330, 185] on input "search" at bounding box center [436, 184] width 412 height 14
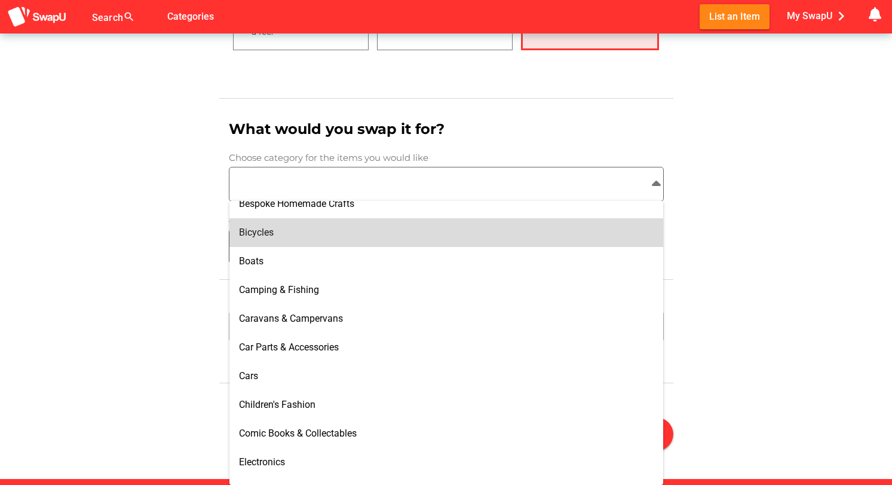
scroll to position [115, 0]
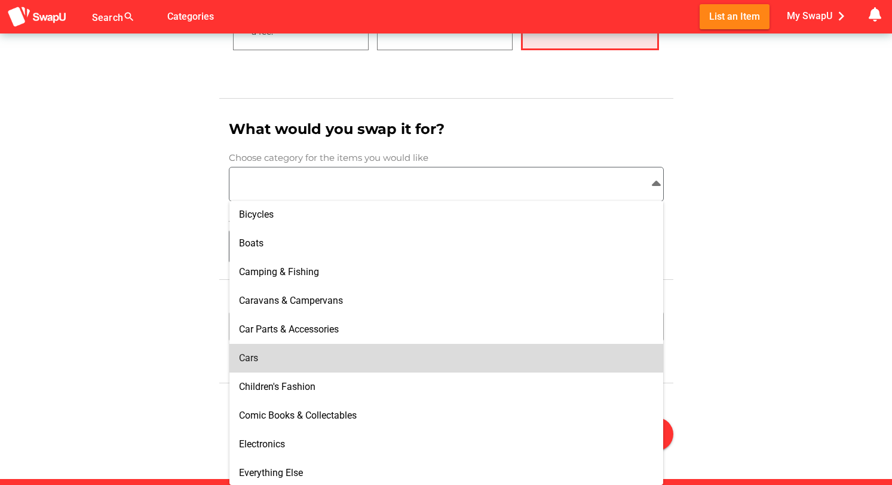
click at [273, 362] on div "Cars" at bounding box center [446, 357] width 415 height 11
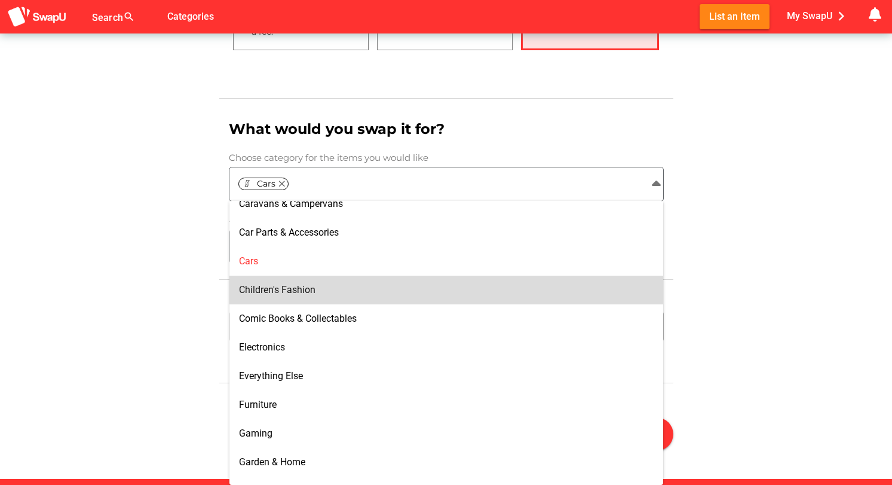
scroll to position [236, 0]
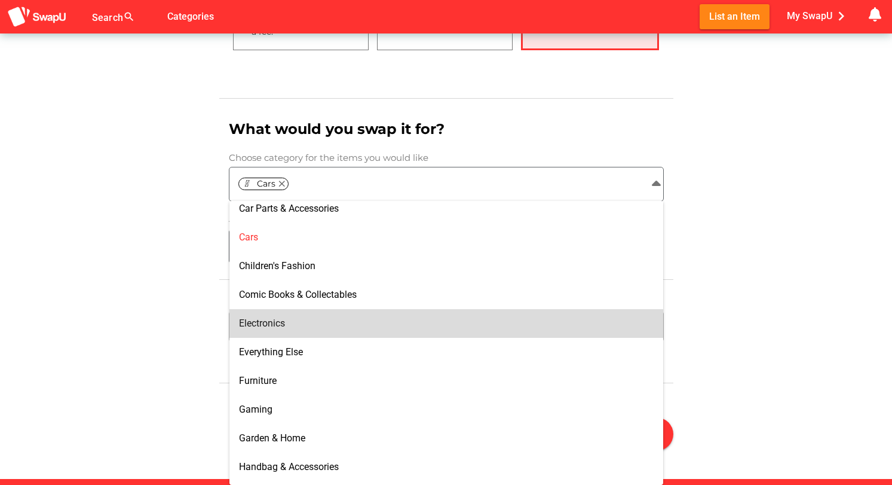
click at [277, 321] on span "Electronics" at bounding box center [262, 322] width 46 height 11
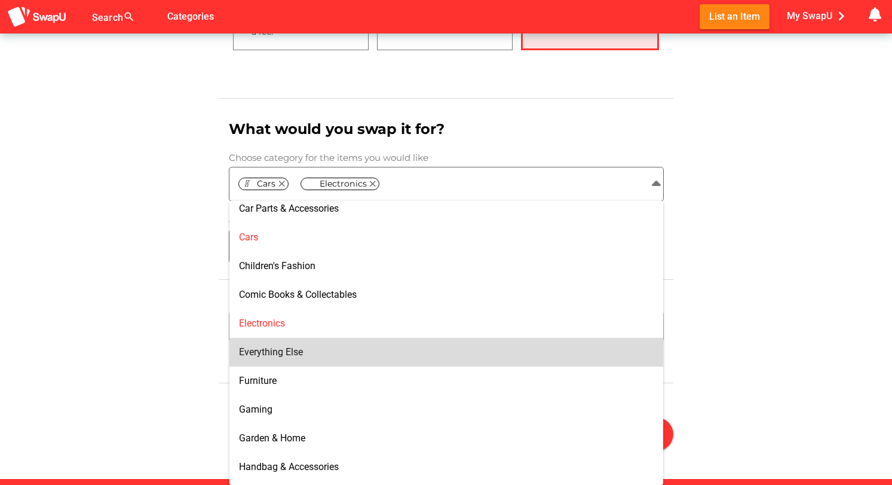
click at [276, 345] on div "Everything Else" at bounding box center [446, 351] width 415 height 19
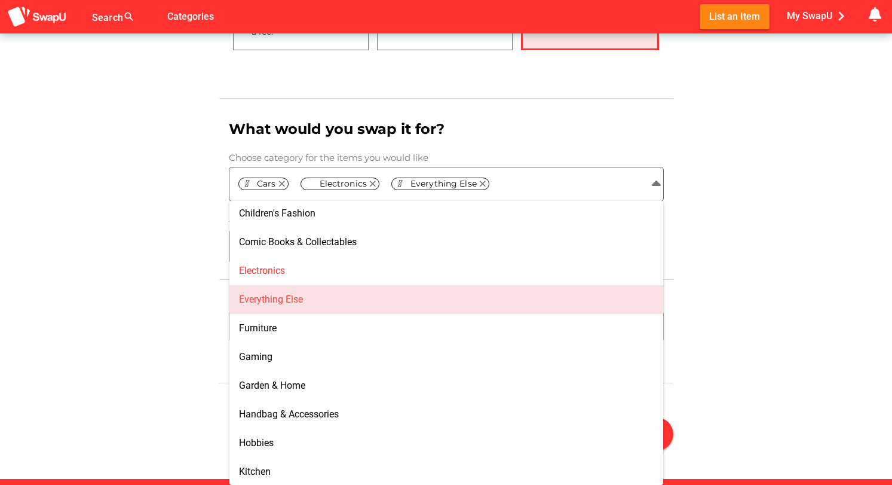
scroll to position [294, 0]
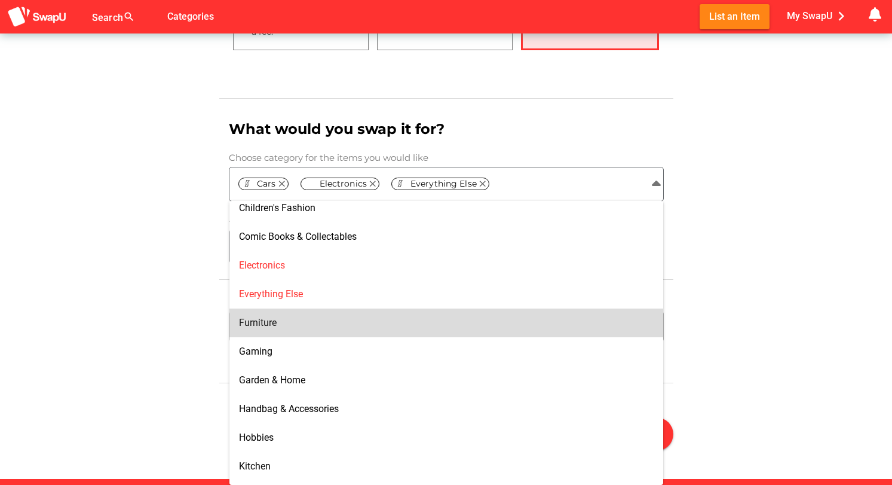
click at [267, 326] on span "Furniture" at bounding box center [258, 322] width 38 height 11
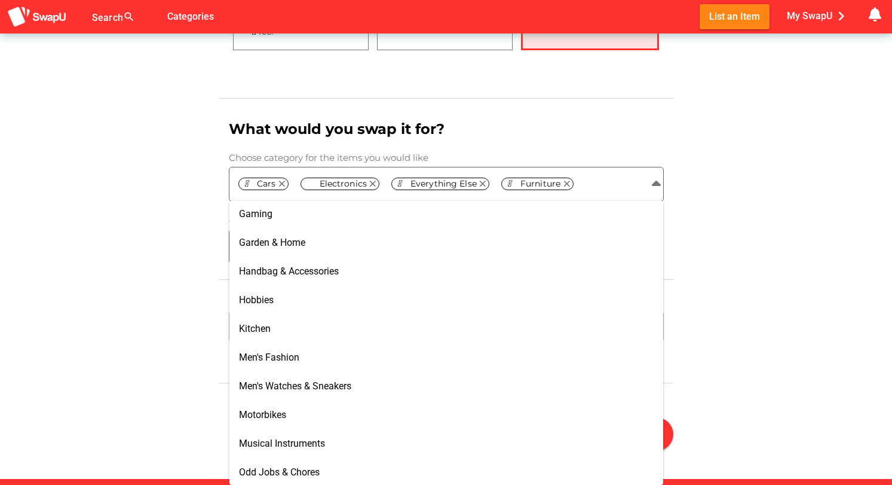
scroll to position [433, 0]
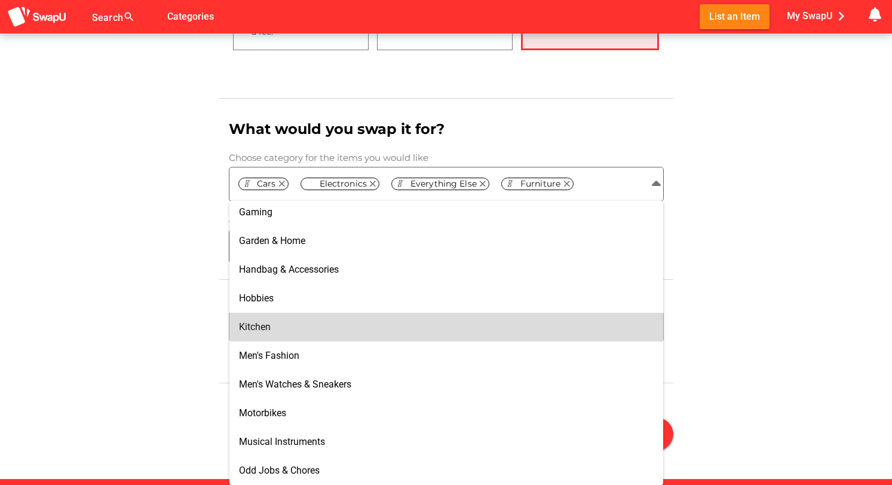
click at [267, 326] on span "Kitchen" at bounding box center [255, 326] width 32 height 11
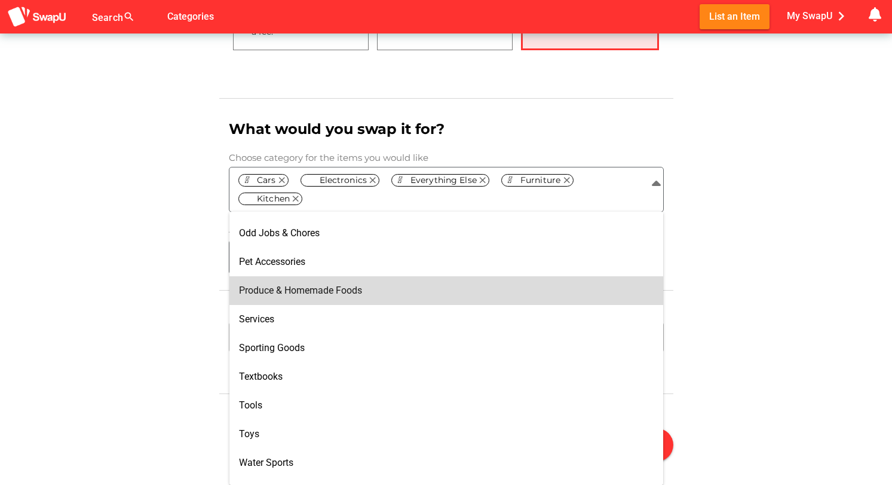
click at [280, 290] on span "Produce & Homemade Foods" at bounding box center [300, 290] width 123 height 11
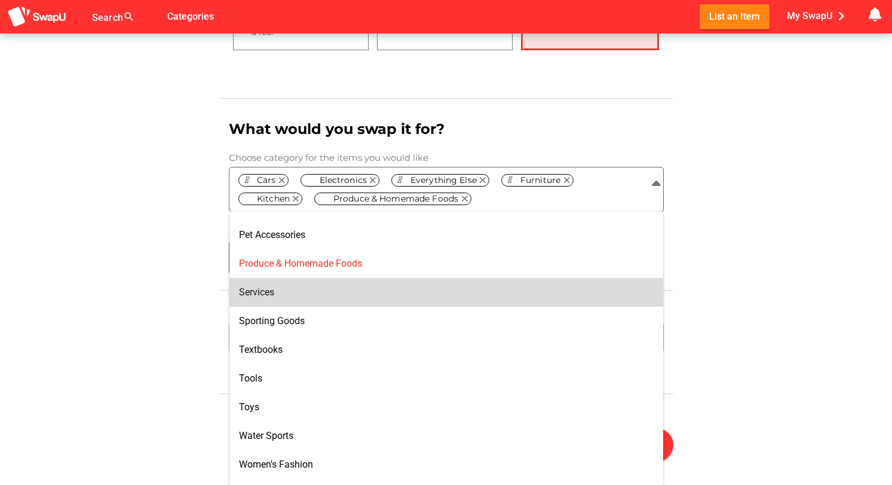
click at [267, 293] on span "Services" at bounding box center [256, 291] width 35 height 11
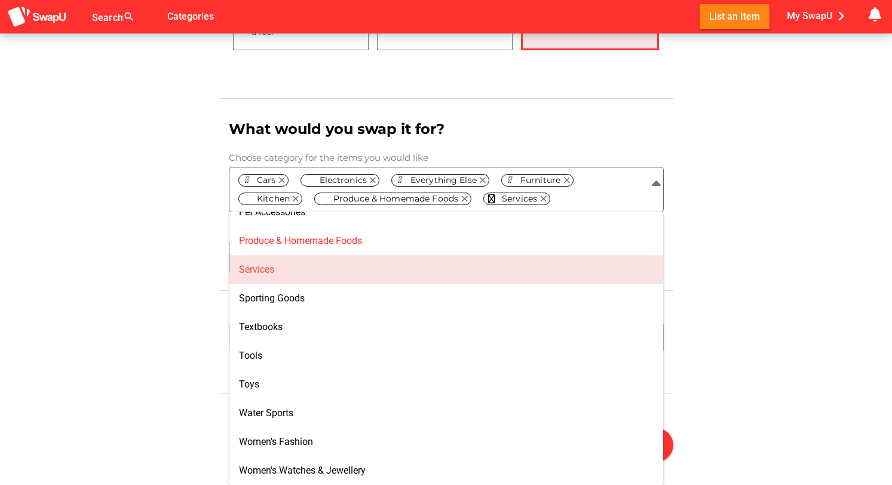
scroll to position [995, 0]
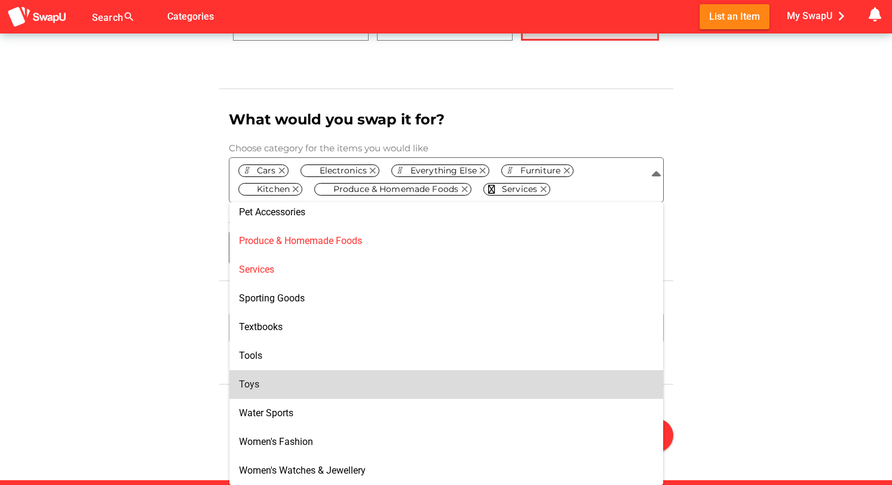
click at [255, 383] on span "Toys" at bounding box center [249, 383] width 20 height 11
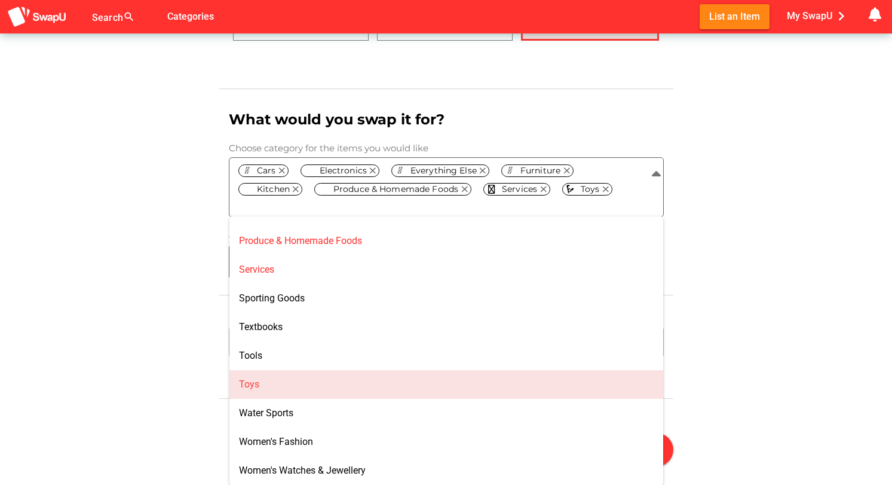
scroll to position [736, 0]
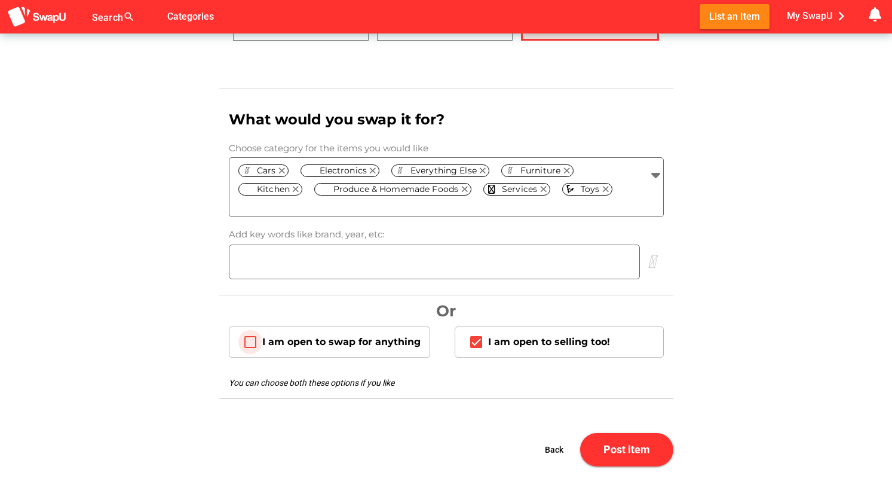
click at [250, 342] on icon "I am open to swap for anything" at bounding box center [250, 342] width 0 height 0
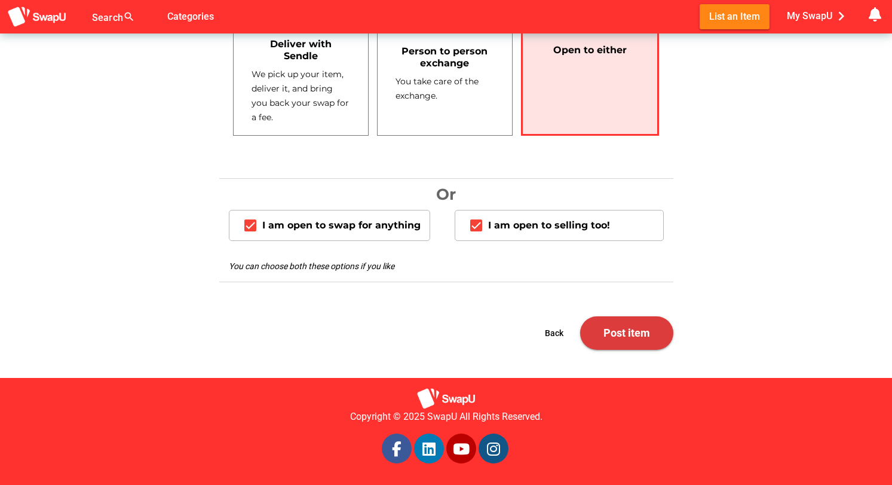
click at [622, 332] on span "Post item" at bounding box center [627, 332] width 47 height 13
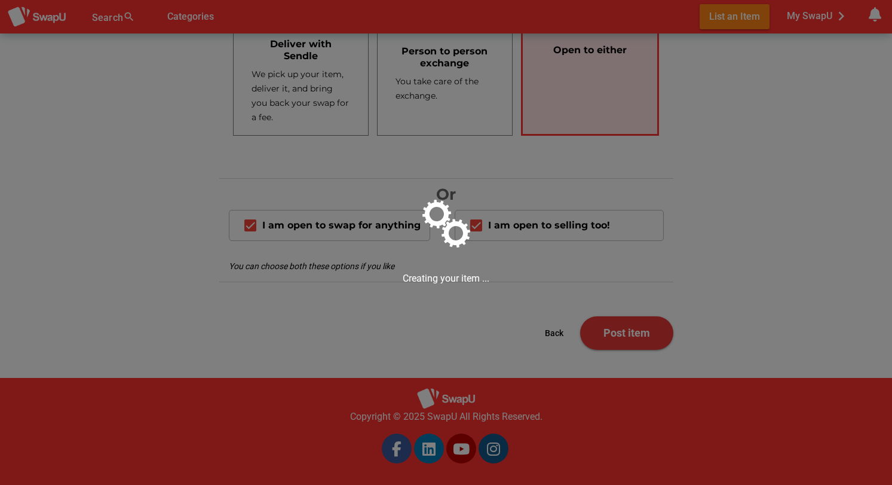
scroll to position [0, 0]
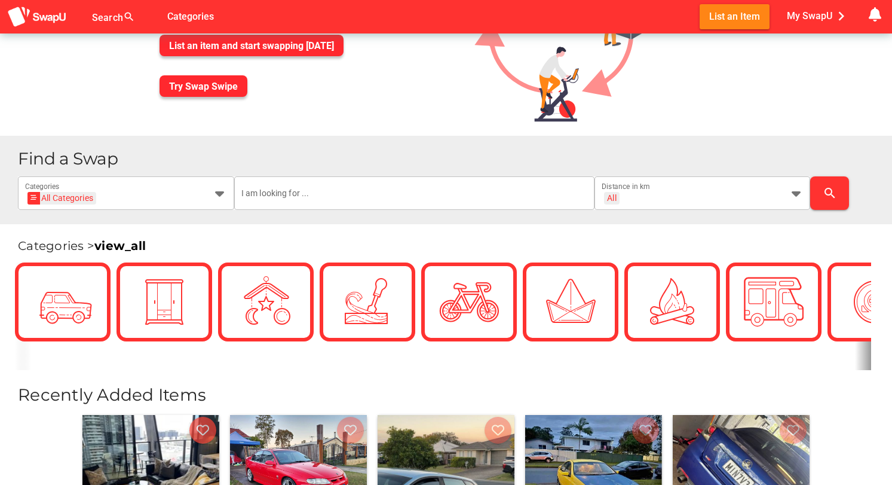
scroll to position [121, 0]
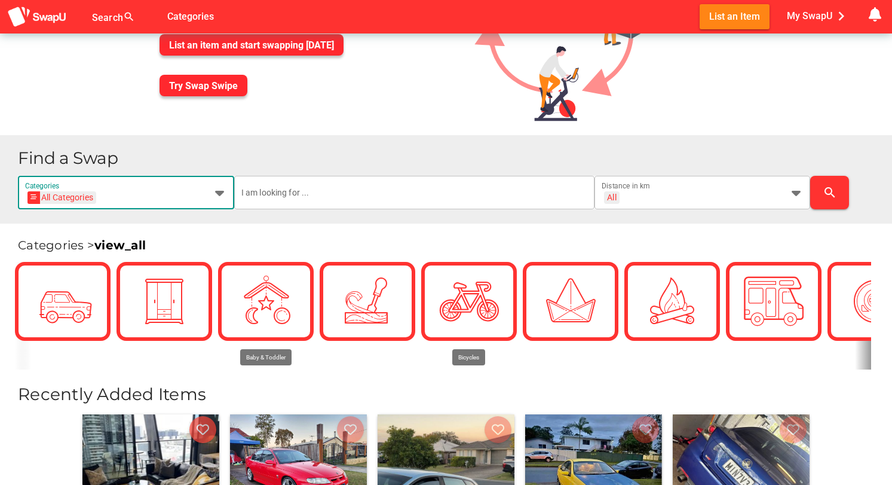
click at [217, 189] on icon at bounding box center [220, 192] width 14 height 14
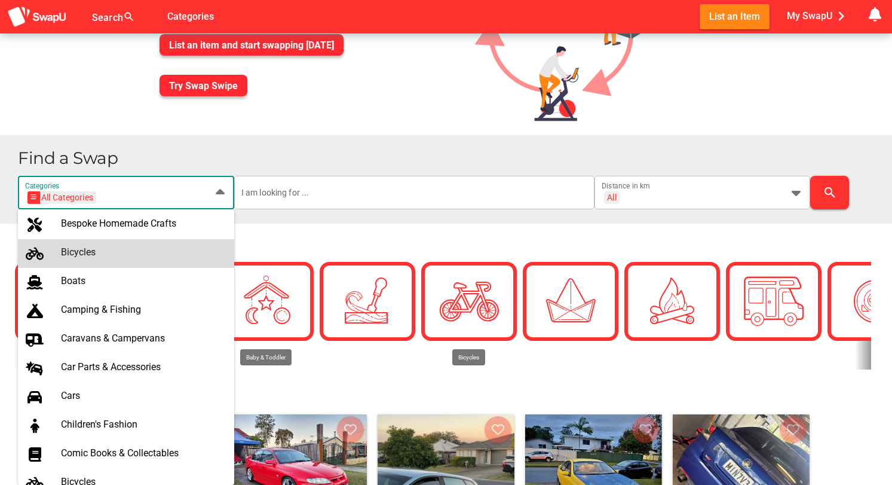
scroll to position [129, 0]
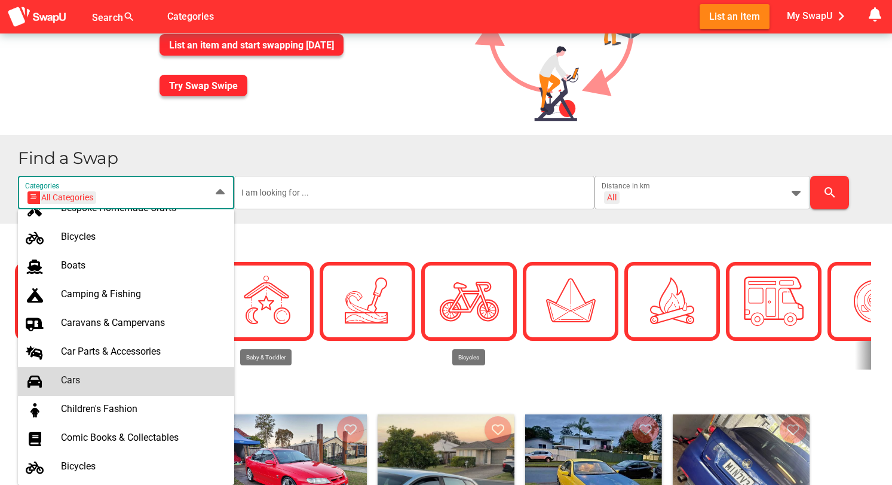
click at [79, 378] on div "Cars" at bounding box center [143, 379] width 164 height 11
type input "Cars"
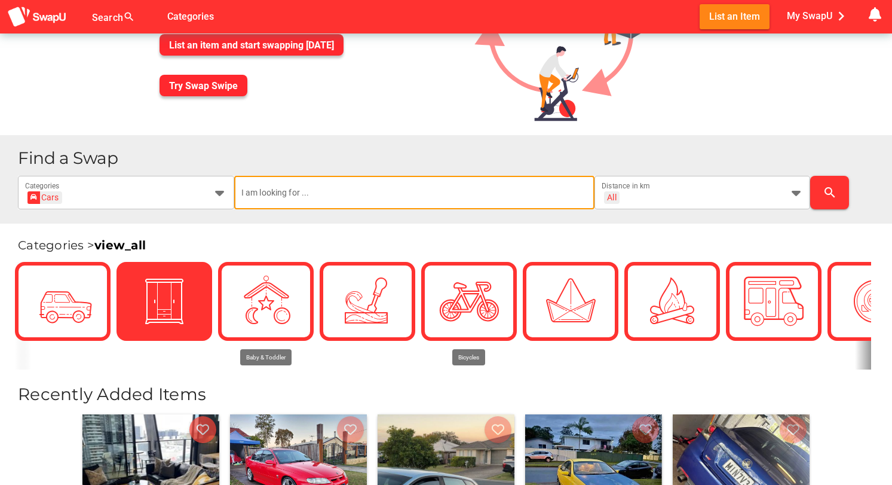
click at [322, 195] on input "text" at bounding box center [414, 192] width 346 height 33
type input "car"
click at [766, 193] on div "All + All" at bounding box center [692, 199] width 181 height 19
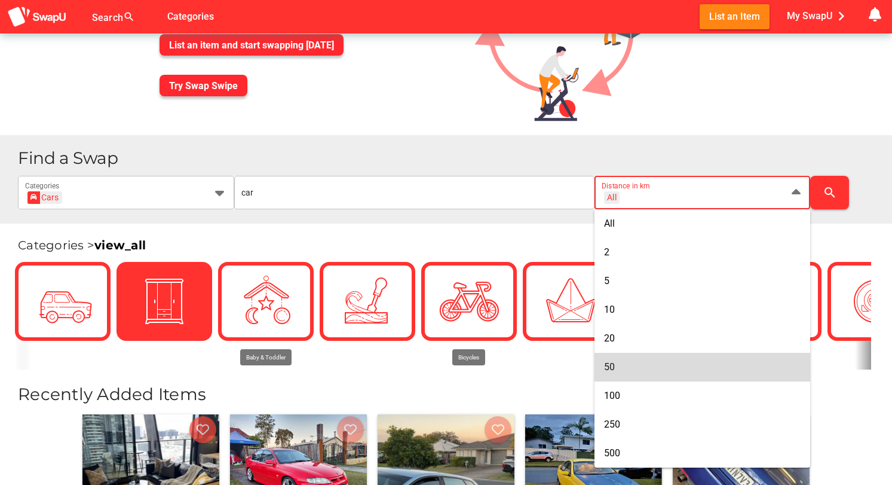
click at [637, 374] on div "50" at bounding box center [702, 366] width 197 height 19
type input "+ 50 km"
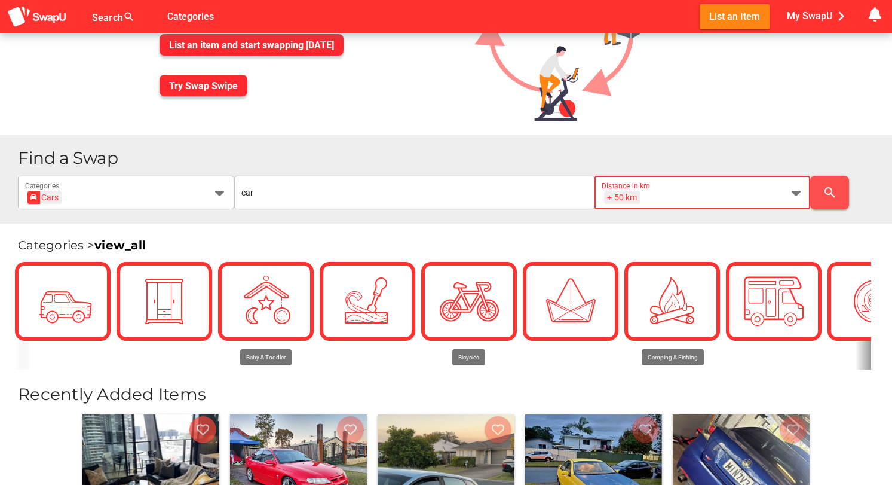
click at [828, 196] on icon "search" at bounding box center [830, 192] width 14 height 14
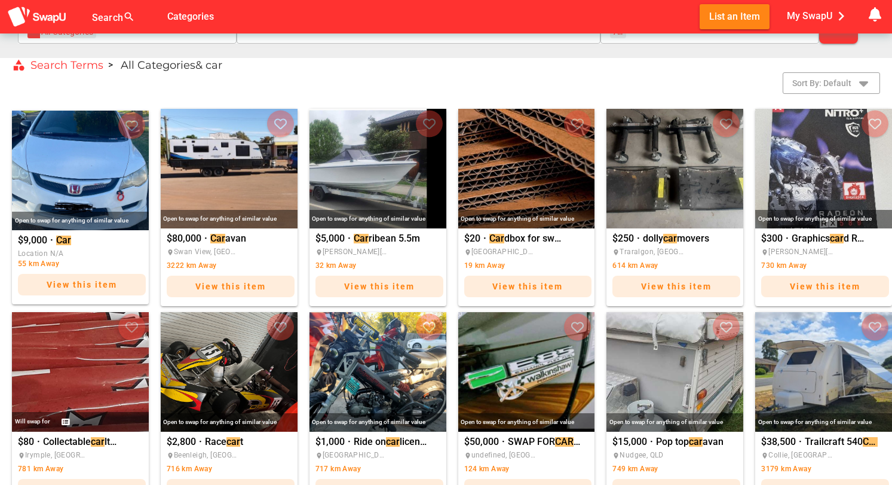
scroll to position [290, 0]
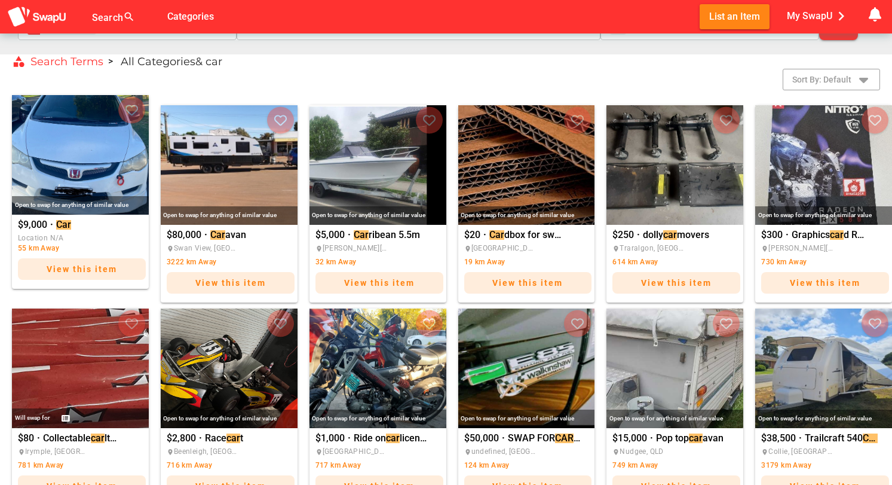
click at [87, 272] on span "View this item" at bounding box center [82, 269] width 71 height 10
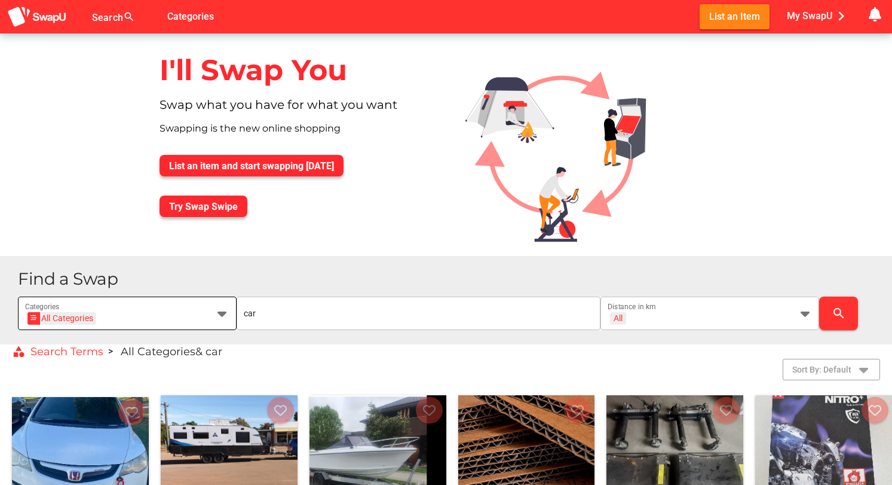
click at [223, 313] on icon at bounding box center [222, 313] width 14 height 14
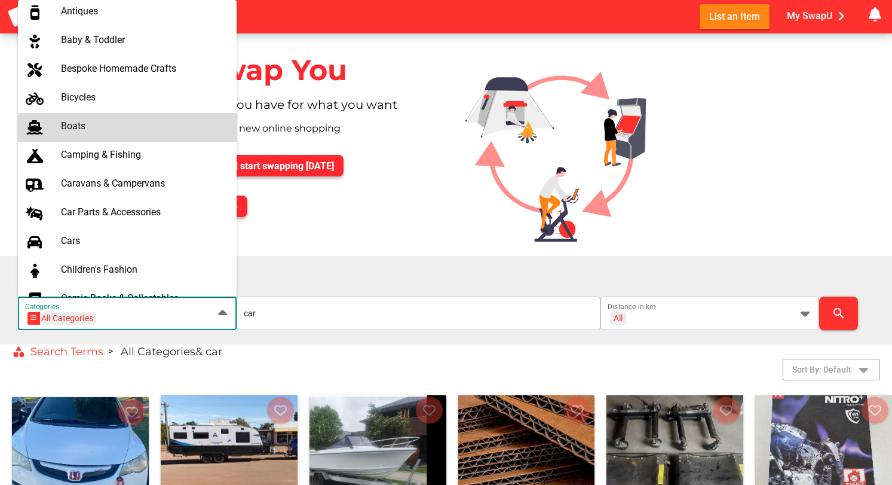
scroll to position [71, 0]
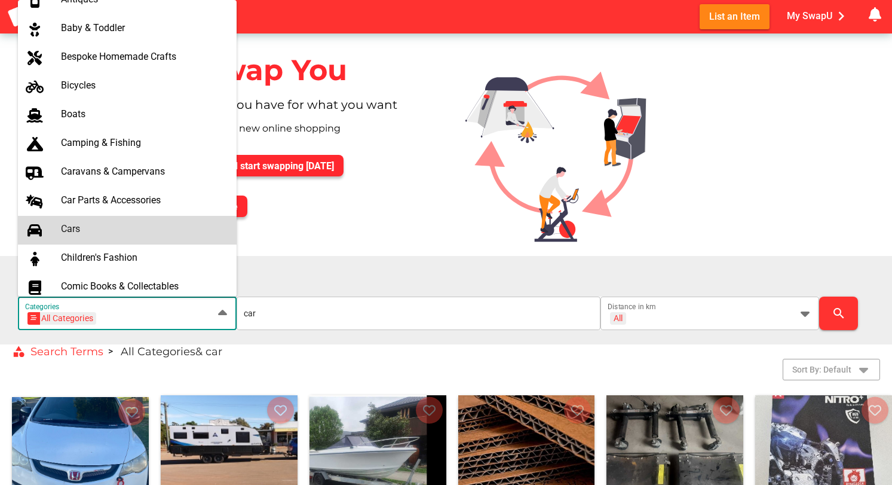
click at [100, 226] on div "Cars" at bounding box center [144, 228] width 166 height 11
type input "Cars"
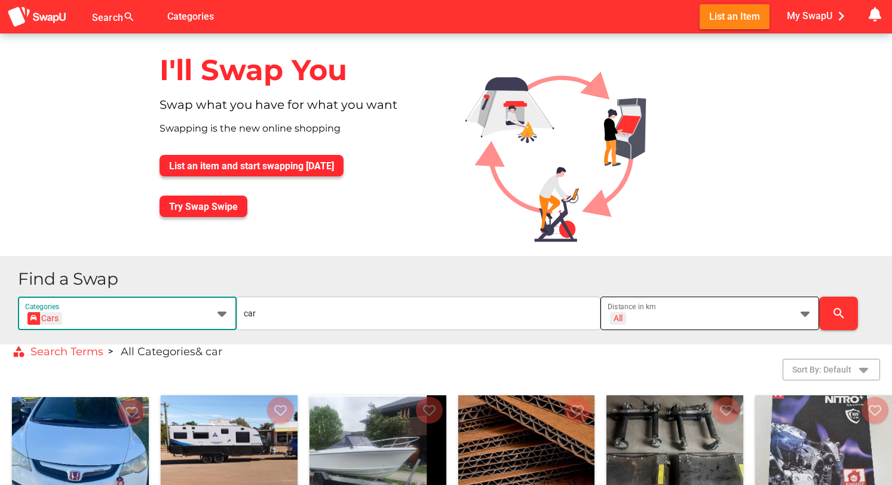
click at [806, 310] on icon at bounding box center [805, 313] width 14 height 14
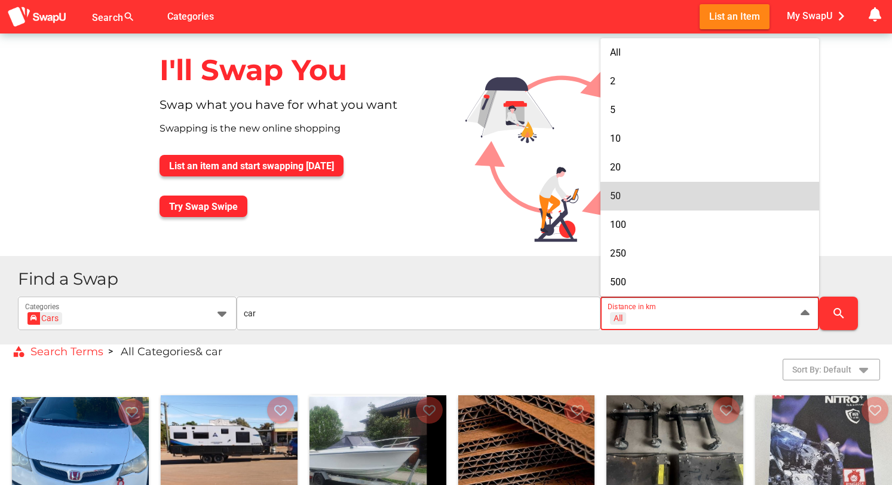
click at [674, 199] on div "50" at bounding box center [710, 195] width 200 height 11
type input "+ 50 km"
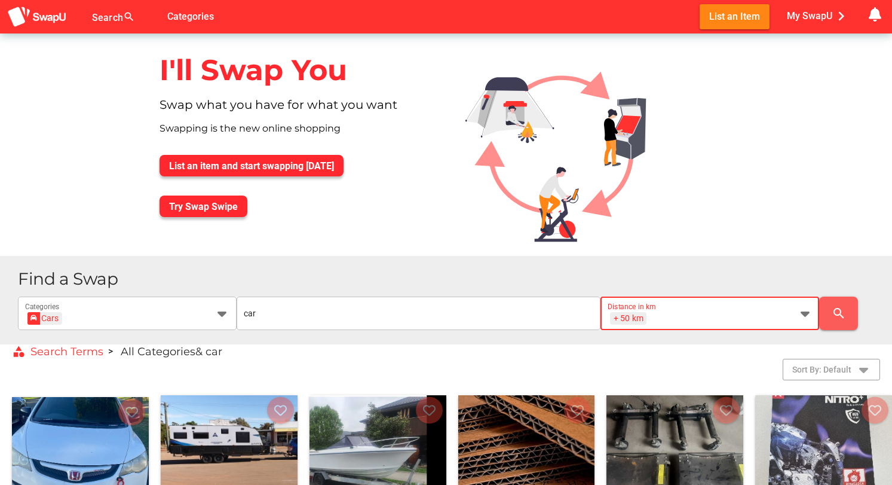
click at [836, 312] on icon "search" at bounding box center [839, 313] width 14 height 14
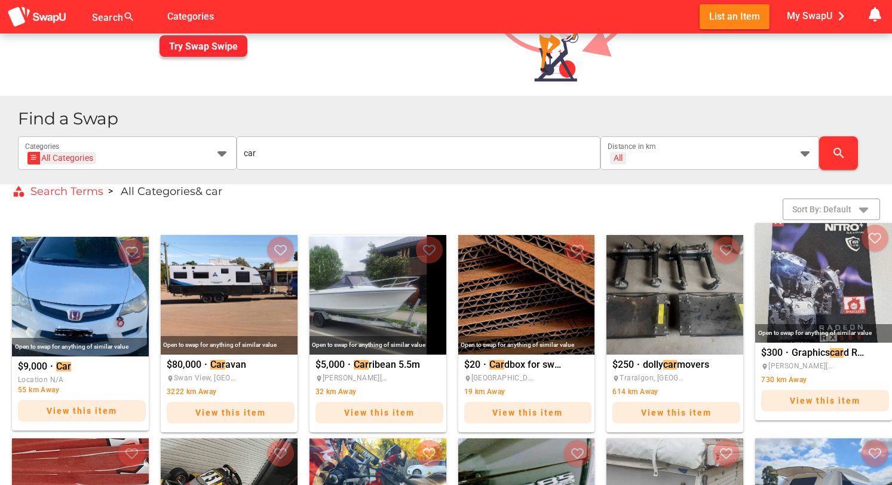
scroll to position [161, 0]
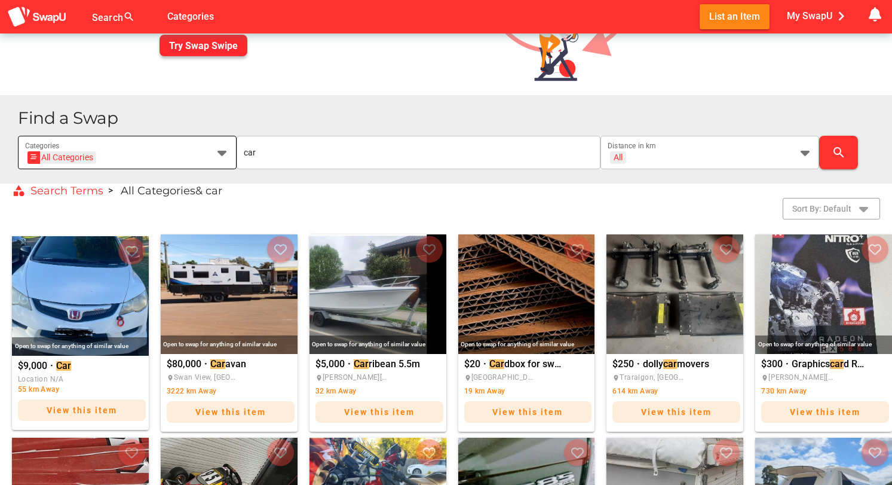
click at [111, 155] on div "All Categories All Categories" at bounding box center [116, 159] width 183 height 19
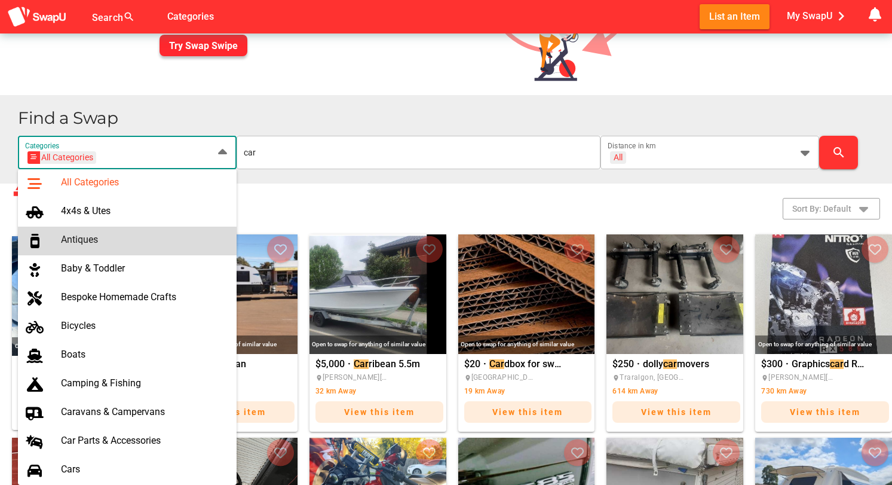
click at [85, 244] on div "Antiques" at bounding box center [144, 239] width 166 height 11
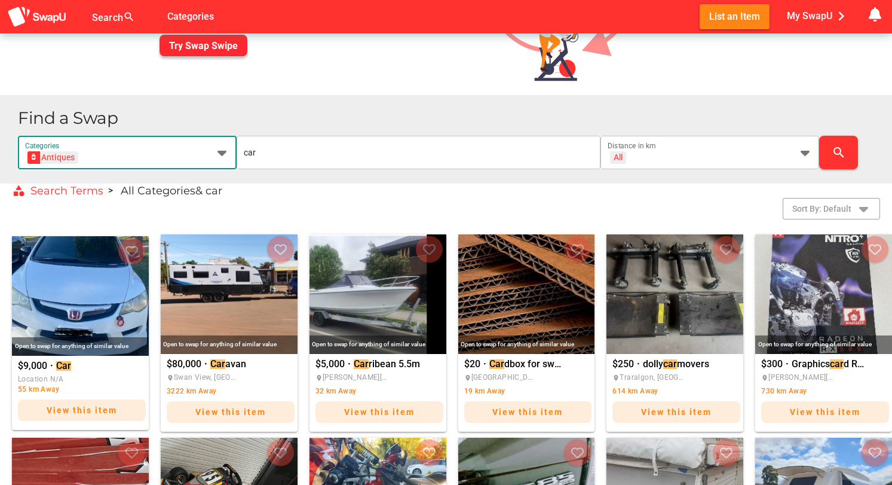
click at [219, 155] on icon at bounding box center [222, 152] width 14 height 14
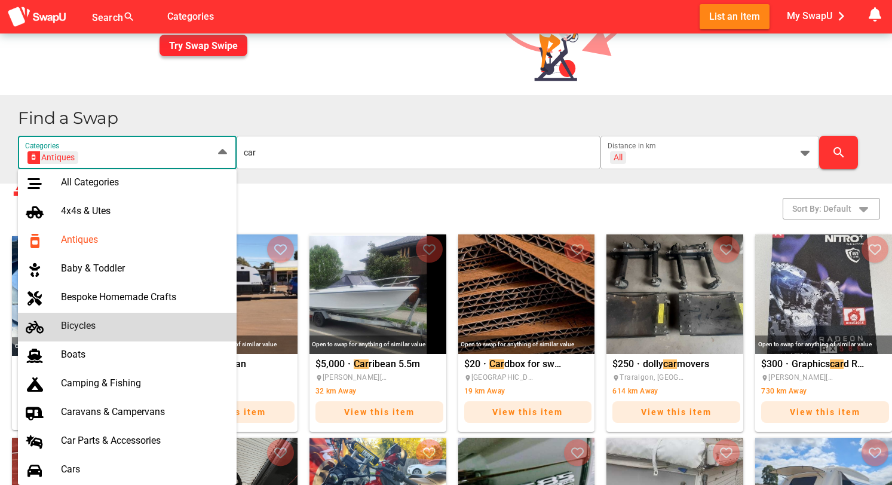
scroll to position [24, 0]
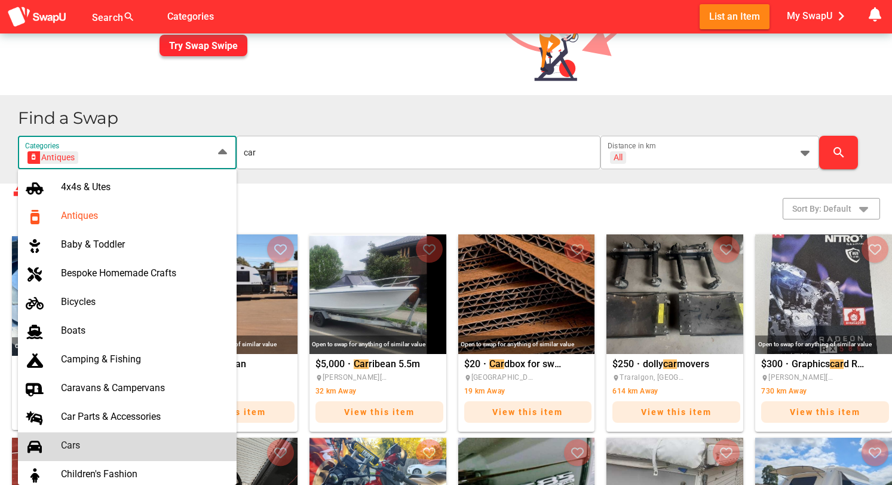
click at [75, 438] on div "Cars" at bounding box center [144, 446] width 166 height 19
type input "Cars"
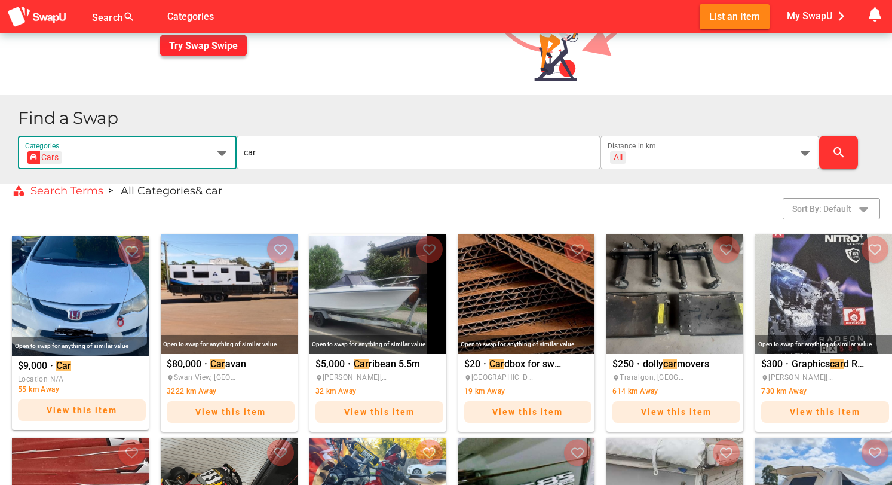
click at [82, 193] on span "category Search Terms" at bounding box center [57, 191] width 91 height 14
click at [88, 154] on div "Cars Cars" at bounding box center [116, 159] width 183 height 19
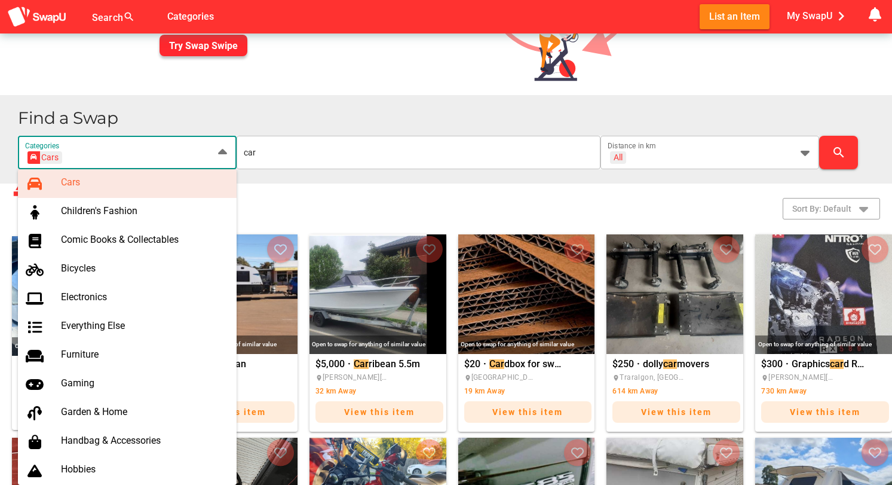
click at [78, 182] on div "Cars" at bounding box center [144, 181] width 166 height 11
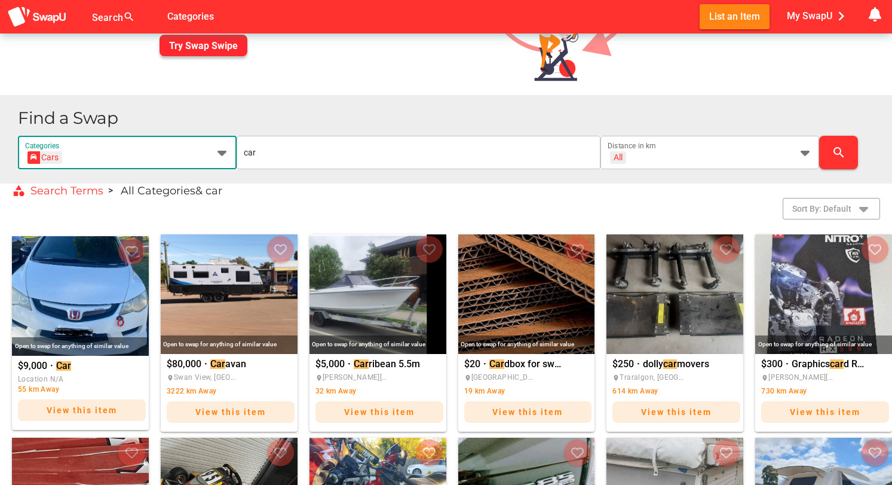
click at [78, 182] on div "Cars" at bounding box center [144, 181] width 166 height 11
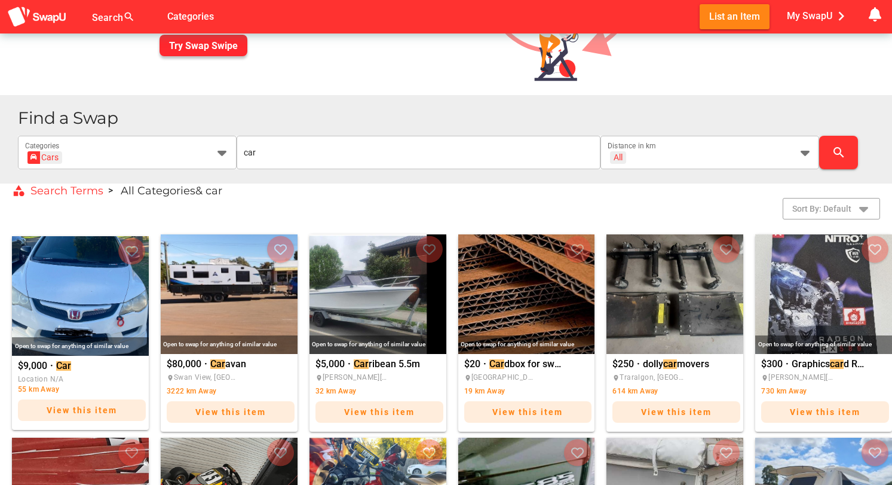
click at [282, 205] on div "Sort By: Default Show Filters" at bounding box center [440, 209] width 880 height 22
click at [802, 152] on icon at bounding box center [805, 152] width 14 height 14
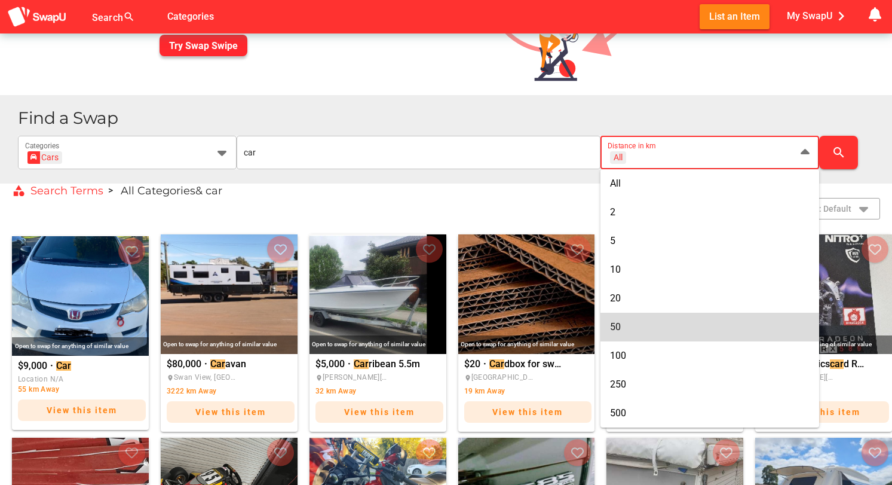
click at [660, 319] on div "50" at bounding box center [710, 326] width 200 height 19
type input "+ 50 km"
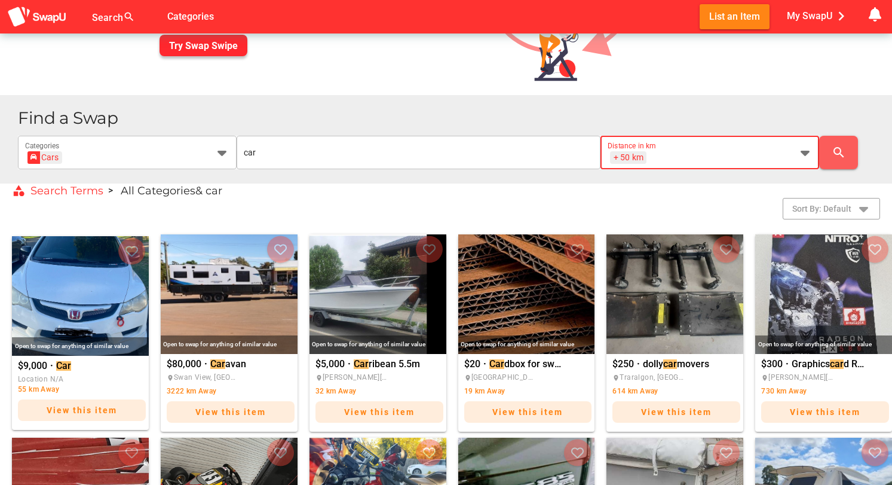
click at [838, 149] on icon "search" at bounding box center [839, 152] width 14 height 14
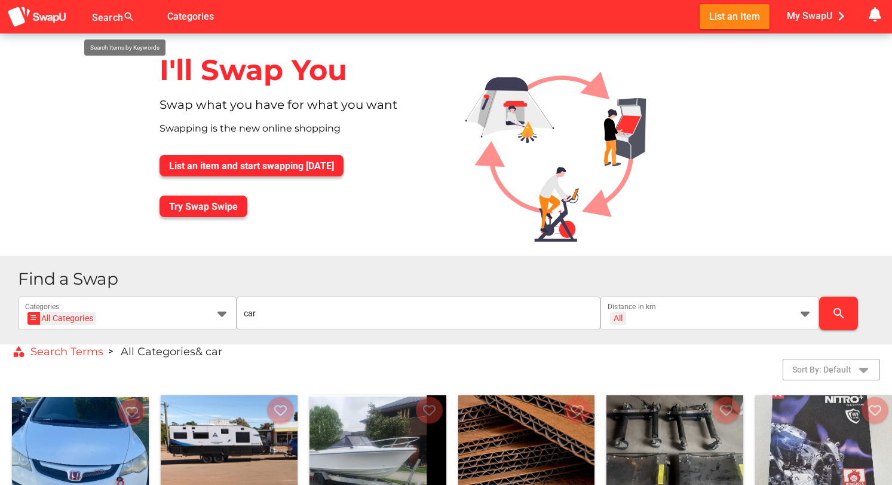
click at [115, 14] on div at bounding box center [117, 23] width 50 height 19
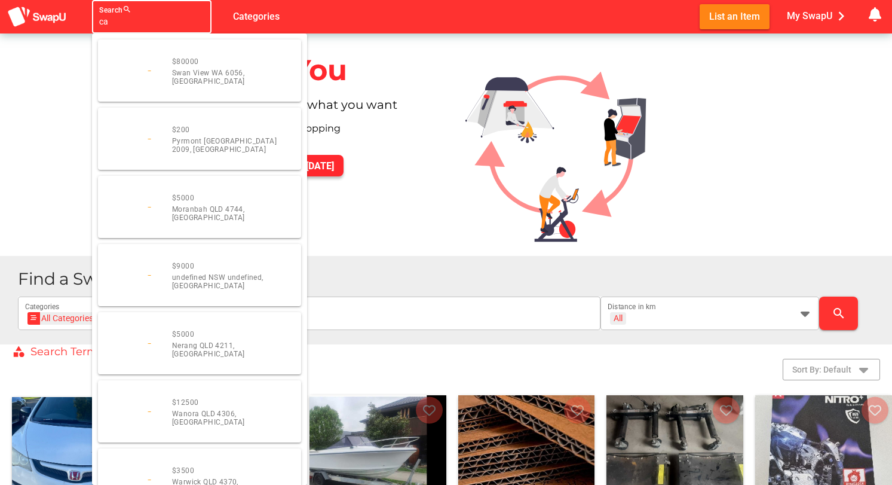
type input "car"
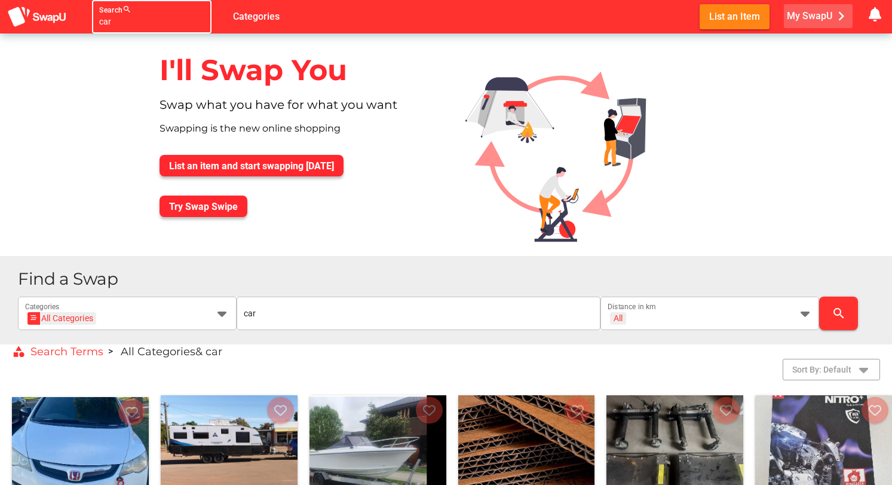
click at [807, 13] on span "My SwapU chevron_right" at bounding box center [818, 16] width 63 height 18
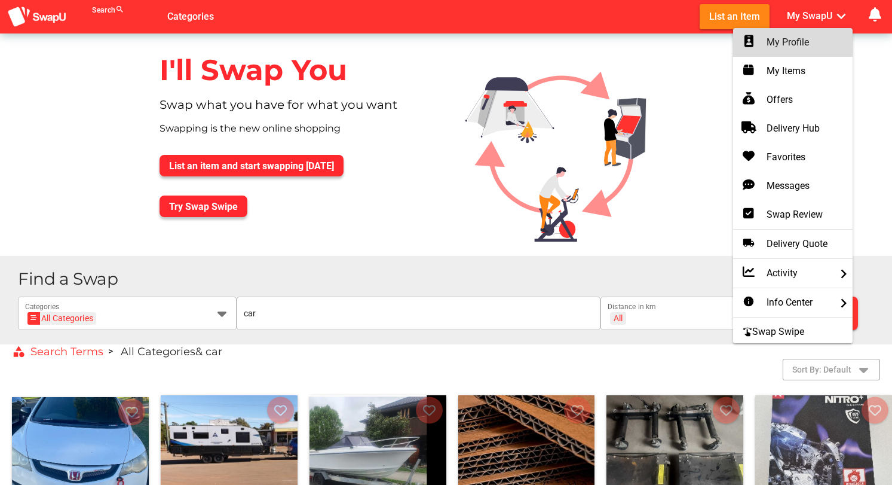
click at [793, 39] on div "My Profile" at bounding box center [793, 42] width 100 height 14
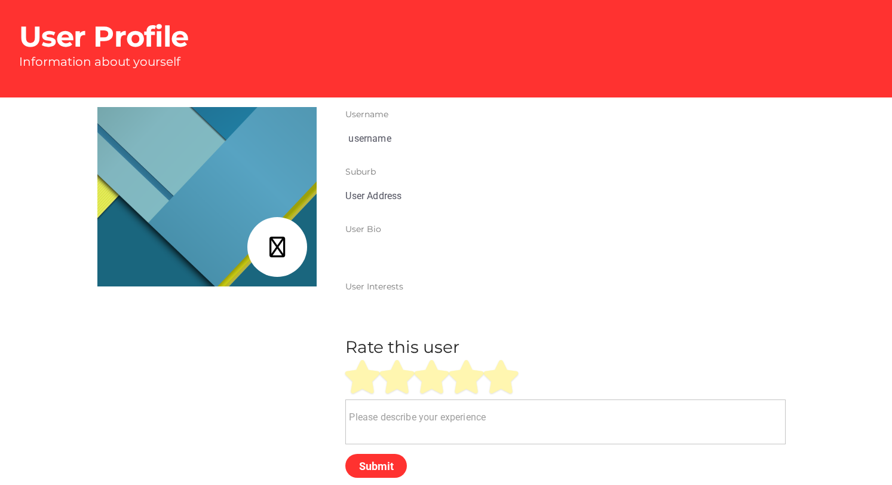
type input "[PERSON_NAME]"
type input "[GEOGRAPHIC_DATA], [GEOGRAPHIC_DATA]"
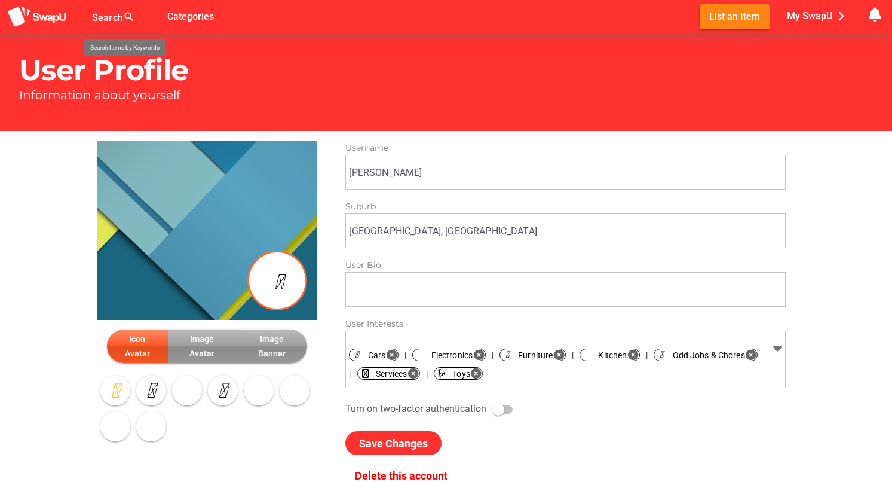
click at [108, 19] on div at bounding box center [117, 23] width 50 height 19
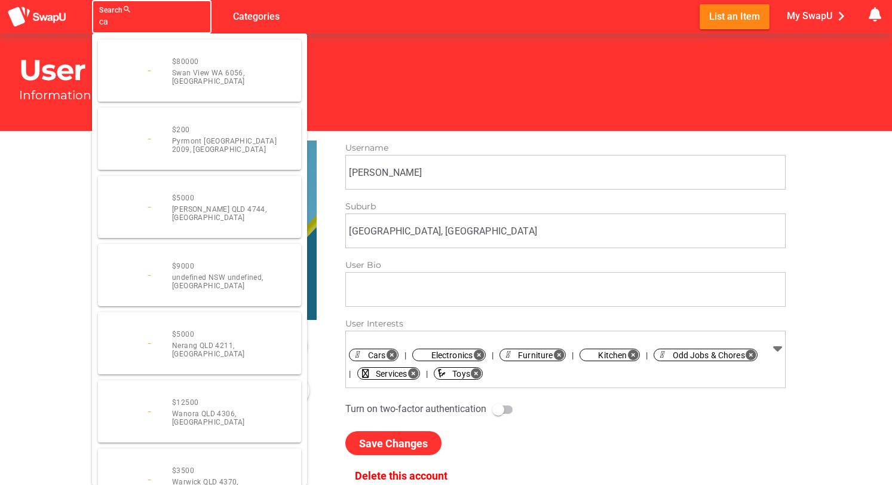
type input "car"
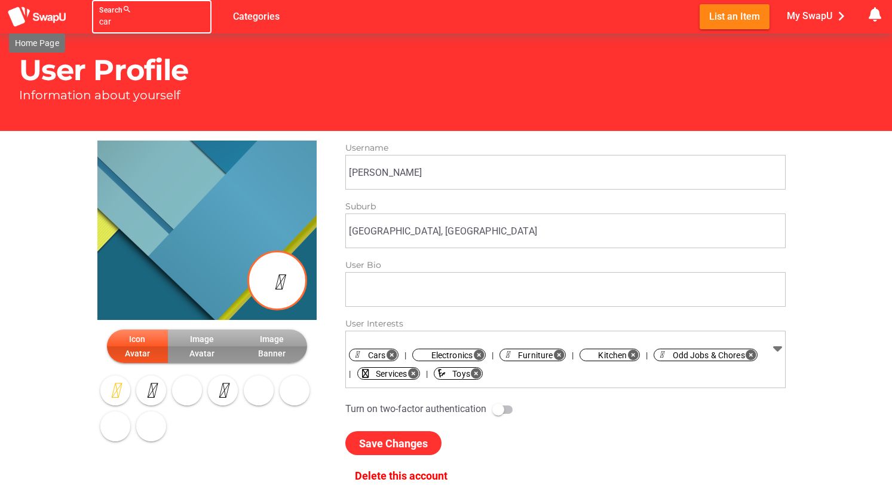
click at [53, 16] on img at bounding box center [37, 17] width 60 height 22
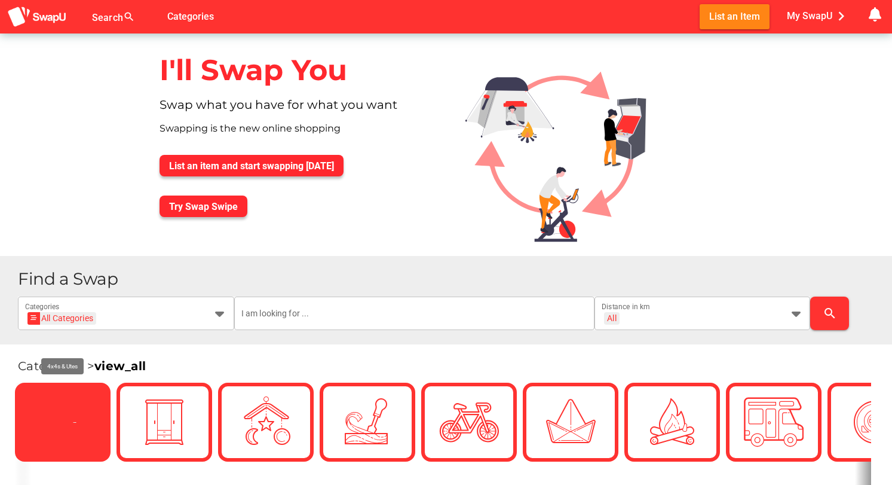
click at [50, 431] on icon at bounding box center [62, 421] width 41 height 41
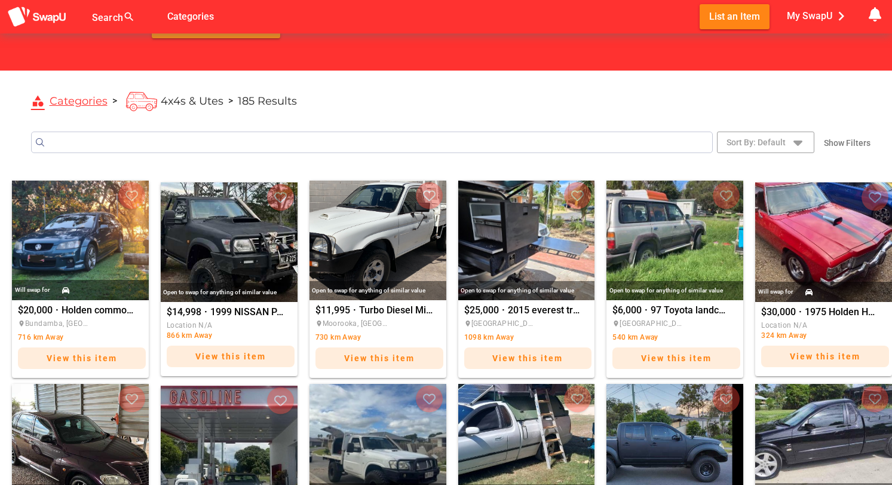
scroll to position [122, 0]
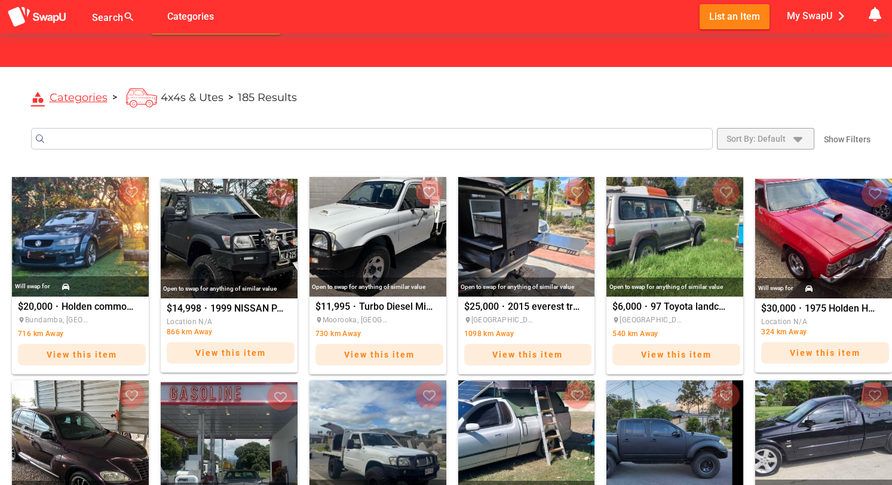
click at [794, 142] on icon "button" at bounding box center [798, 138] width 14 height 14
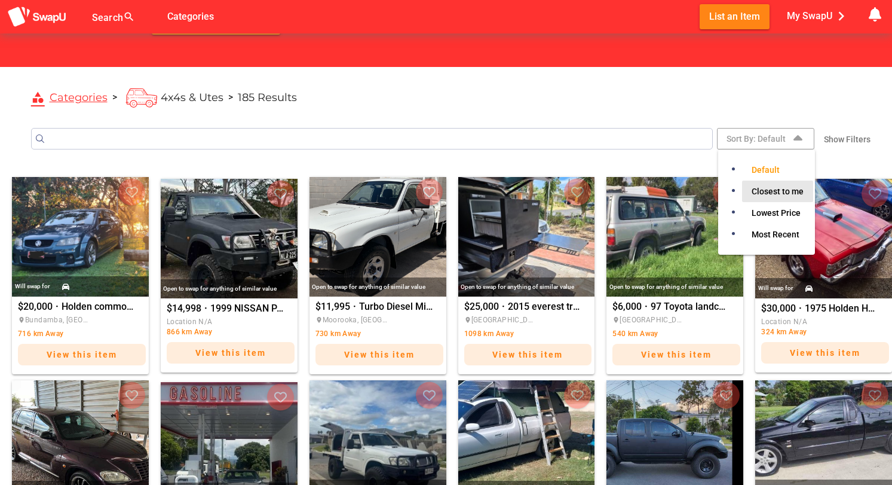
click at [779, 190] on span "Closest to me" at bounding box center [778, 191] width 52 height 14
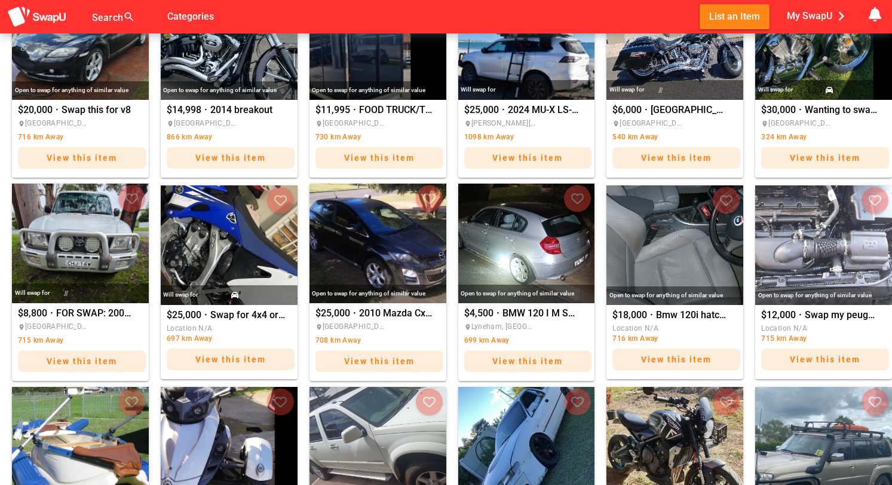
scroll to position [341, 0]
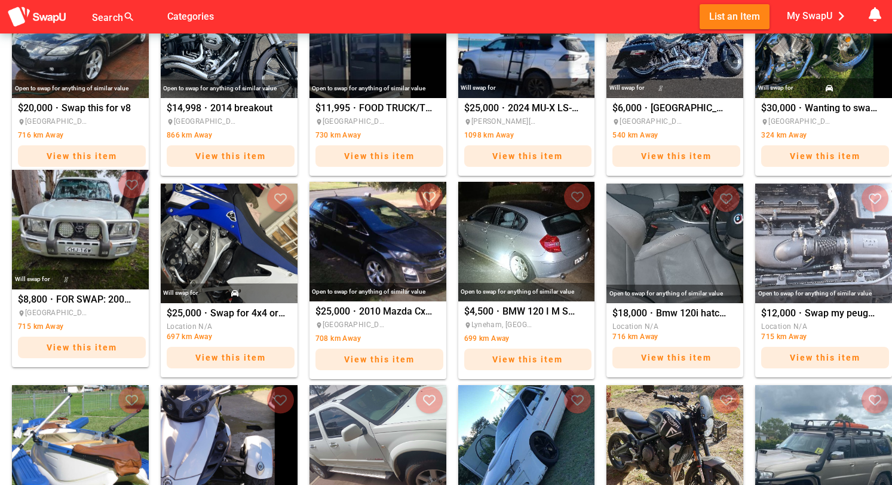
click at [94, 296] on span "FOR SWAP: 2002 Toyota Landcruiser Prado for boat of similar value" at bounding box center [93, 300] width 75 height 10
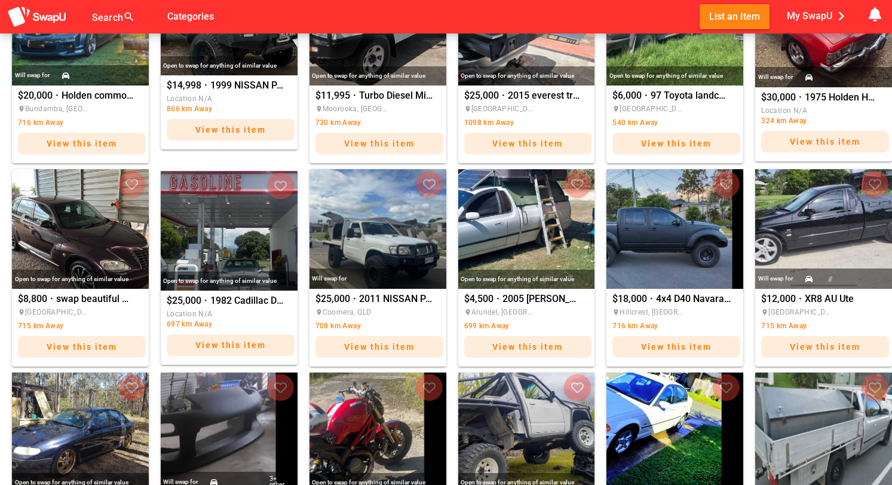
scroll to position [335, 0]
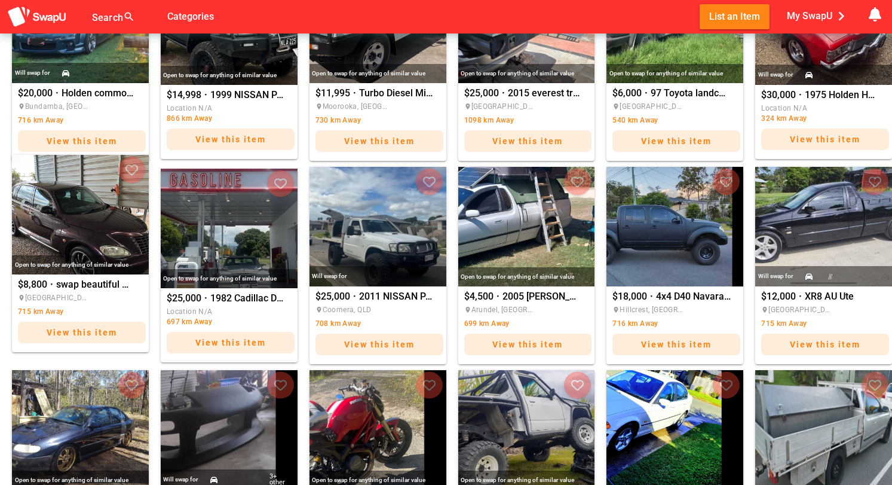
click at [78, 285] on span "swap beautiful PT cruiser custom classic car auto ac" at bounding box center [93, 285] width 75 height 10
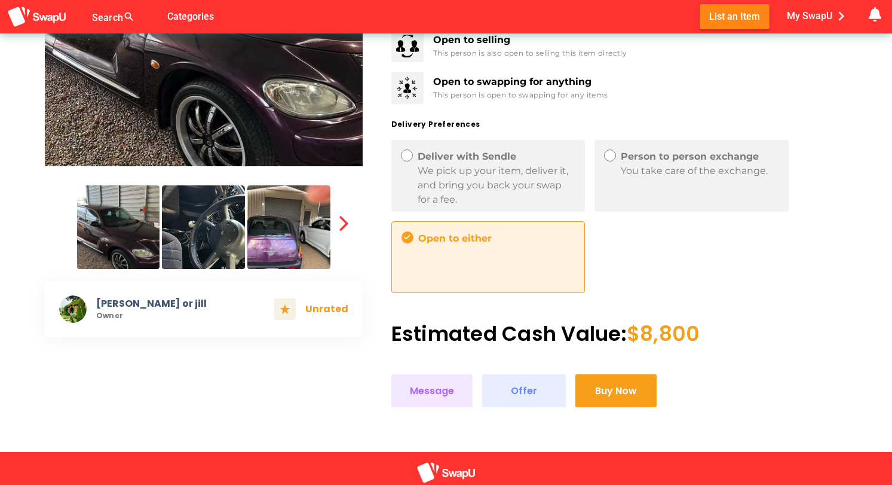
scroll to position [273, 0]
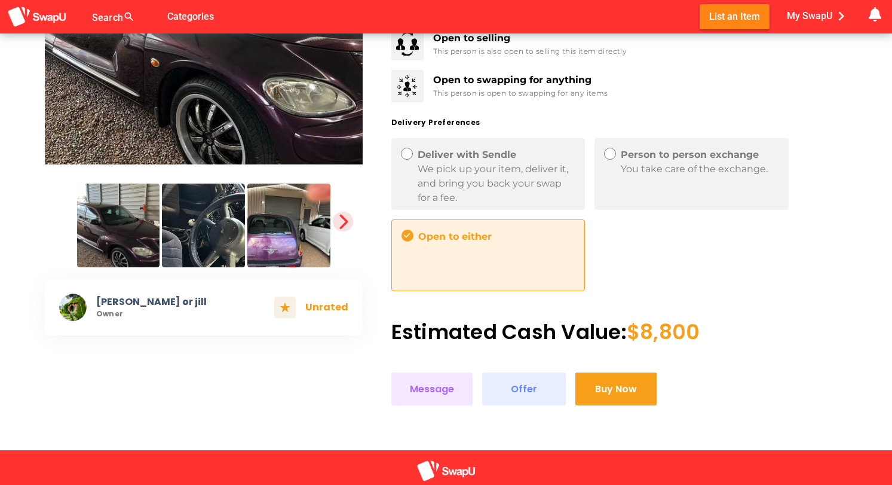
click at [344, 216] on icon "button" at bounding box center [343, 221] width 17 height 17
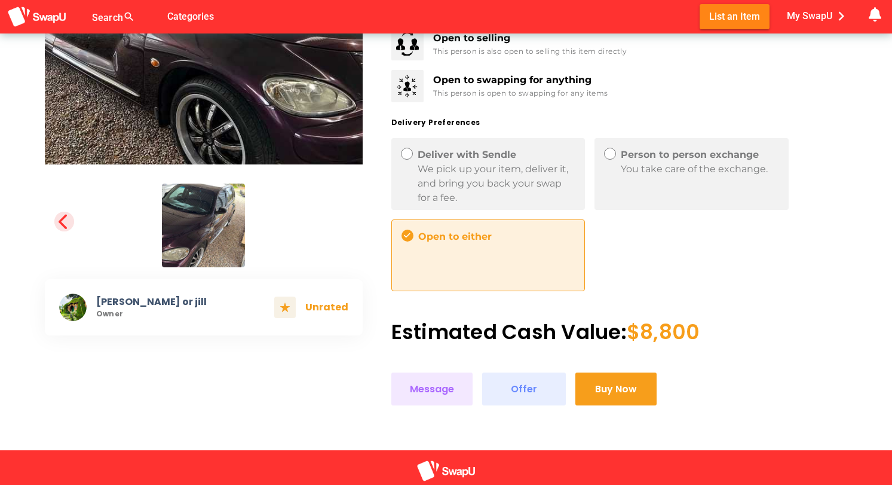
click at [62, 219] on icon "button" at bounding box center [64, 221] width 17 height 17
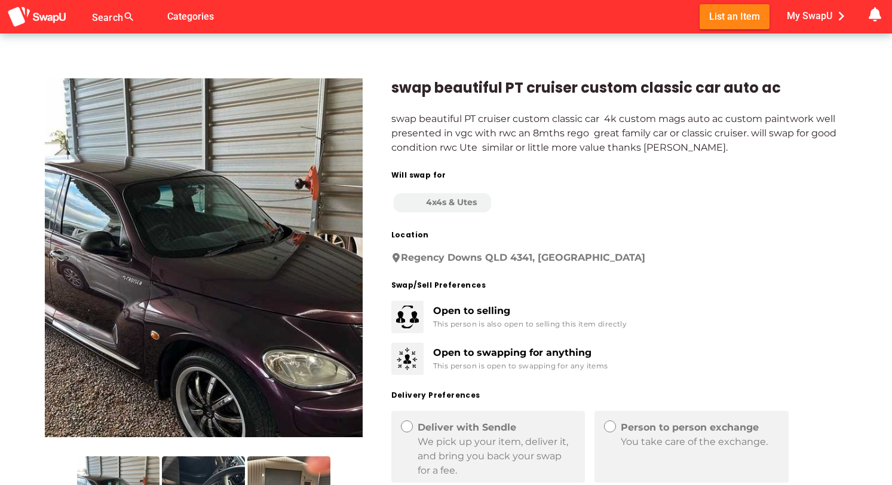
scroll to position [0, 0]
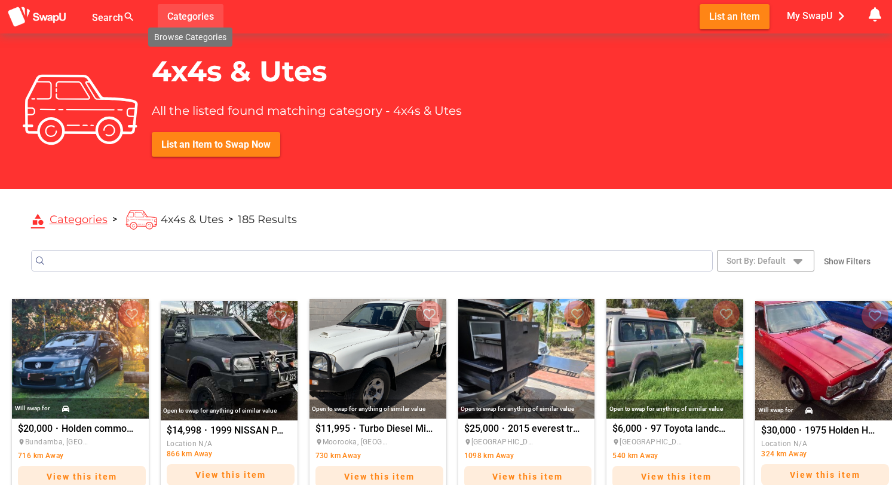
click at [183, 20] on span "Categories" at bounding box center [190, 17] width 47 height 20
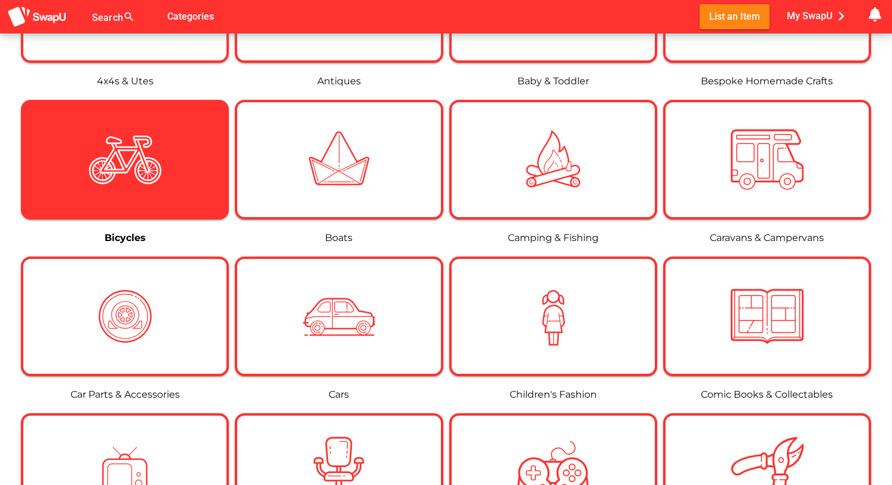
scroll to position [302, 0]
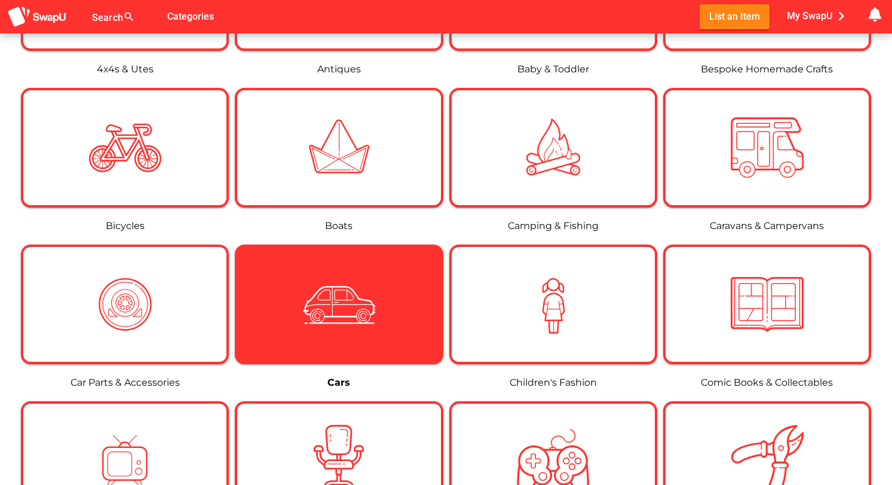
click at [332, 288] on img at bounding box center [338, 304] width 73 height 73
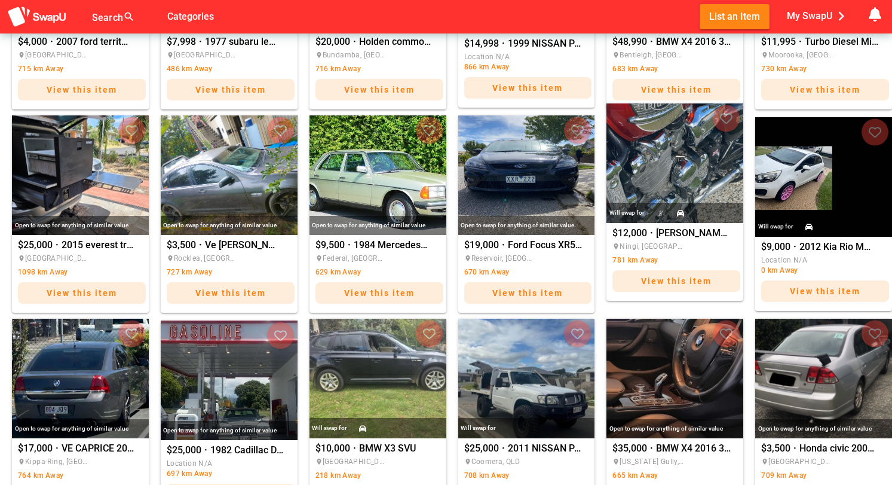
scroll to position [387, 0]
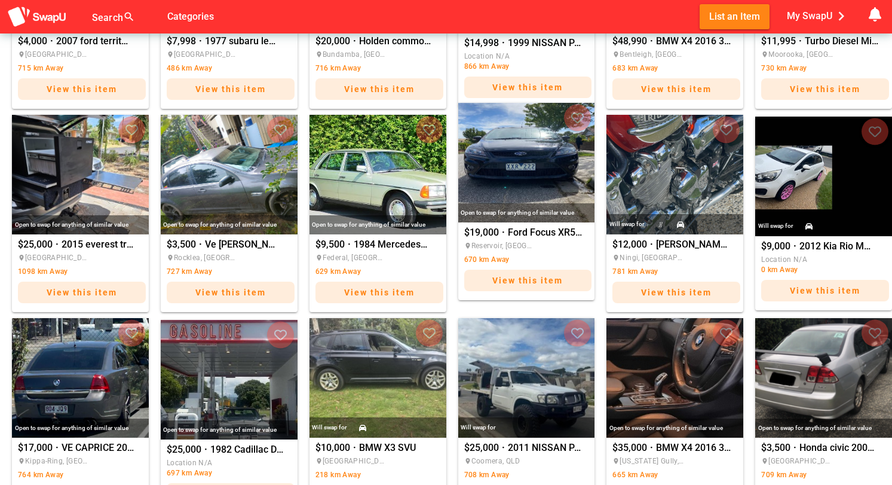
click at [529, 231] on span "Ford Focus XR5 Turbo" at bounding box center [545, 233] width 75 height 10
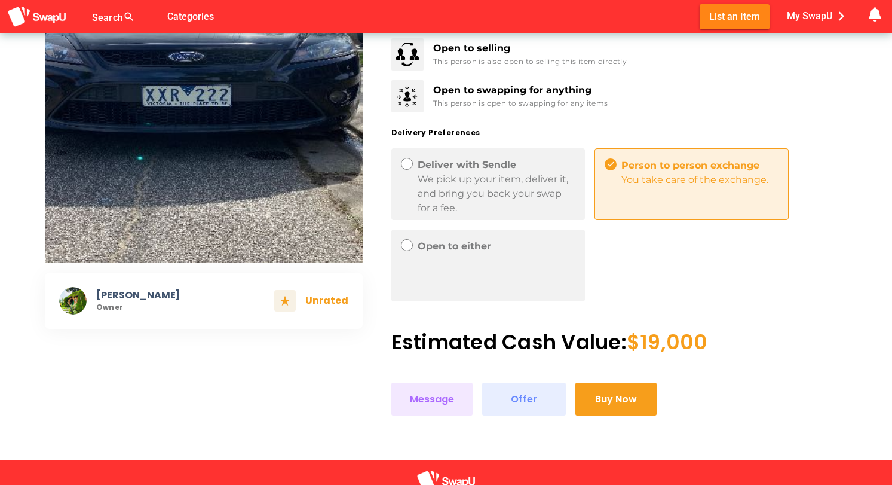
scroll to position [176, 0]
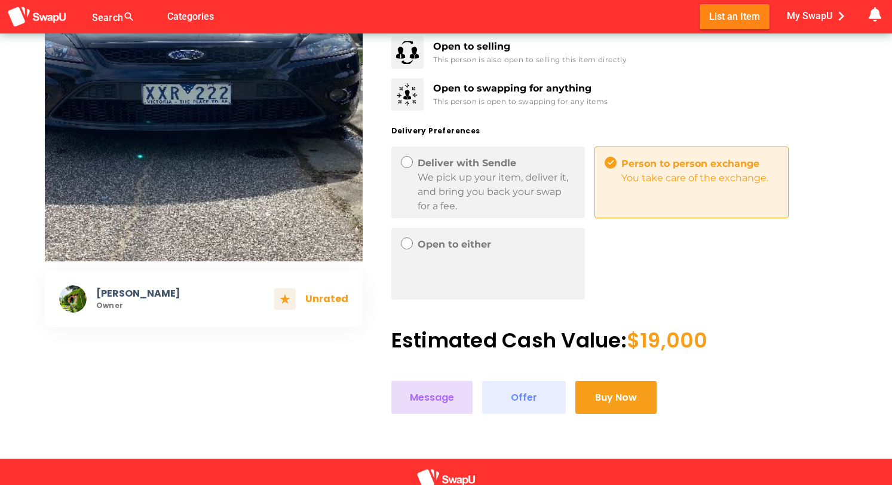
click at [432, 397] on span "Message" at bounding box center [432, 397] width 44 height 16
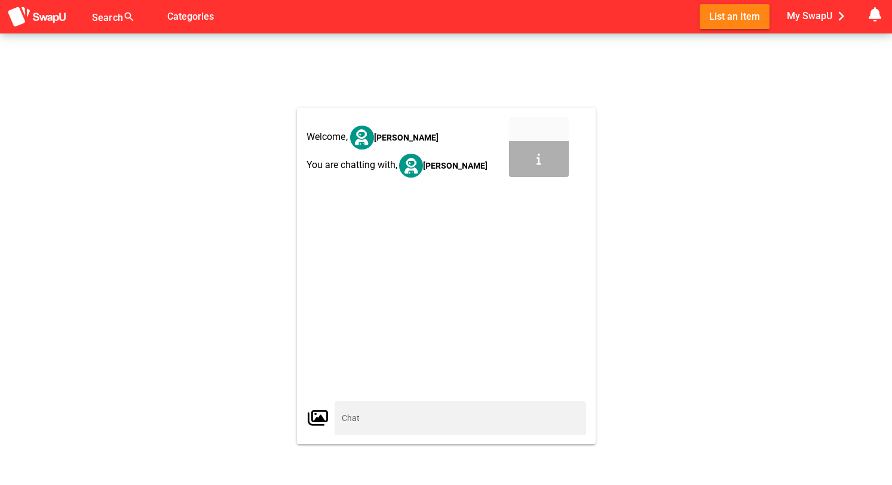
click at [408, 383] on div at bounding box center [446, 296] width 284 height 209
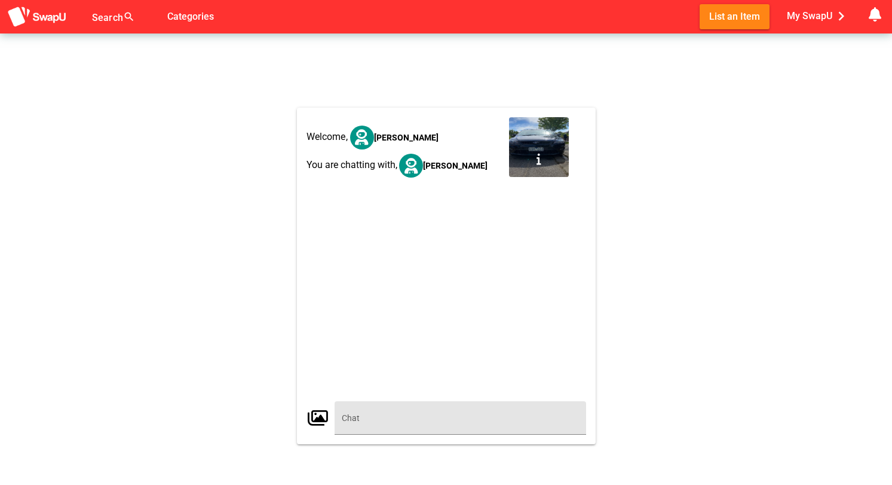
click at [382, 421] on input "text" at bounding box center [460, 417] width 237 height 33
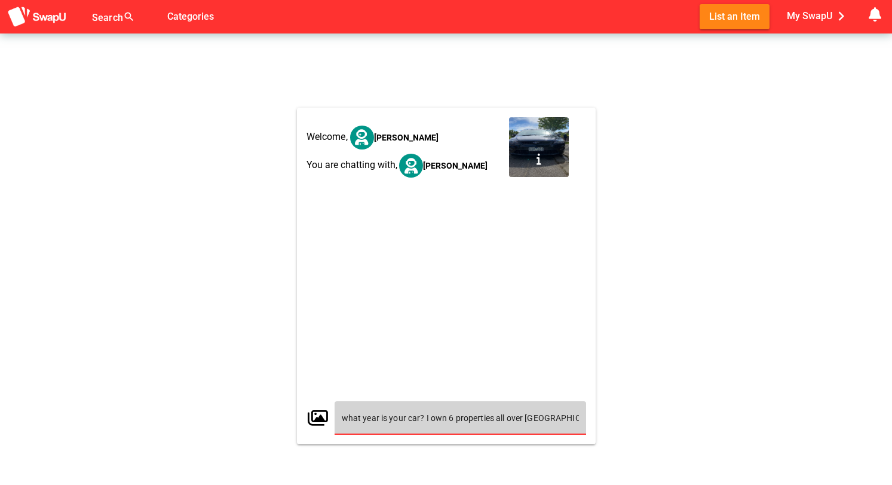
type input "what year is your car? I own 6 properties all over [GEOGRAPHIC_DATA] and can of…"
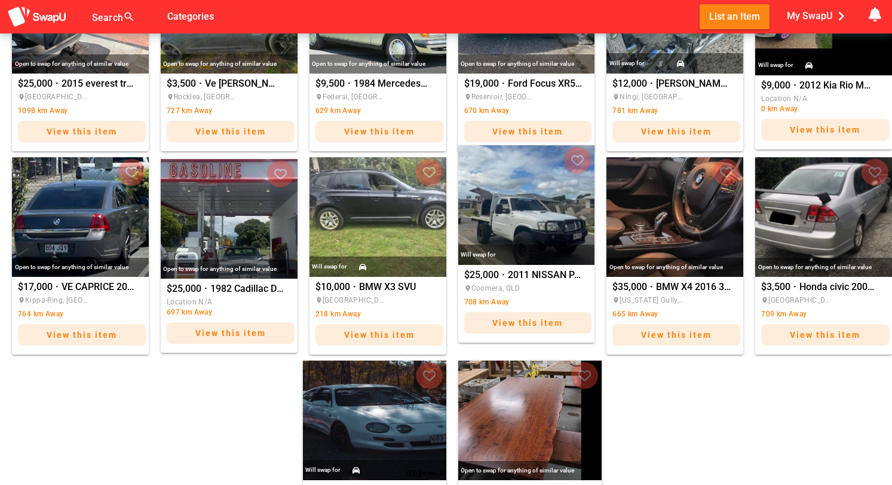
scroll to position [558, 0]
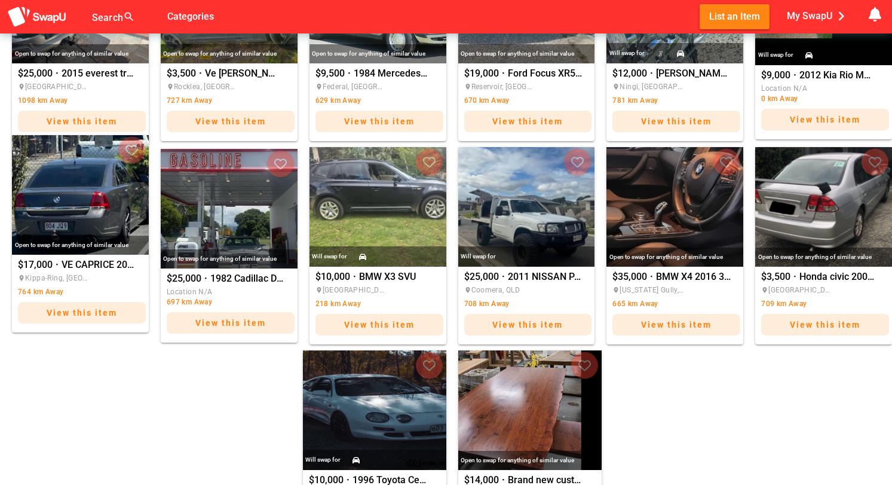
click at [88, 267] on span "VE CAPRICE 2009" at bounding box center [99, 265] width 75 height 10
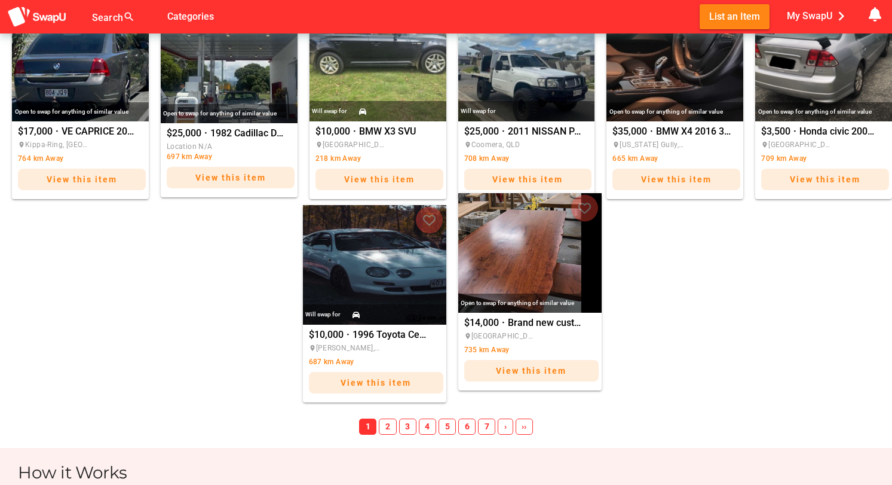
scroll to position [727, 0]
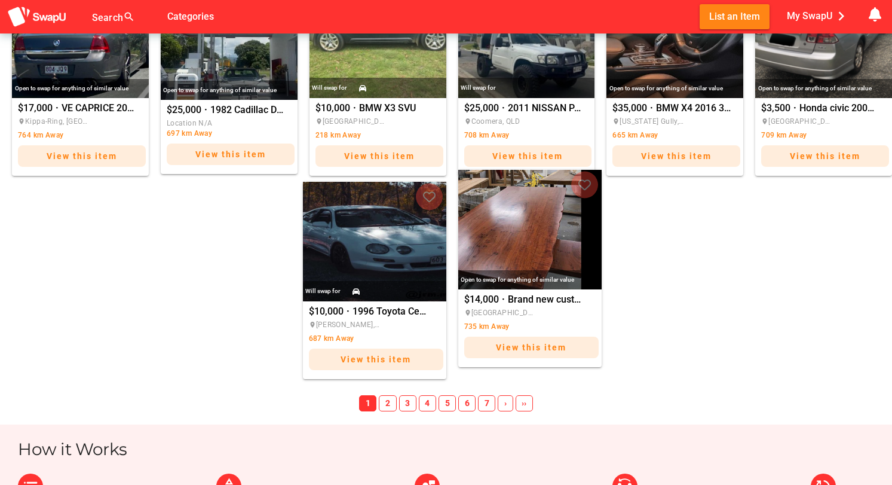
click at [534, 298] on span "Brand new custom made 2.5M long Jarrah hardwood dining table, benches & side ta…" at bounding box center [545, 300] width 75 height 10
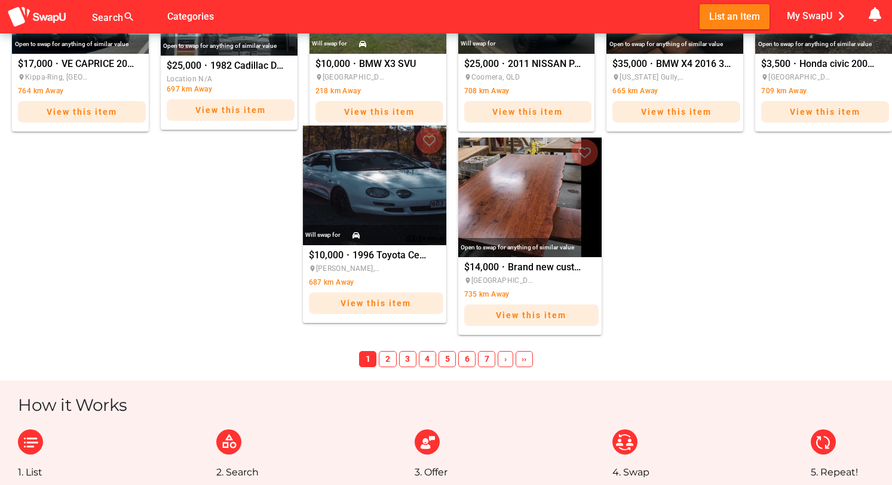
scroll to position [783, 0]
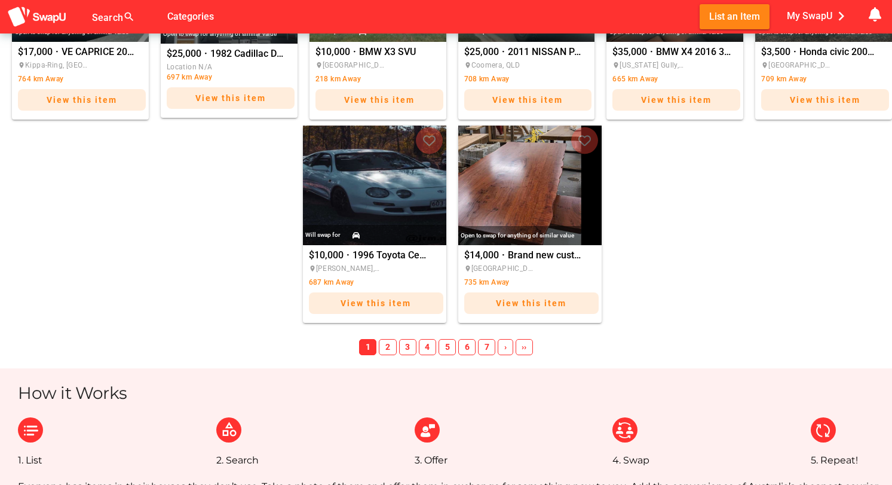
click at [386, 347] on span "2" at bounding box center [387, 347] width 17 height 17
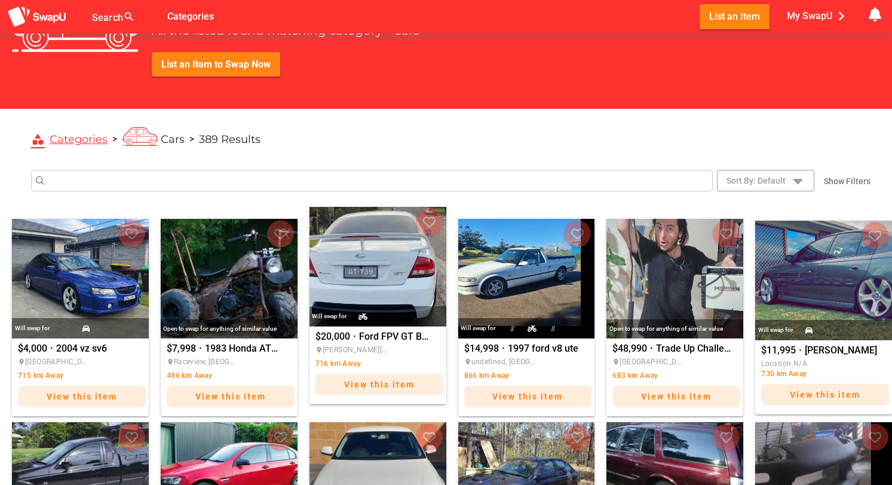
scroll to position [67, 0]
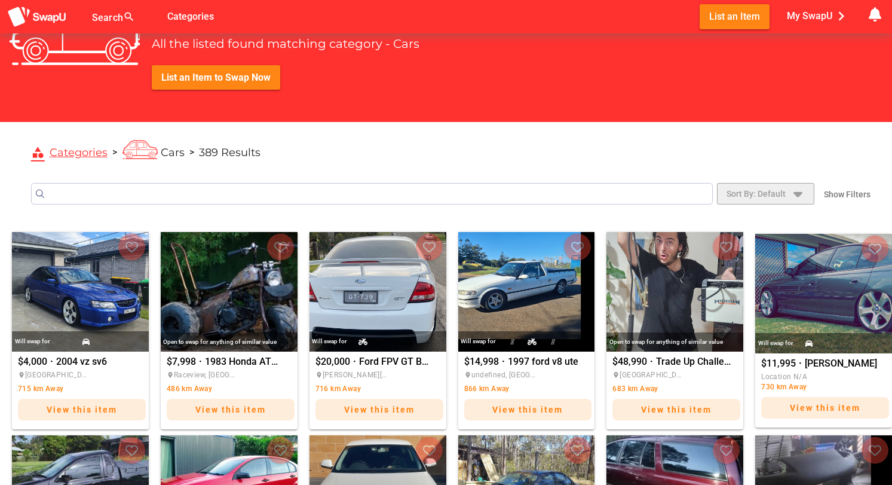
click at [797, 192] on icon "button" at bounding box center [798, 193] width 14 height 14
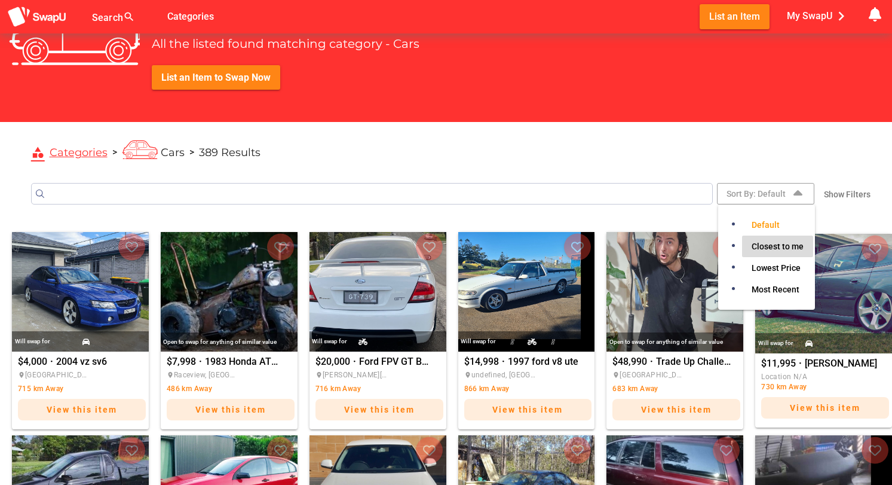
click at [772, 247] on span "Closest to me" at bounding box center [778, 246] width 52 height 14
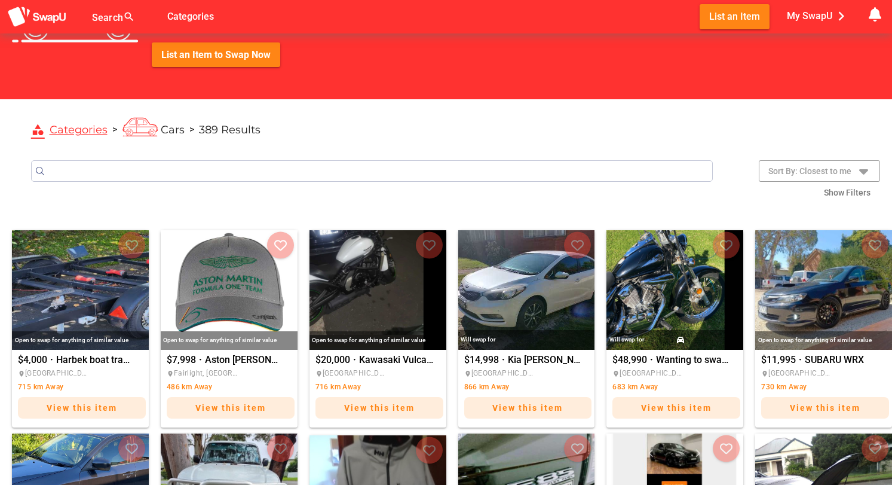
scroll to position [90, 0]
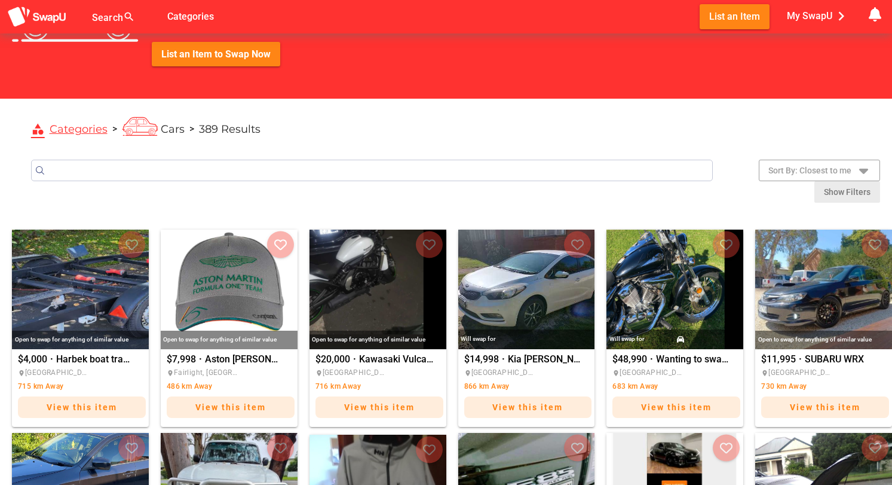
click at [835, 189] on span "Show Filters" at bounding box center [847, 191] width 47 height 17
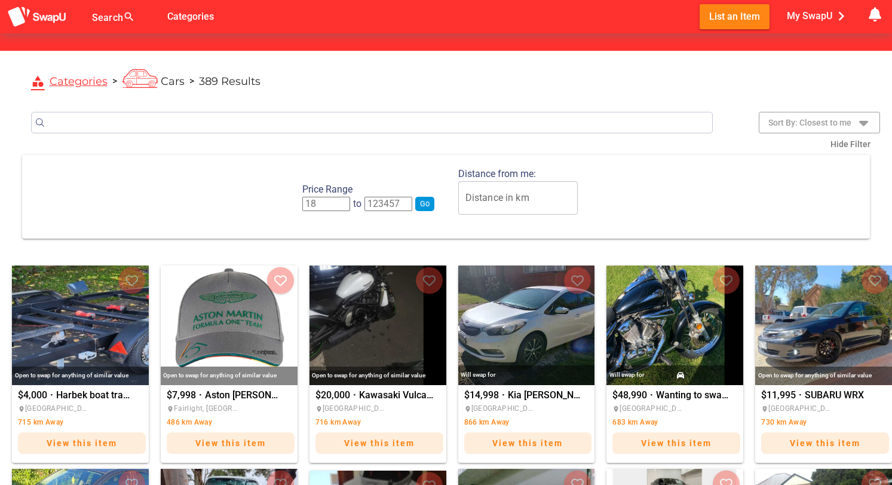
scroll to position [140, 0]
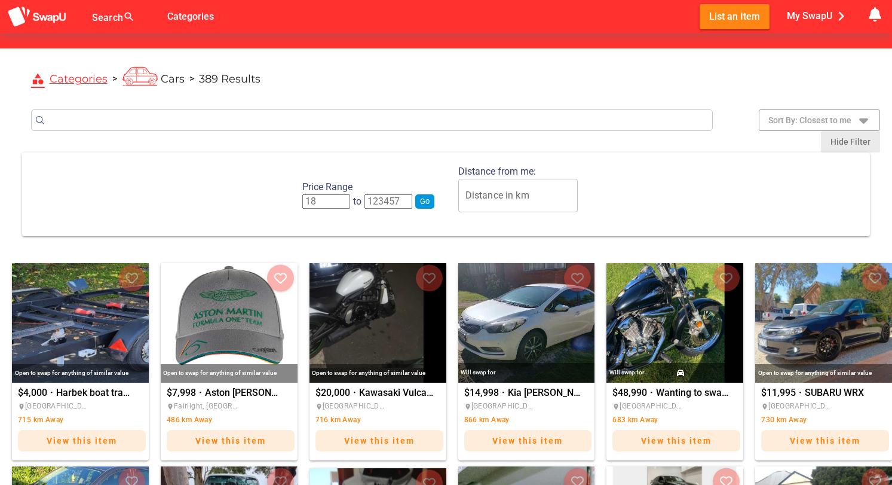
click at [848, 142] on span "Hide Filter" at bounding box center [851, 141] width 40 height 17
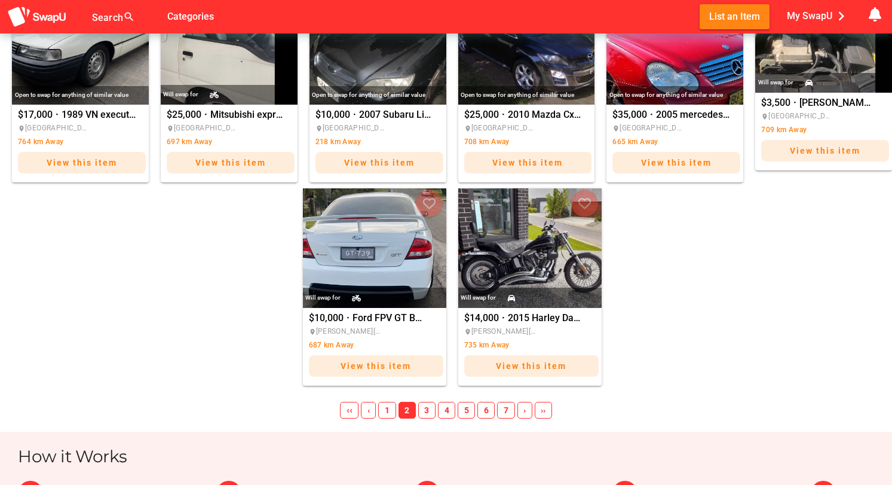
scroll to position [743, 0]
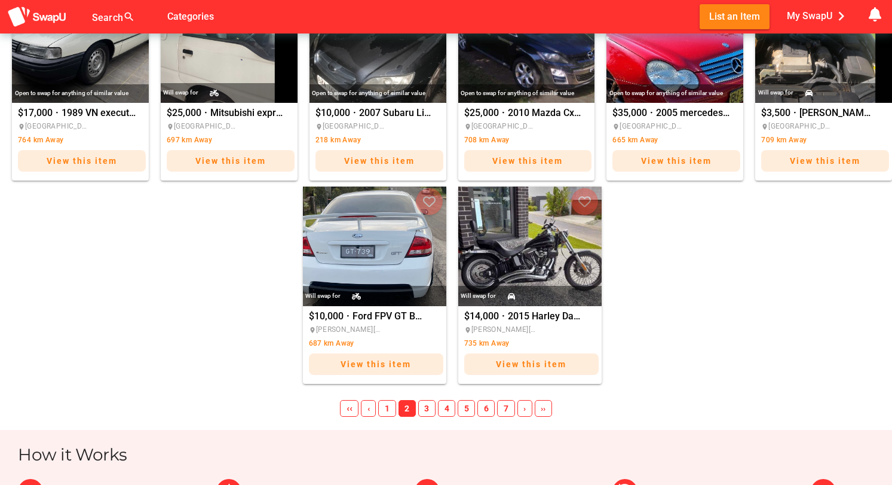
click at [427, 408] on span "3" at bounding box center [426, 408] width 17 height 17
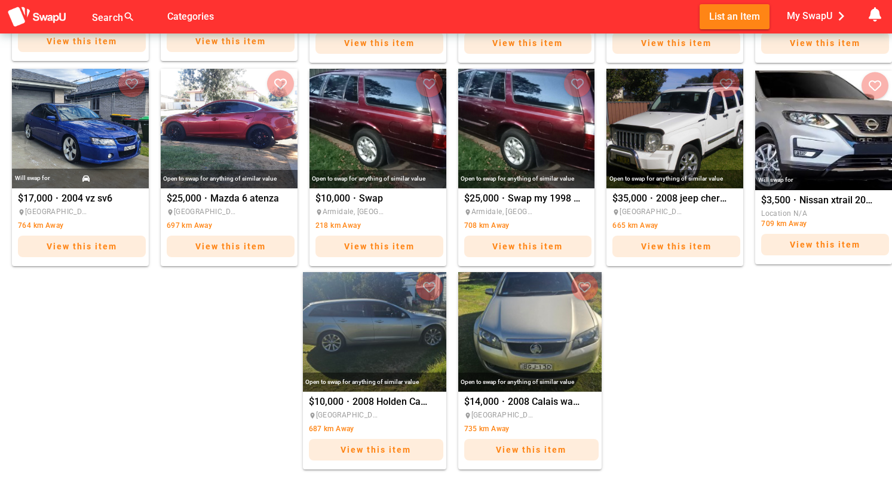
scroll to position [653, 0]
